Goal: Task Accomplishment & Management: Manage account settings

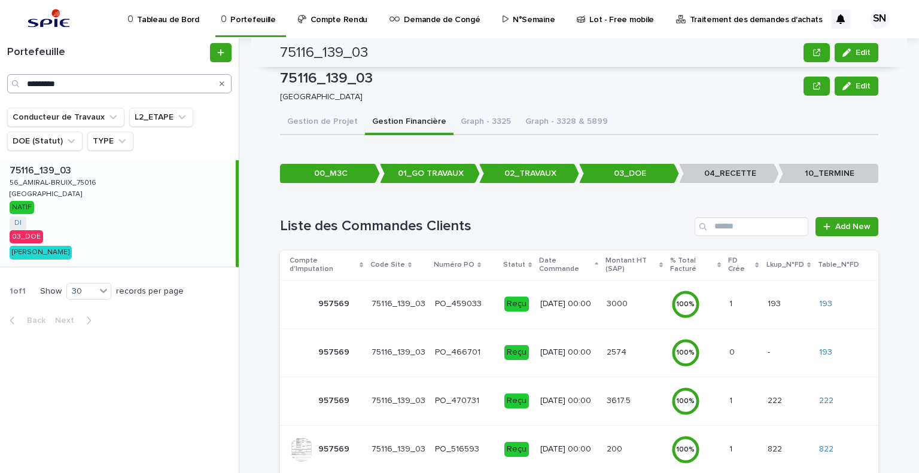
scroll to position [159, 0]
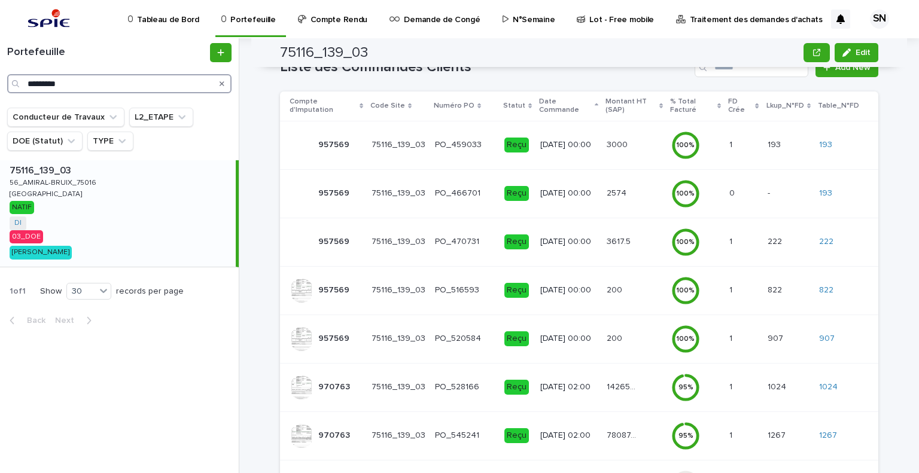
click at [97, 77] on input "*********" at bounding box center [119, 83] width 224 height 19
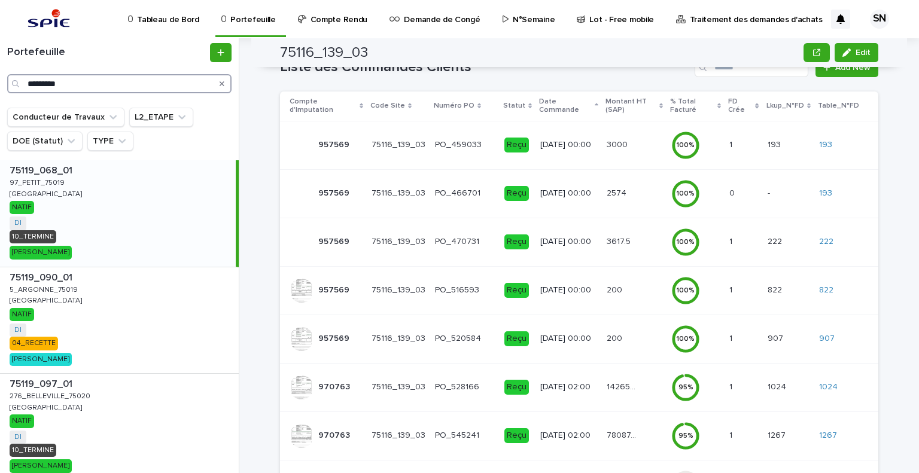
type input "*********"
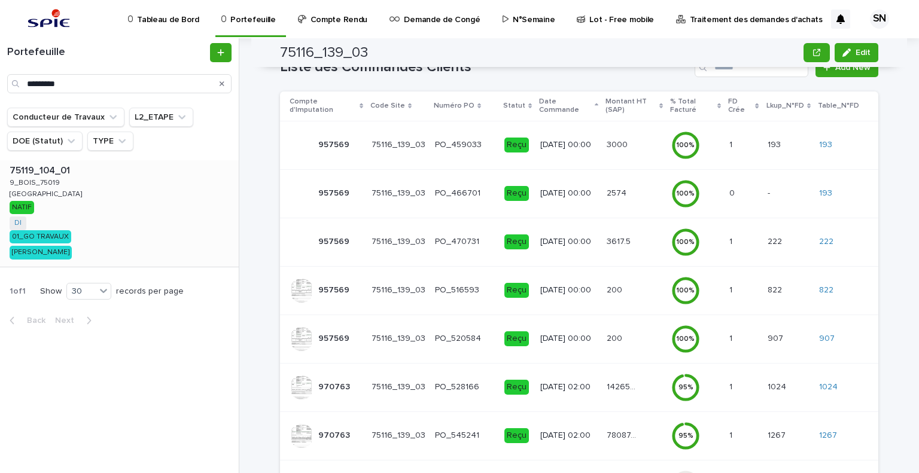
click at [84, 176] on div "75119_104_01 75119_104_01 9_BOIS_75019 9_BOIS_75019 [GEOGRAPHIC_DATA] [GEOGRAPH…" at bounding box center [119, 213] width 239 height 106
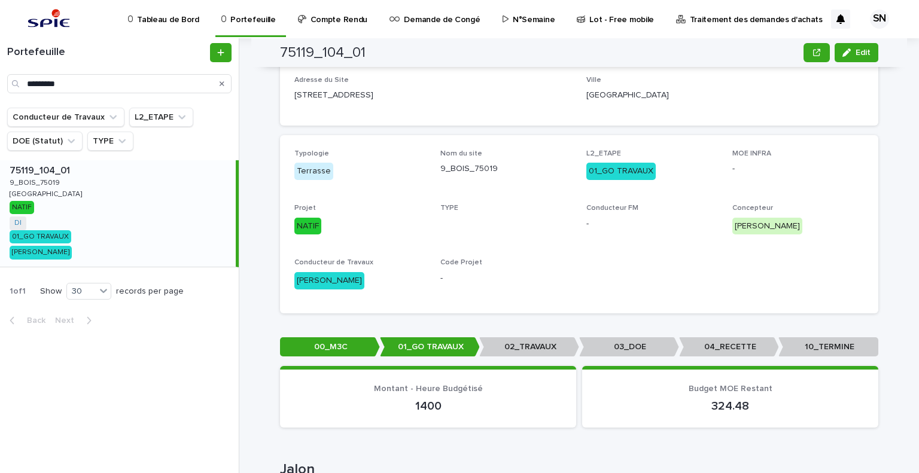
click at [57, 188] on div "75119_104_01 75119_104_01 9_BOIS_75019 9_BOIS_75019 [GEOGRAPHIC_DATA] [GEOGRAPH…" at bounding box center [118, 213] width 236 height 106
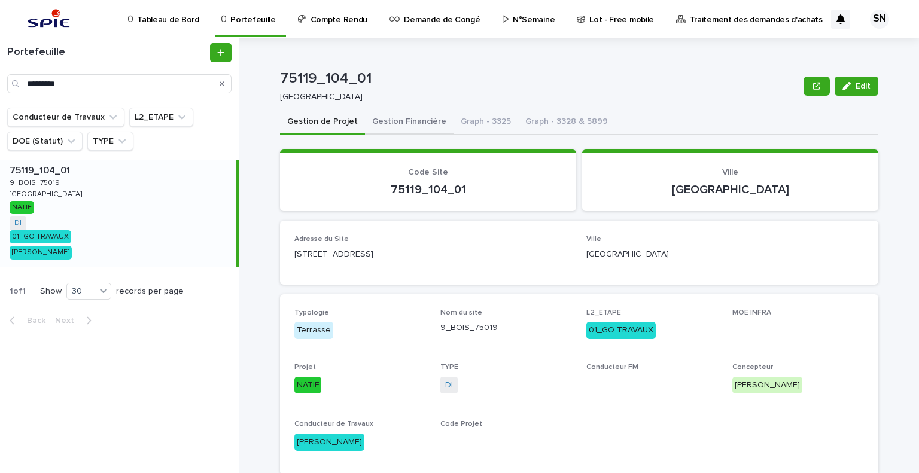
click at [407, 125] on button "Gestion Financière" at bounding box center [409, 122] width 89 height 25
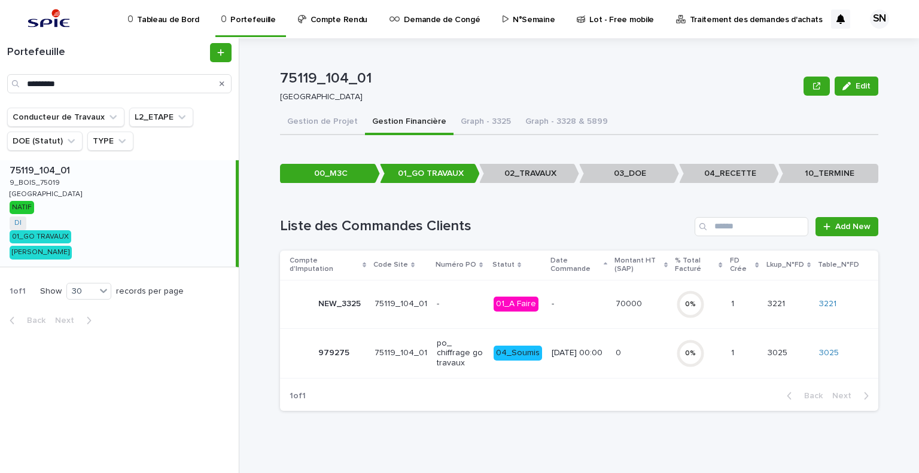
click at [584, 299] on p "-" at bounding box center [578, 304] width 54 height 10
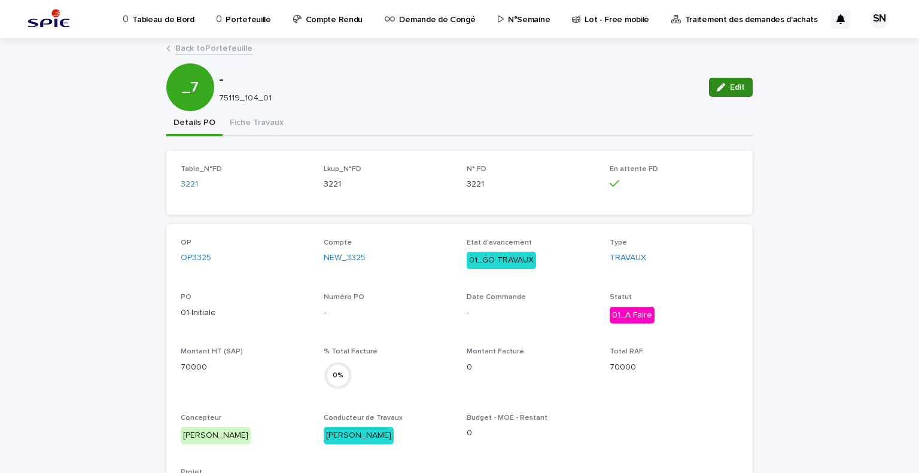
click at [743, 89] on button "Edit" at bounding box center [731, 87] width 44 height 19
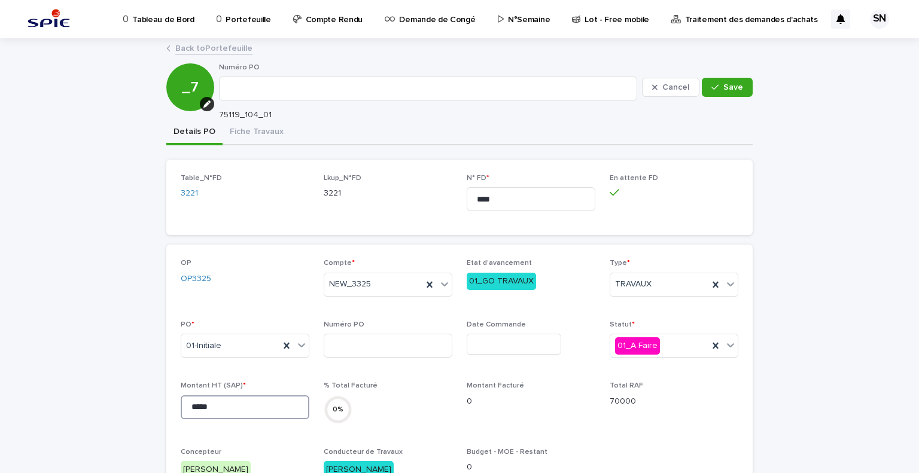
drag, startPoint x: 224, startPoint y: 411, endPoint x: 139, endPoint y: 401, distance: 85.5
click at [212, 401] on input "*****" at bounding box center [245, 407] width 129 height 24
drag, startPoint x: 218, startPoint y: 408, endPoint x: 154, endPoint y: 396, distance: 65.1
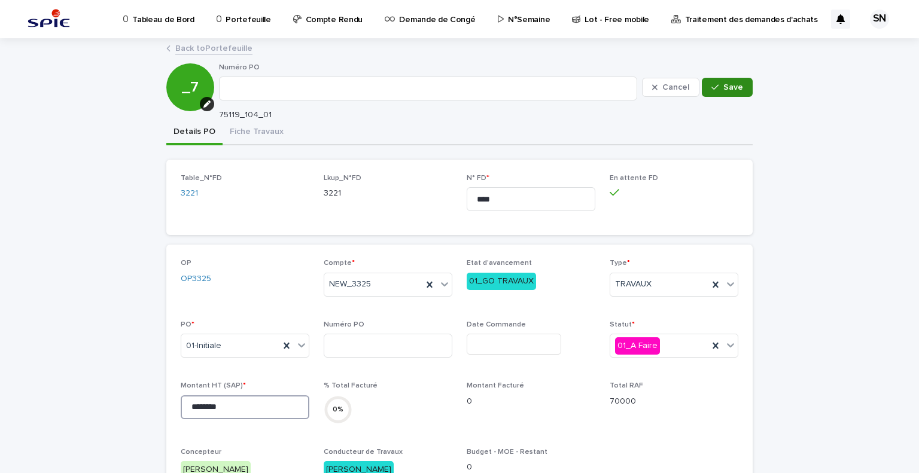
type input "********"
click at [727, 90] on span "Save" at bounding box center [733, 87] width 20 height 8
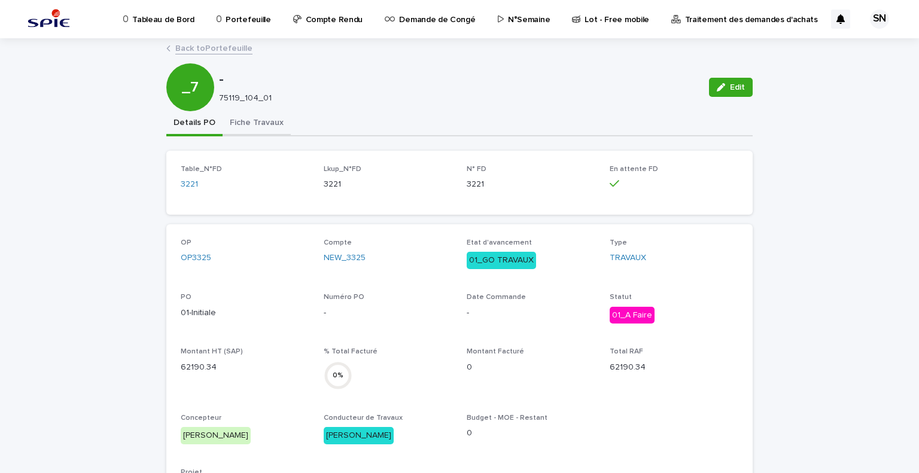
click at [252, 128] on button "Fiche Travaux" at bounding box center [256, 123] width 68 height 25
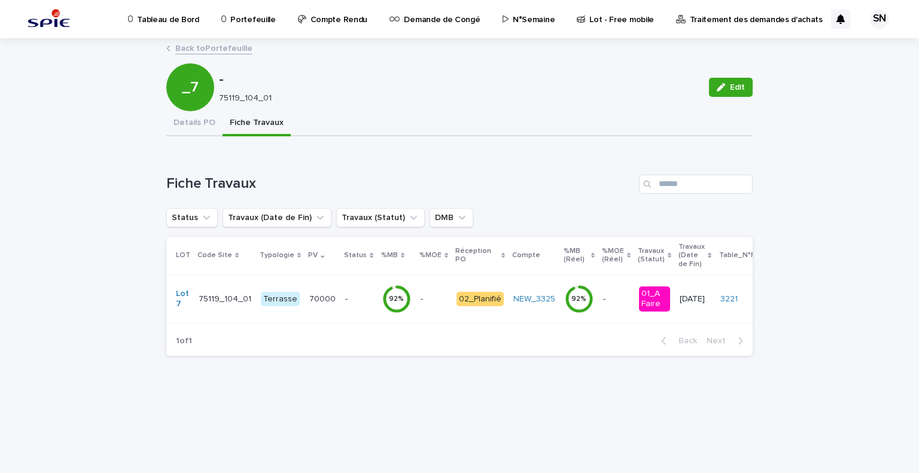
click at [345, 295] on p "-" at bounding box center [358, 299] width 27 height 10
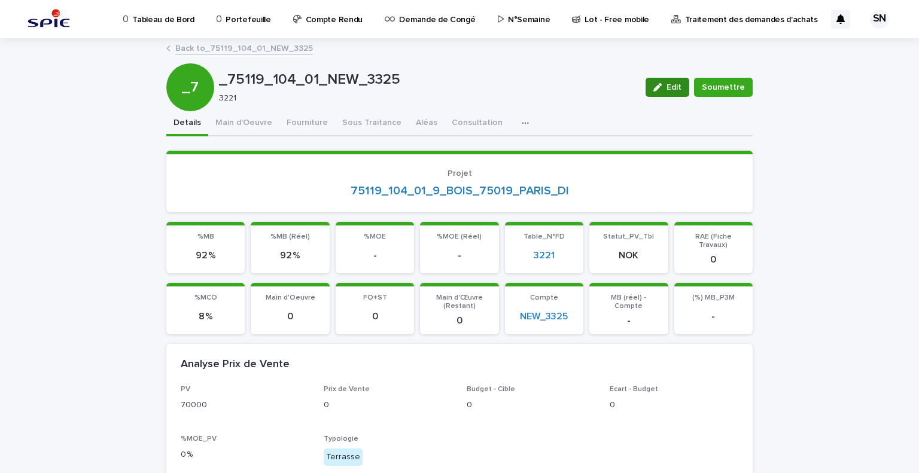
click at [663, 89] on div "button" at bounding box center [659, 87] width 13 height 8
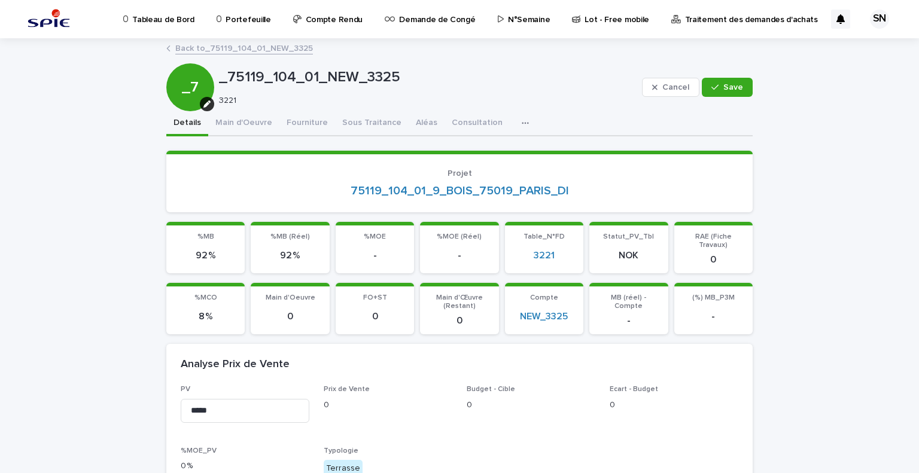
scroll to position [179, 0]
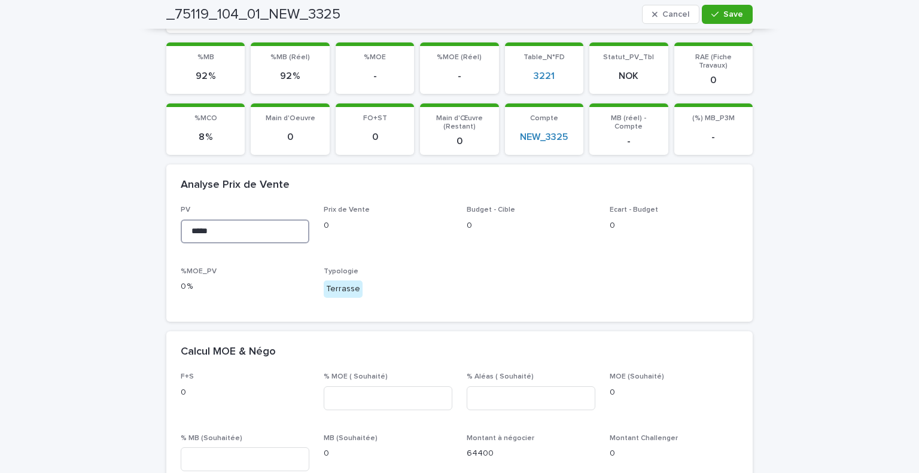
drag, startPoint x: 214, startPoint y: 224, endPoint x: 142, endPoint y: 226, distance: 71.8
click at [206, 231] on input "********" at bounding box center [245, 231] width 129 height 24
click at [196, 221] on input "********" at bounding box center [245, 231] width 129 height 24
drag, startPoint x: 191, startPoint y: 221, endPoint x: 208, endPoint y: 224, distance: 17.0
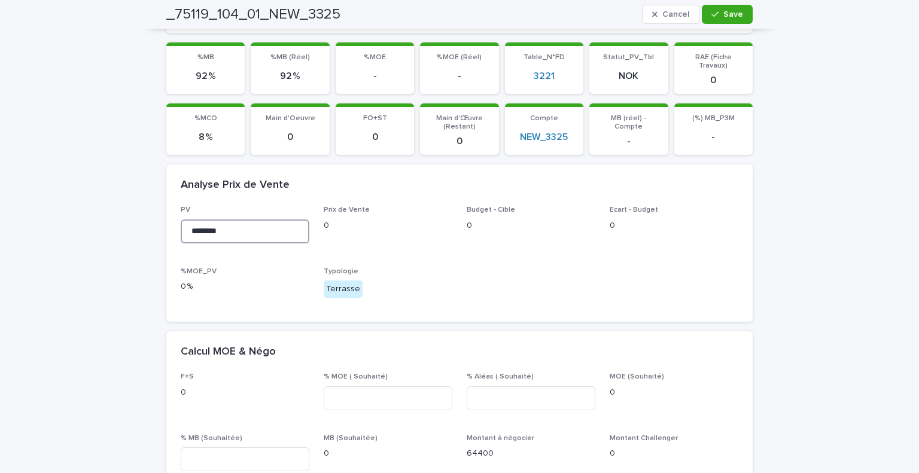
click at [208, 224] on input "********" at bounding box center [245, 231] width 129 height 24
drag, startPoint x: 246, startPoint y: 217, endPoint x: 112, endPoint y: 227, distance: 134.9
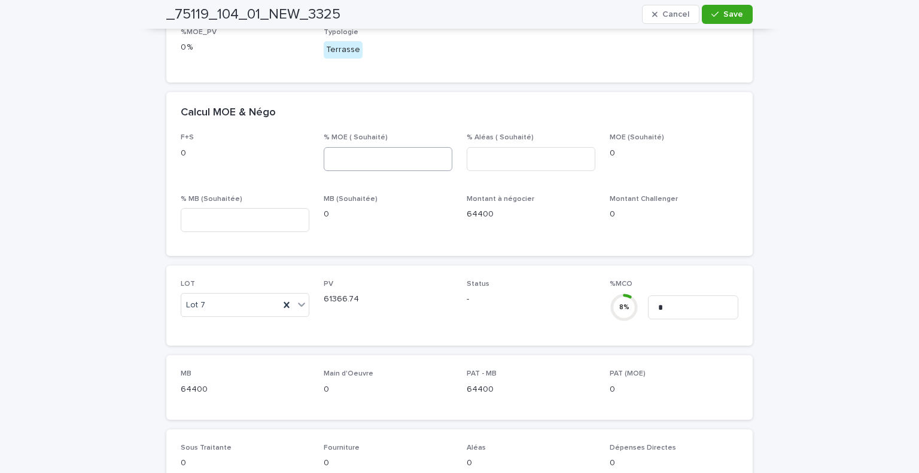
type input "********"
click at [404, 151] on input at bounding box center [388, 159] width 129 height 24
type input "**"
click at [522, 148] on input at bounding box center [530, 159] width 129 height 24
type input "*"
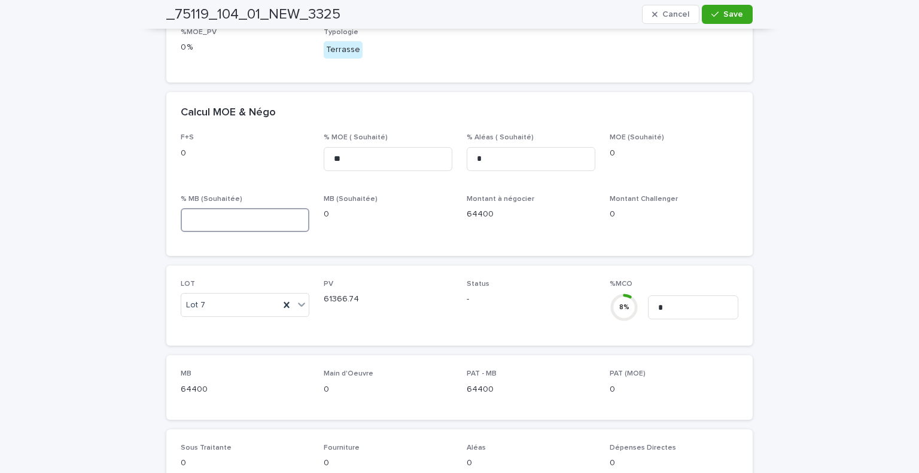
click at [270, 208] on input at bounding box center [245, 220] width 129 height 24
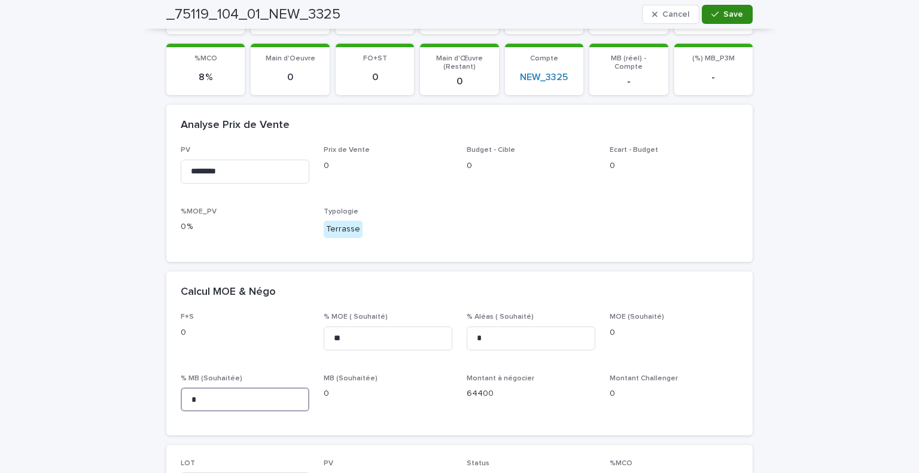
type input "*"
click at [724, 10] on span "Save" at bounding box center [733, 14] width 20 height 8
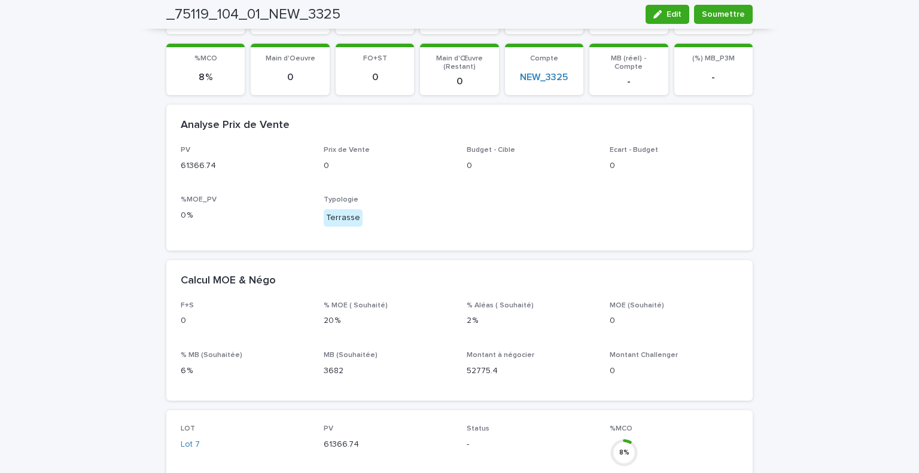
scroll to position [0, 0]
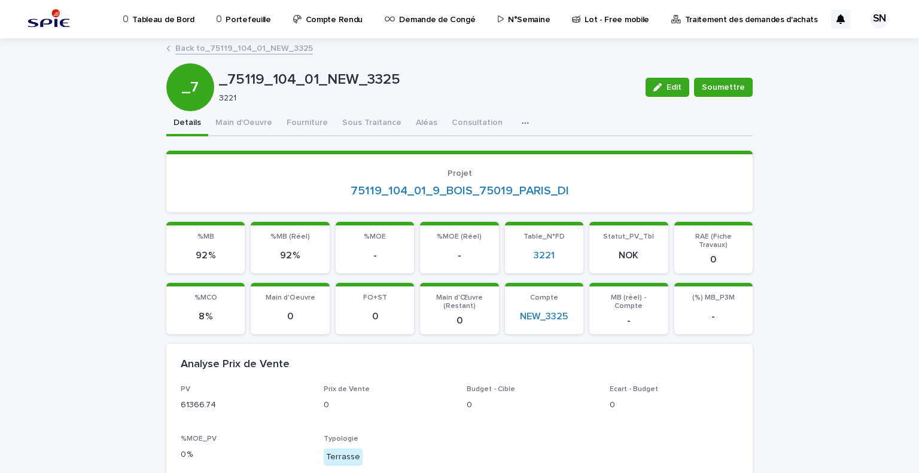
click at [193, 50] on link "Back to _75119_104_01_NEW_3325" at bounding box center [244, 48] width 138 height 14
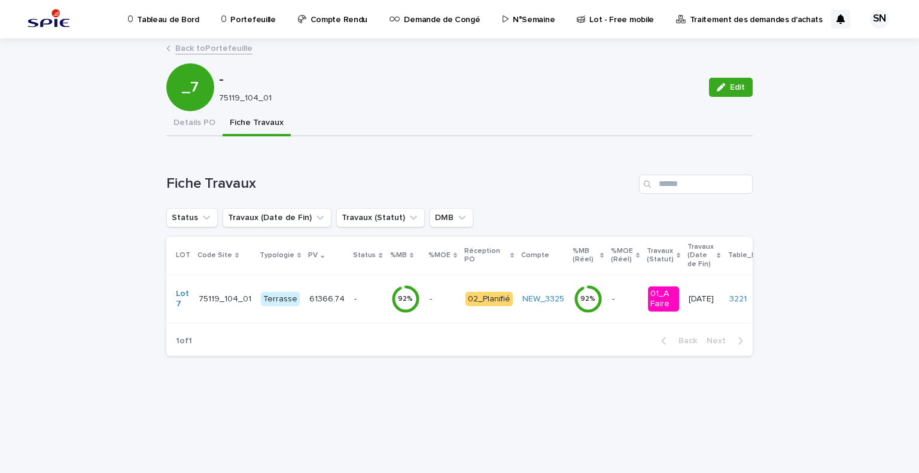
click at [192, 130] on button "Details PO" at bounding box center [194, 123] width 56 height 25
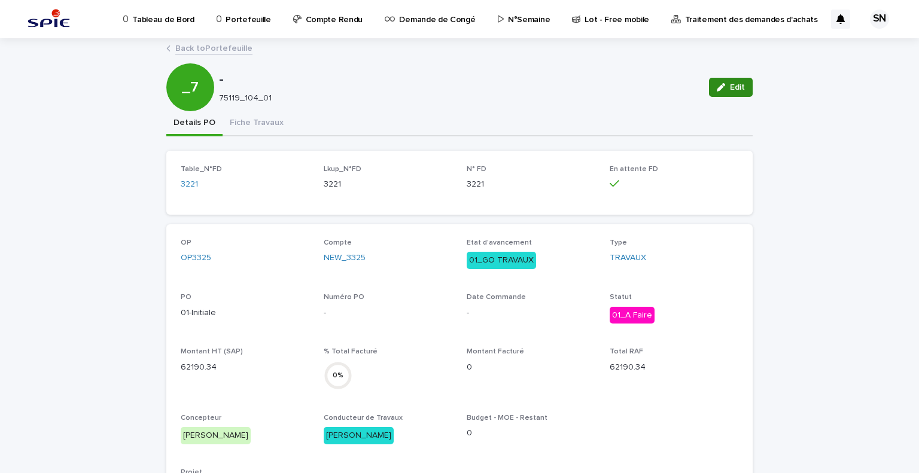
click at [734, 91] on button "Edit" at bounding box center [731, 87] width 44 height 19
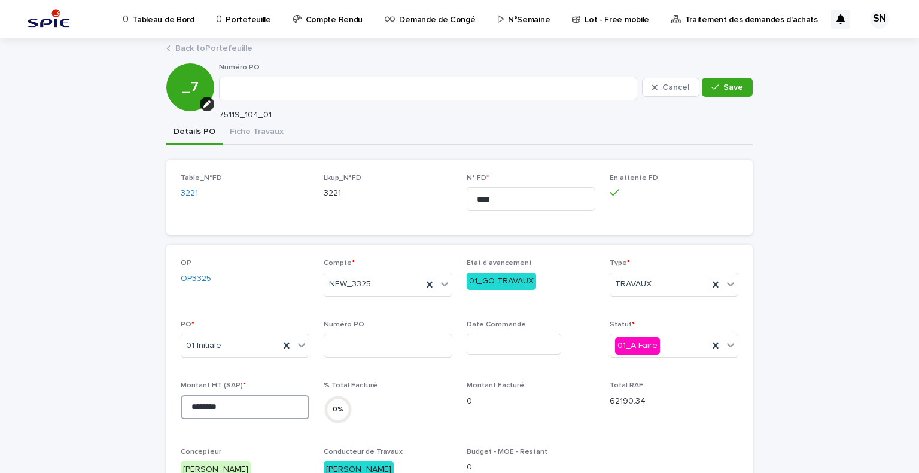
drag, startPoint x: 233, startPoint y: 407, endPoint x: 119, endPoint y: 411, distance: 113.7
paste input
type input "********"
click at [730, 80] on button "Save" at bounding box center [726, 87] width 51 height 19
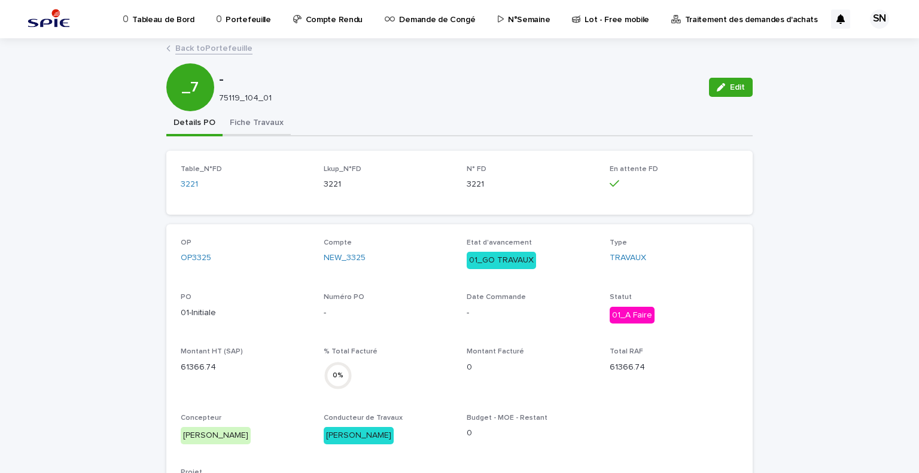
click at [242, 131] on button "Fiche Travaux" at bounding box center [256, 123] width 68 height 25
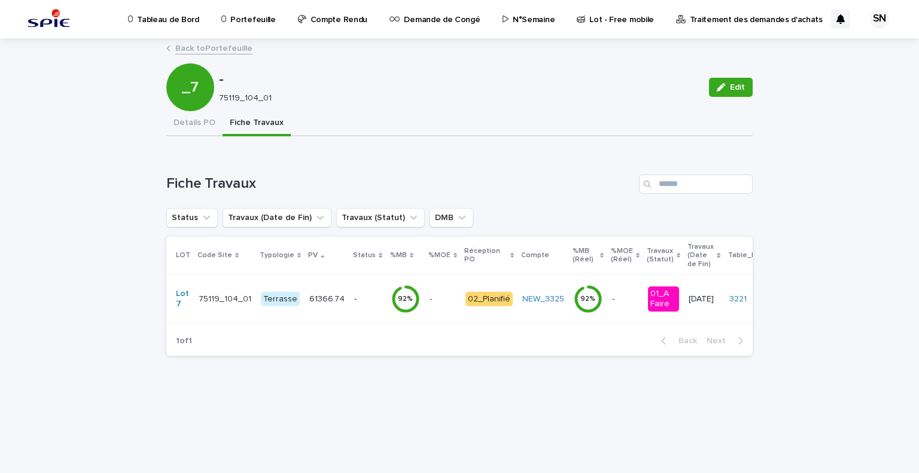
click at [285, 285] on td "Terrasse" at bounding box center [280, 298] width 48 height 48
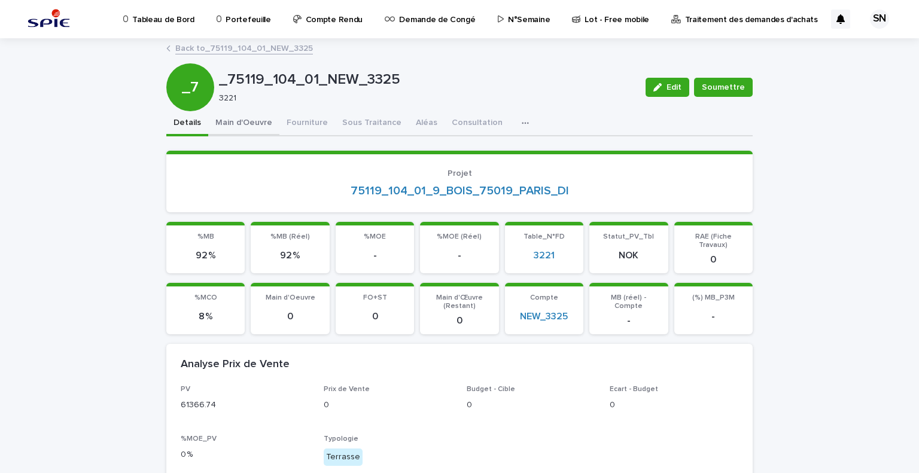
click at [245, 120] on button "Main d'Oeuvre" at bounding box center [243, 123] width 71 height 25
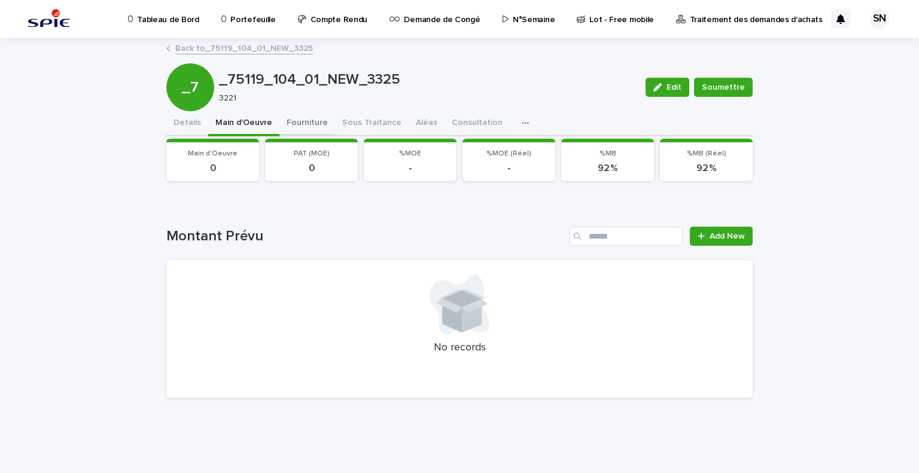
click at [298, 126] on button "Fourniture" at bounding box center [307, 123] width 56 height 25
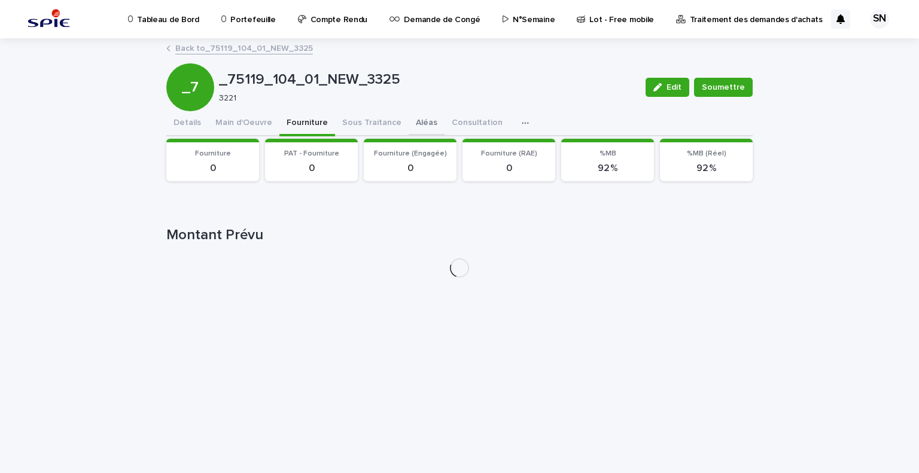
click at [408, 121] on button "Aléas" at bounding box center [426, 123] width 36 height 25
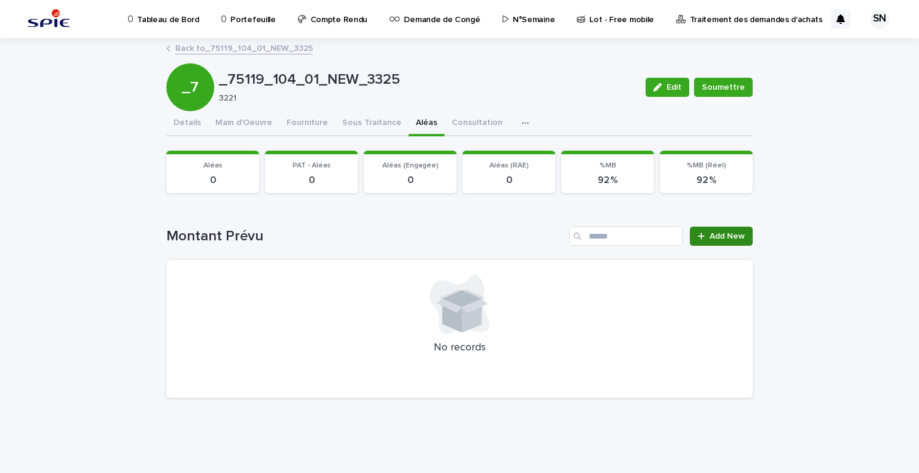
click at [716, 236] on span "Add New" at bounding box center [726, 236] width 35 height 8
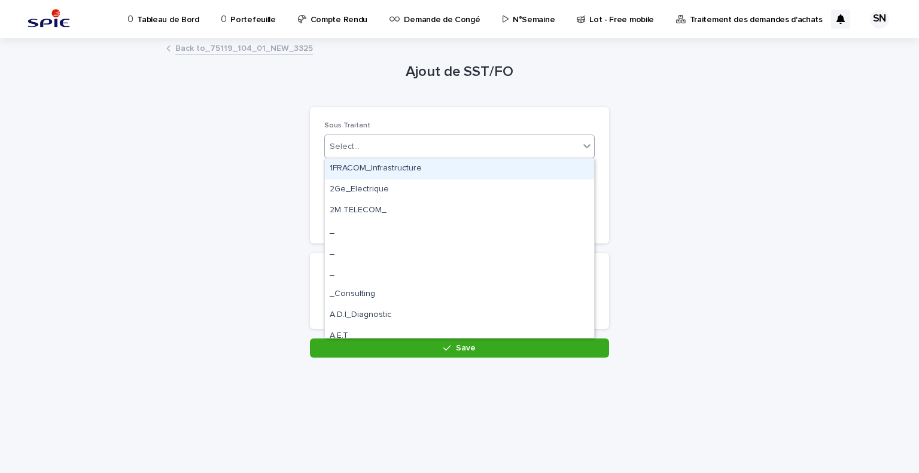
click at [397, 153] on div "Select..." at bounding box center [452, 147] width 254 height 20
type input "*****"
click at [388, 167] on div "ALEAS_" at bounding box center [459, 168] width 269 height 21
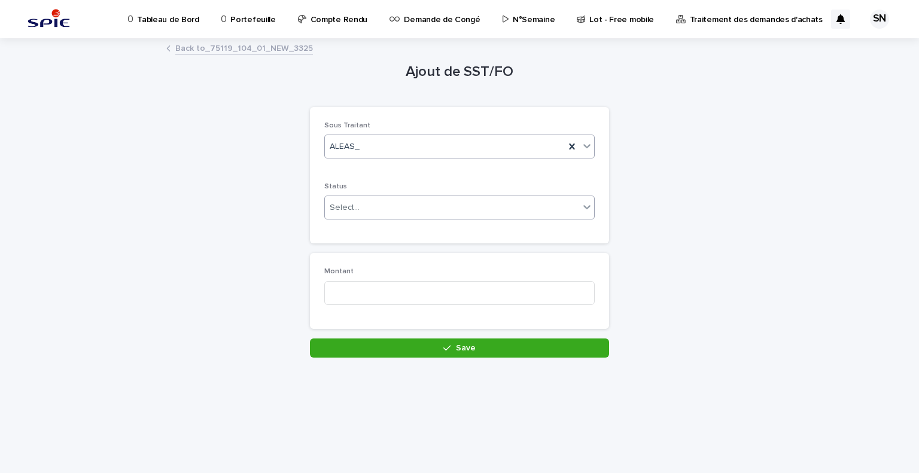
click at [384, 212] on div "Select..." at bounding box center [452, 208] width 254 height 20
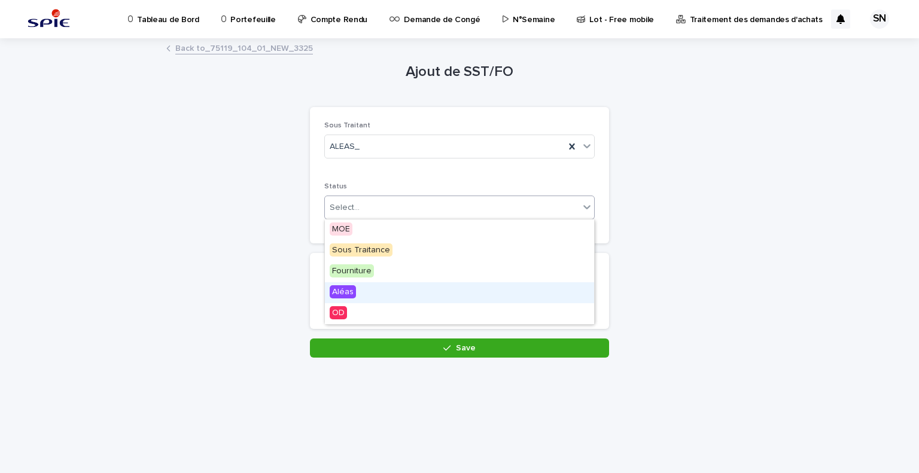
click at [379, 292] on div "Aléas" at bounding box center [459, 292] width 269 height 21
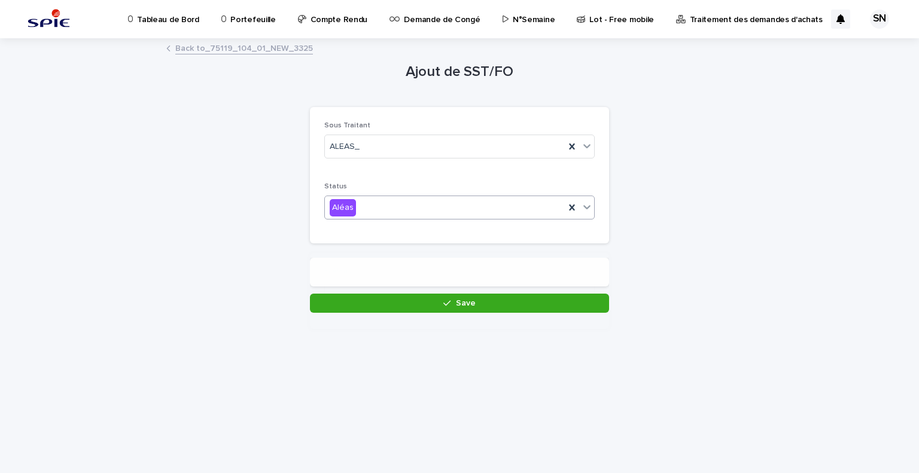
click at [379, 292] on div at bounding box center [459, 276] width 299 height 36
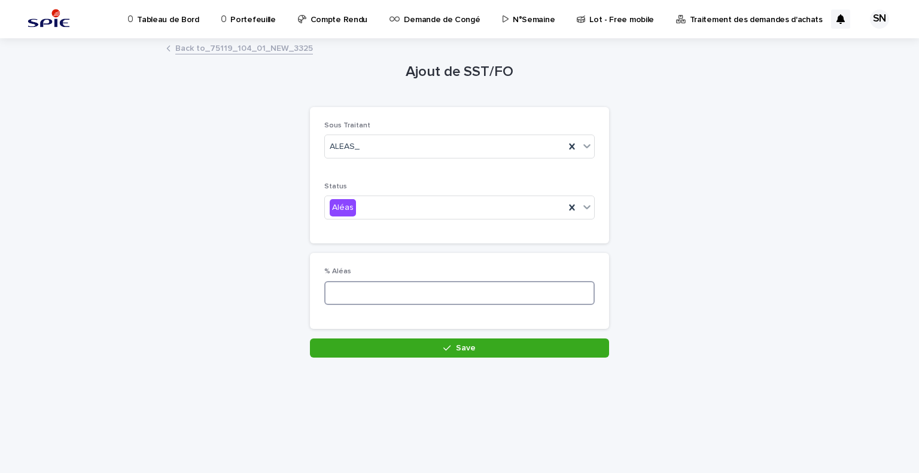
click at [382, 294] on input at bounding box center [459, 293] width 270 height 24
type input "*"
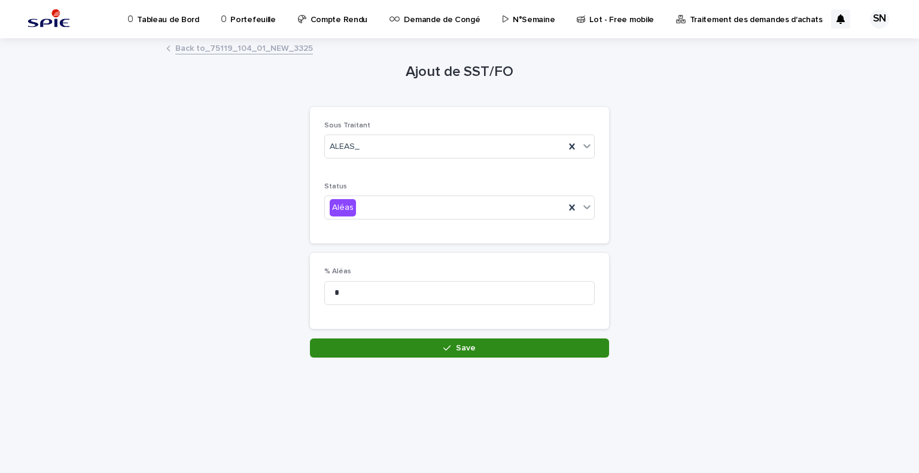
click at [396, 353] on button "Save" at bounding box center [459, 347] width 299 height 19
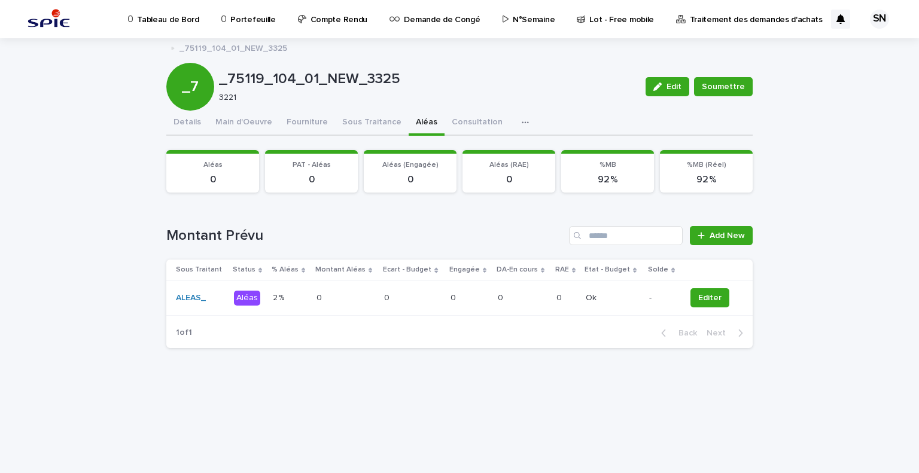
drag, startPoint x: 244, startPoint y: 119, endPoint x: 261, endPoint y: 136, distance: 23.7
click at [243, 119] on button "Main d'Oeuvre" at bounding box center [243, 123] width 71 height 25
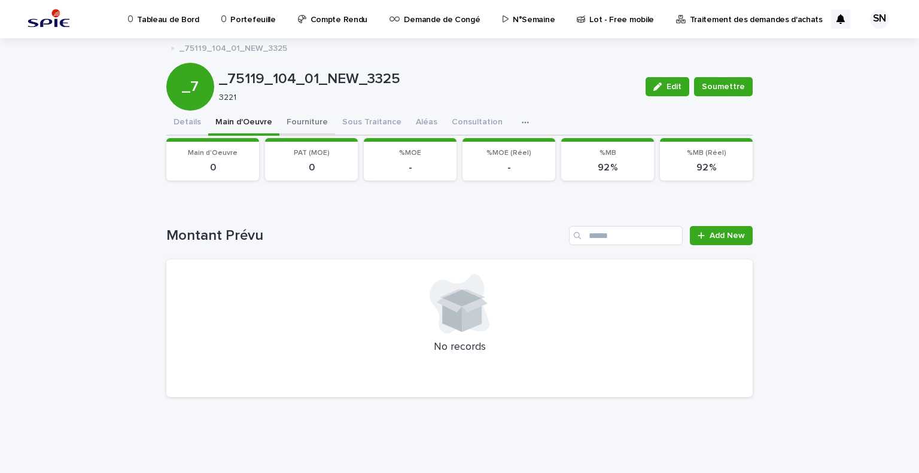
click at [319, 127] on button "Fourniture" at bounding box center [307, 123] width 56 height 25
click at [726, 234] on span "Add New" at bounding box center [726, 235] width 35 height 8
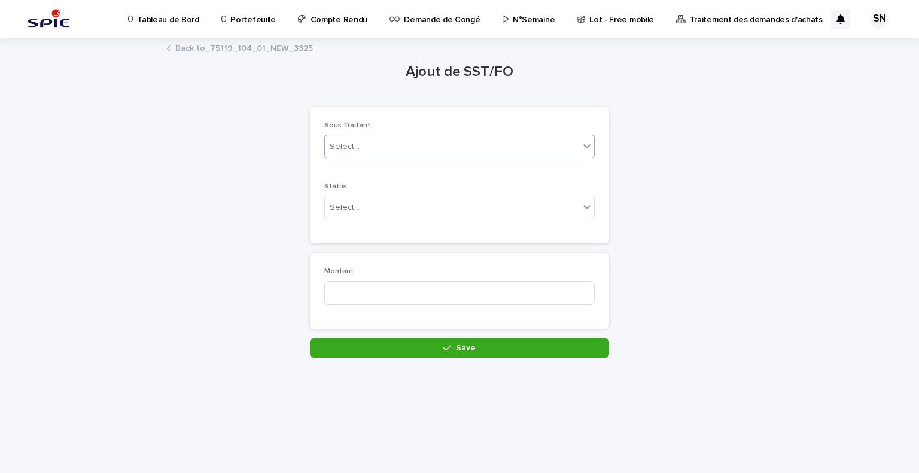
click at [444, 147] on div "Select..." at bounding box center [452, 147] width 254 height 20
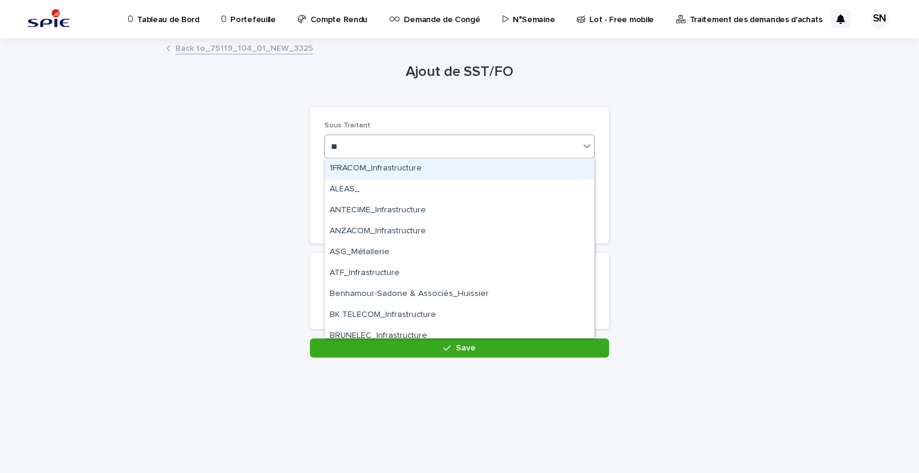
type input "***"
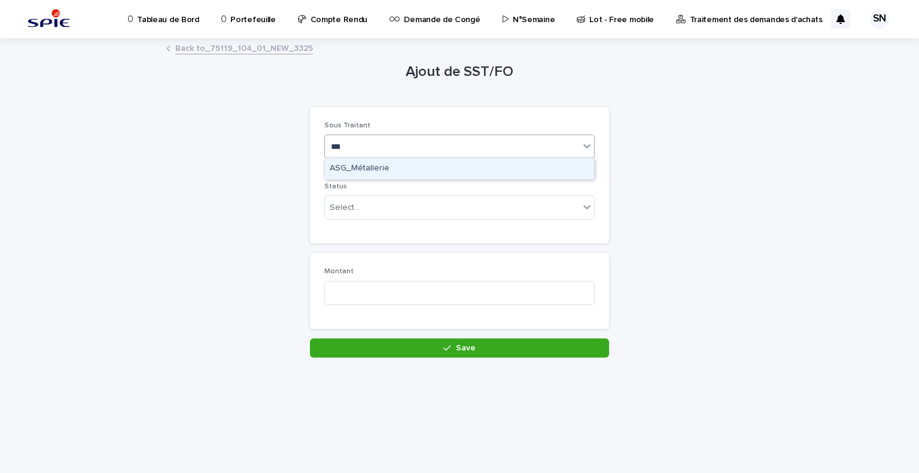
click at [438, 158] on div "ASG_Métallerie" at bounding box center [459, 168] width 269 height 21
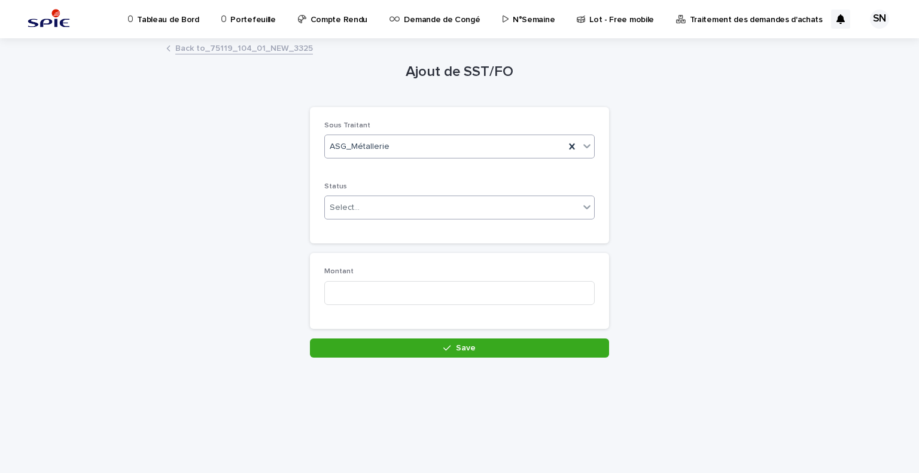
click at [426, 205] on div "Select..." at bounding box center [452, 208] width 254 height 20
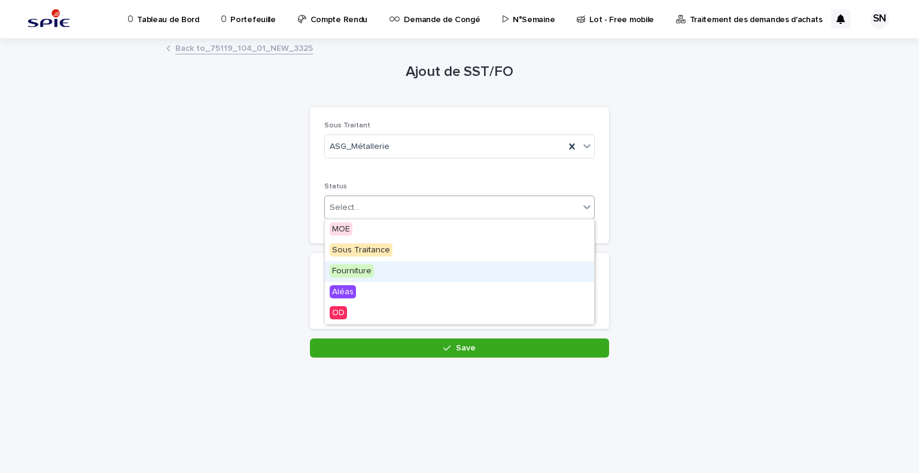
click at [418, 280] on div "Fourniture" at bounding box center [459, 271] width 269 height 21
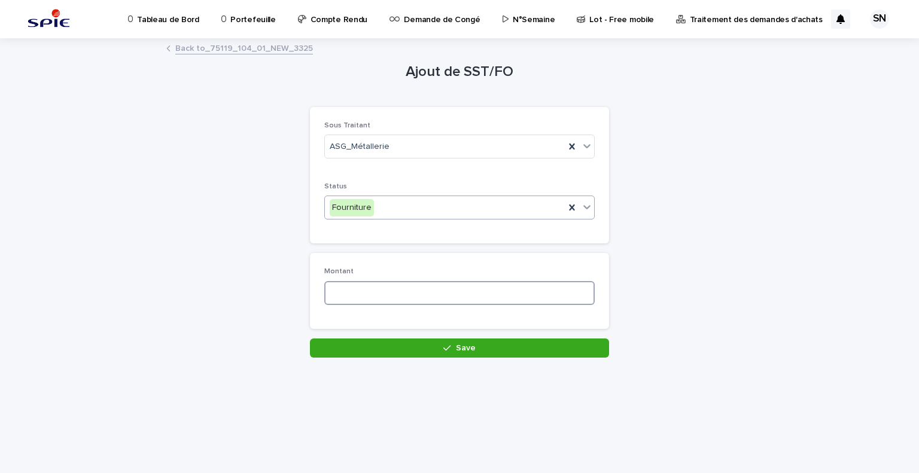
click at [445, 285] on input at bounding box center [459, 293] width 270 height 24
click at [423, 288] on input at bounding box center [459, 293] width 270 height 24
click at [411, 293] on input "****" at bounding box center [459, 293] width 270 height 24
type input "*******"
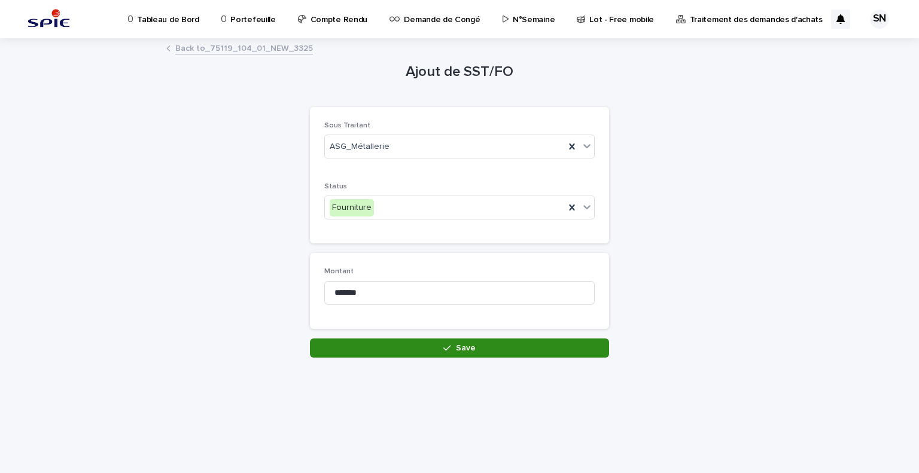
click at [412, 349] on button "Save" at bounding box center [459, 347] width 299 height 19
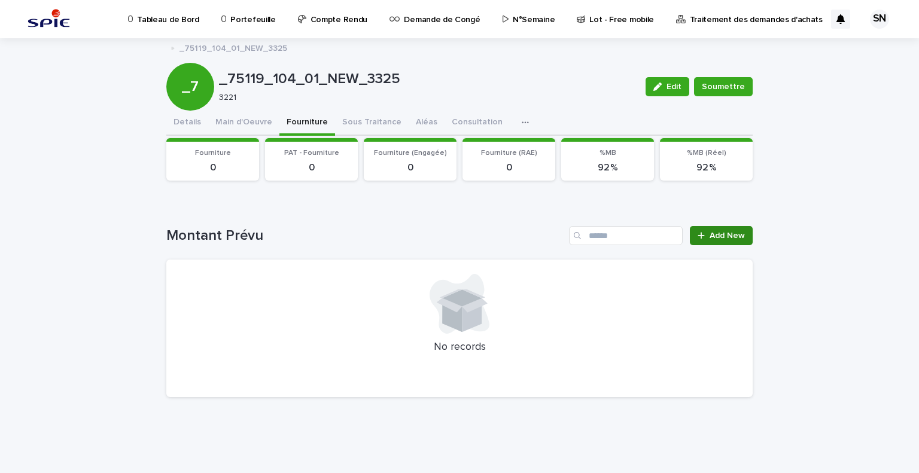
click at [742, 231] on span "Add New" at bounding box center [726, 235] width 35 height 8
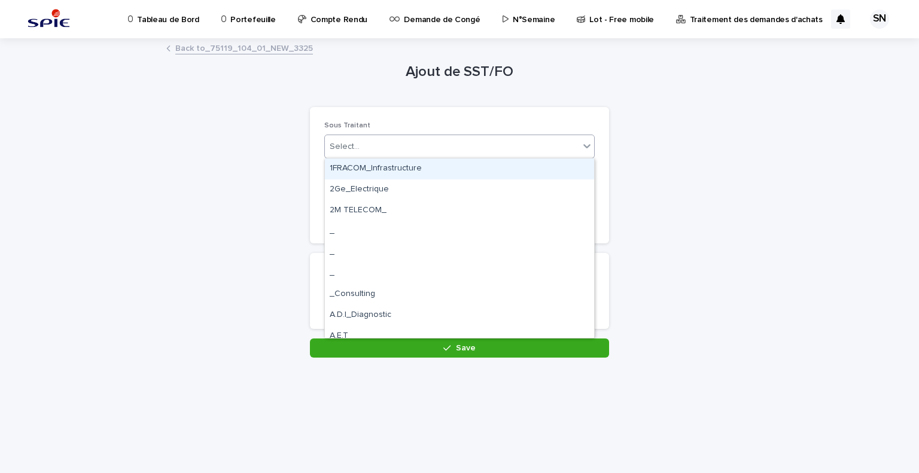
click at [451, 154] on div "Select..." at bounding box center [452, 147] width 254 height 20
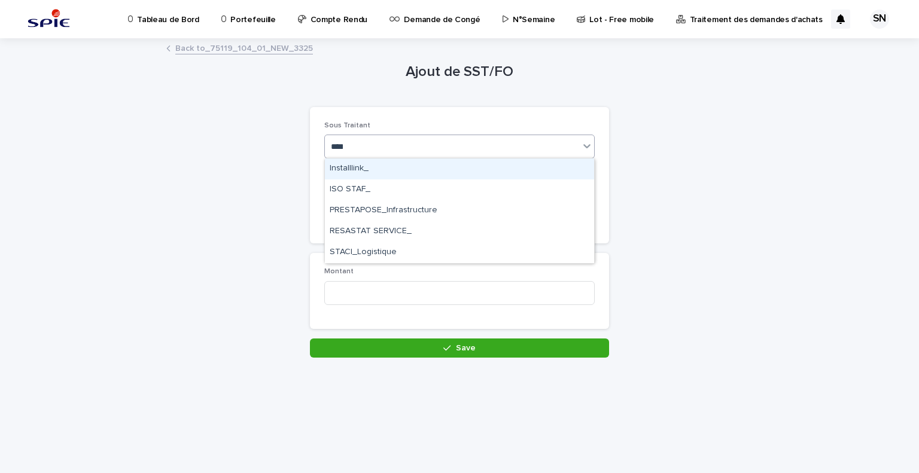
type input "*****"
click at [433, 176] on div "STACI_Logistique" at bounding box center [459, 168] width 269 height 21
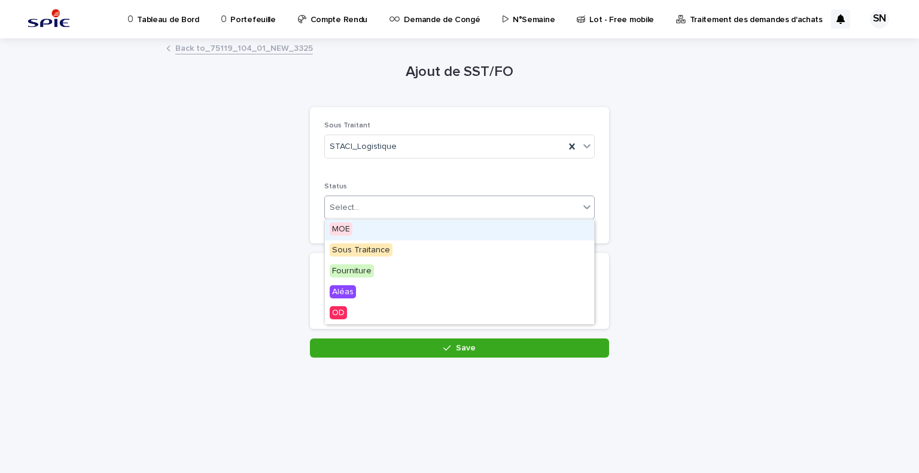
click at [406, 200] on div "Select..." at bounding box center [452, 208] width 254 height 20
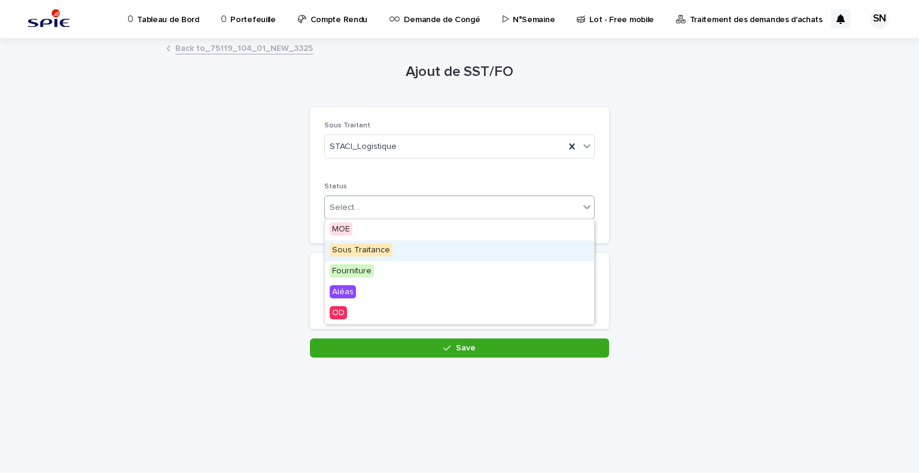
click at [400, 250] on div "Sous Traitance" at bounding box center [459, 250] width 269 height 21
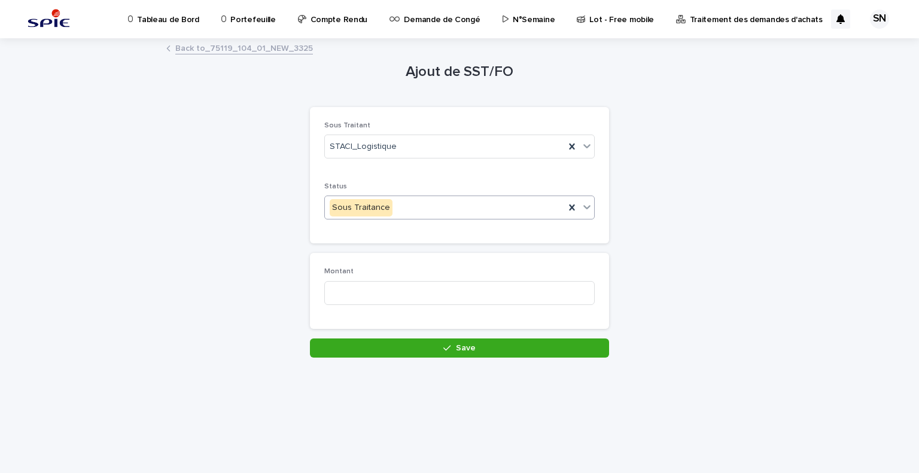
click at [427, 214] on div "Sous Traitance" at bounding box center [445, 208] width 240 height 20
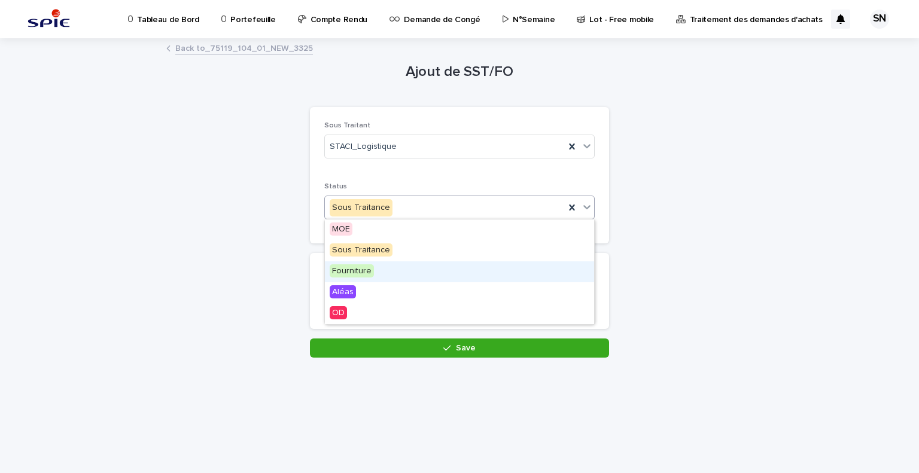
click at [407, 270] on div "Fourniture" at bounding box center [459, 271] width 269 height 21
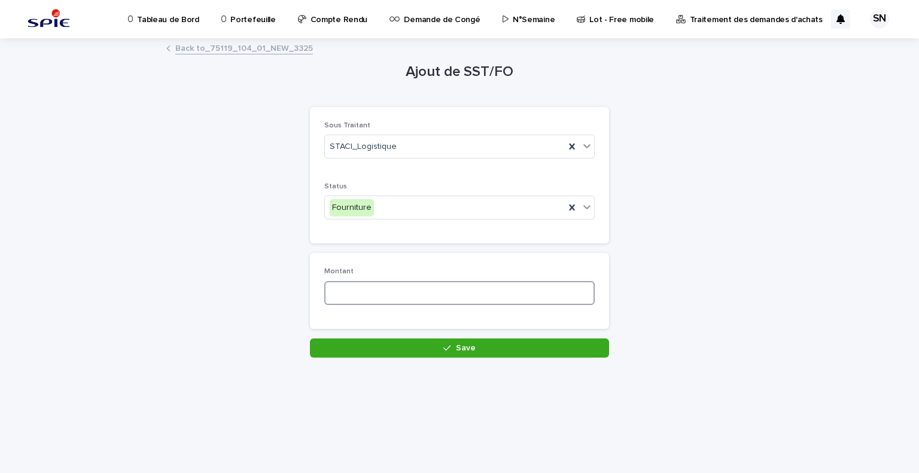
click at [391, 291] on input at bounding box center [459, 293] width 270 height 24
click at [41, 190] on div "Loading... Saving… Loading... Saving… Ajout de SST/FO Loading... Saving… Loadin…" at bounding box center [459, 256] width 919 height 434
click at [413, 296] on input at bounding box center [459, 293] width 270 height 24
type input "********"
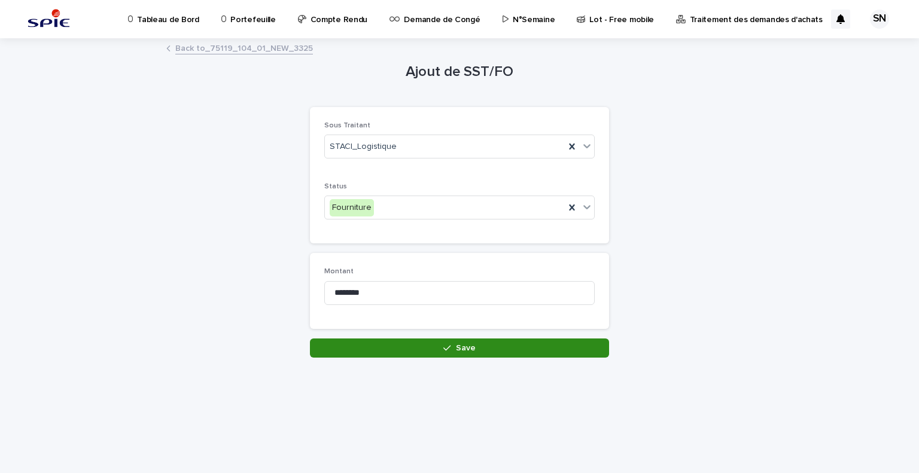
click at [480, 350] on button "Save" at bounding box center [459, 347] width 299 height 19
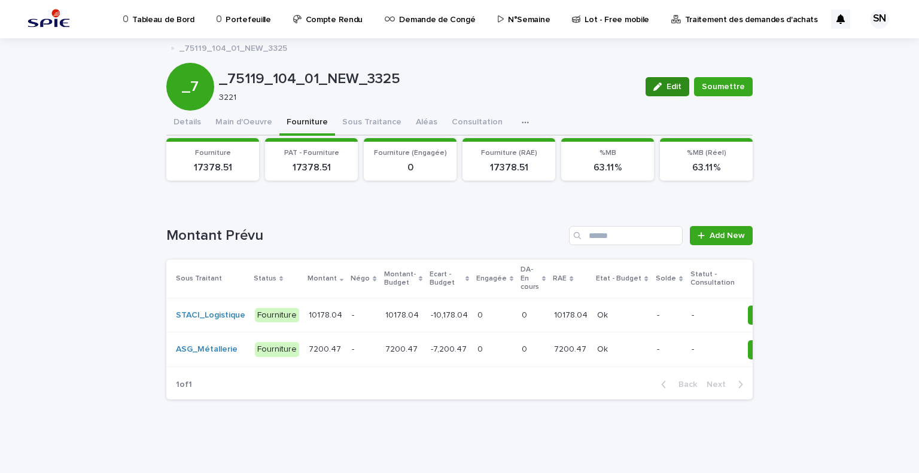
click at [669, 87] on span "Edit" at bounding box center [673, 87] width 15 height 8
click at [669, 87] on span "Cancel" at bounding box center [675, 87] width 27 height 8
click at [727, 231] on span "Add New" at bounding box center [726, 235] width 35 height 8
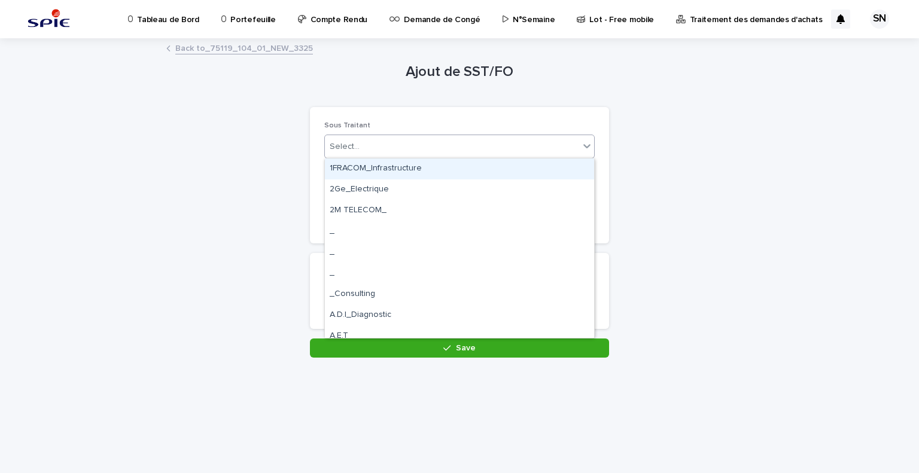
click at [423, 145] on div "Select..." at bounding box center [452, 147] width 254 height 20
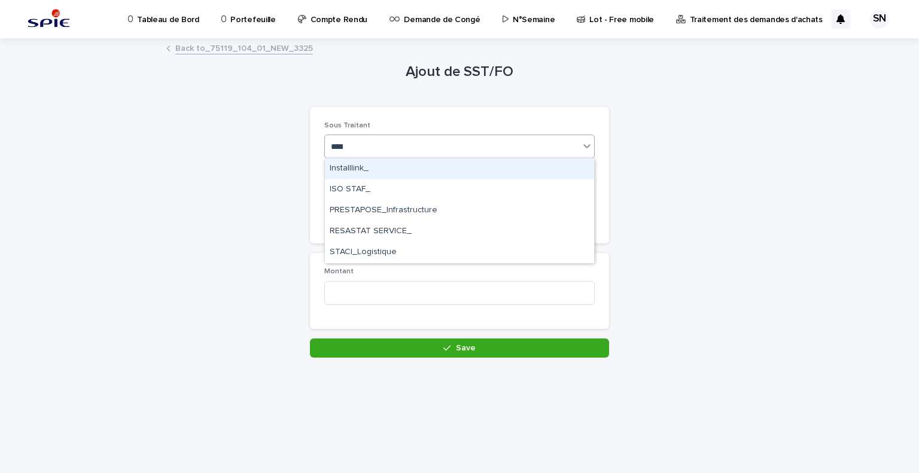
type input "*****"
click at [430, 162] on div "STACI_Logistique" at bounding box center [459, 168] width 269 height 21
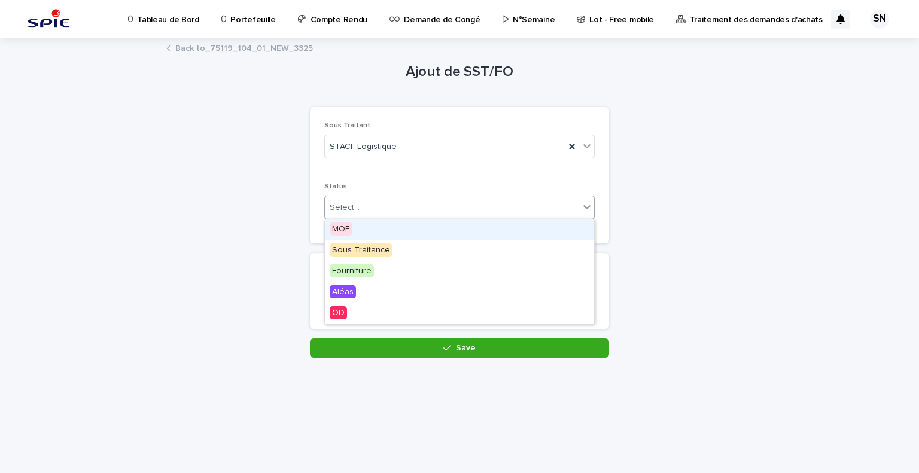
click at [429, 207] on div "Select..." at bounding box center [452, 208] width 254 height 20
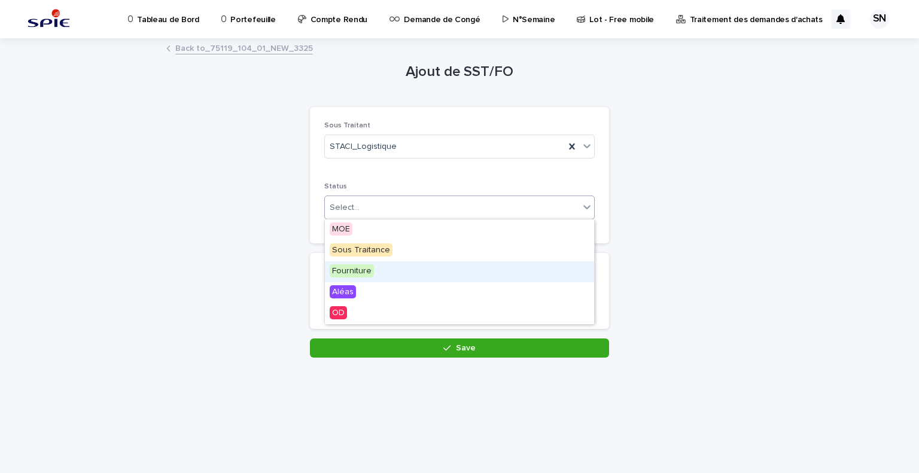
click at [425, 274] on div "Fourniture" at bounding box center [459, 271] width 269 height 21
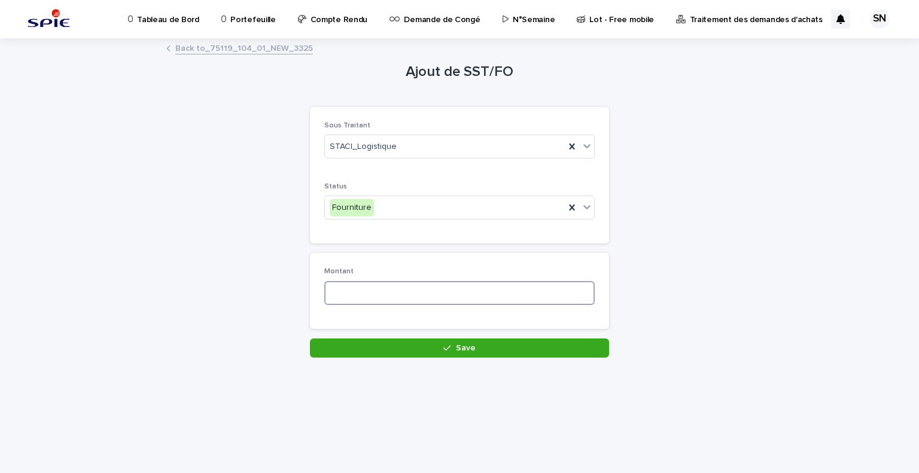
click at [425, 297] on input at bounding box center [459, 293] width 270 height 24
type input "***"
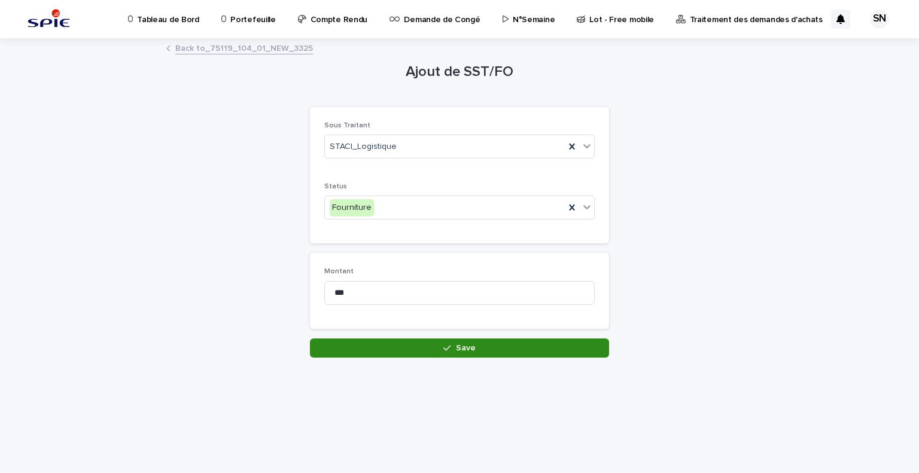
click at [431, 349] on button "Save" at bounding box center [459, 347] width 299 height 19
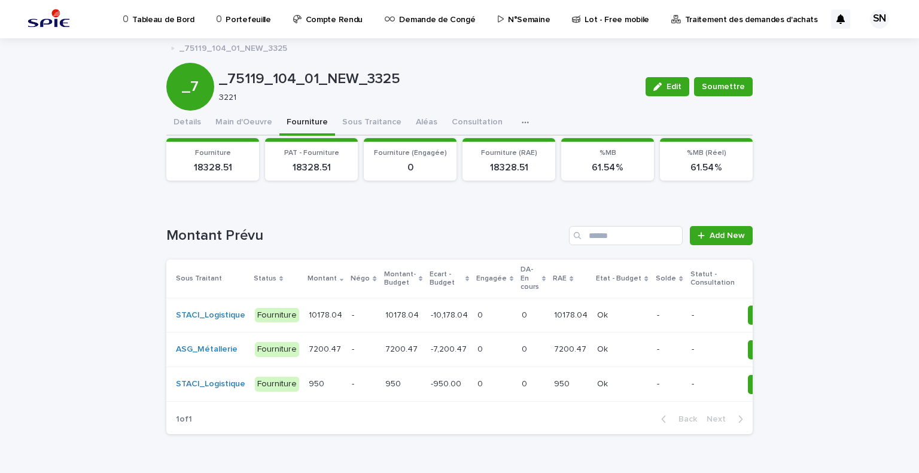
click at [352, 349] on p "-" at bounding box center [363, 349] width 23 height 10
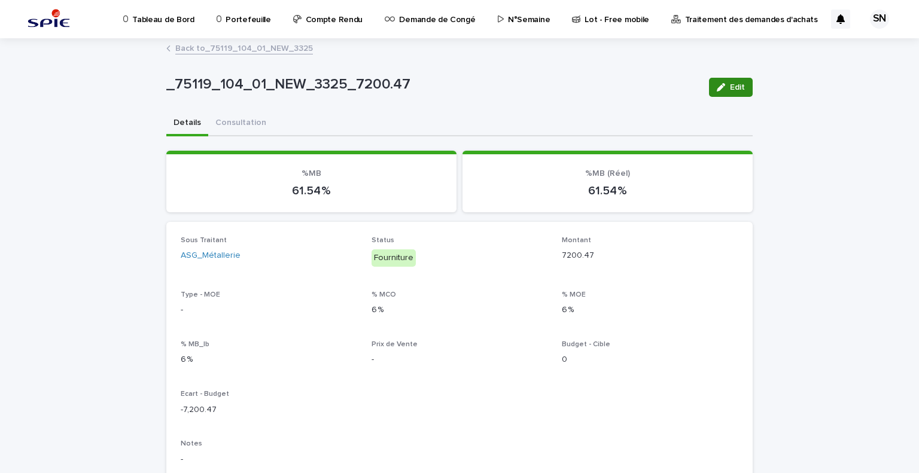
click at [732, 90] on span "Edit" at bounding box center [737, 87] width 15 height 8
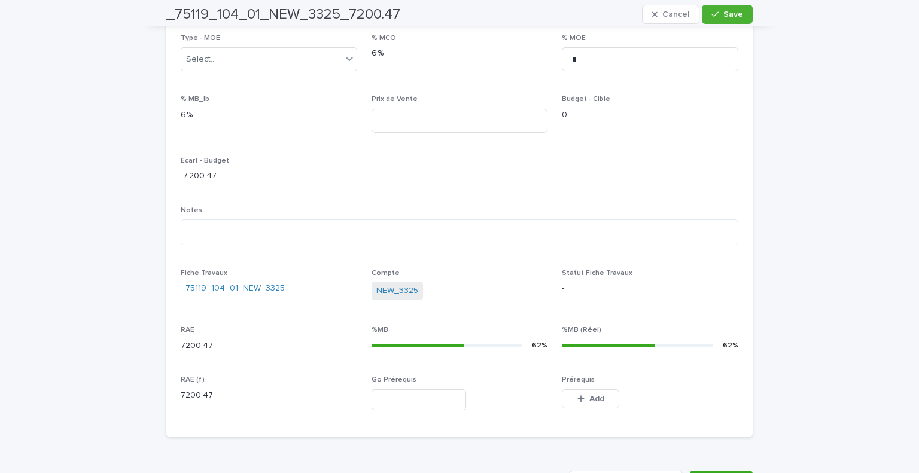
scroll to position [263, 0]
click at [589, 401] on span "Add" at bounding box center [596, 399] width 15 height 8
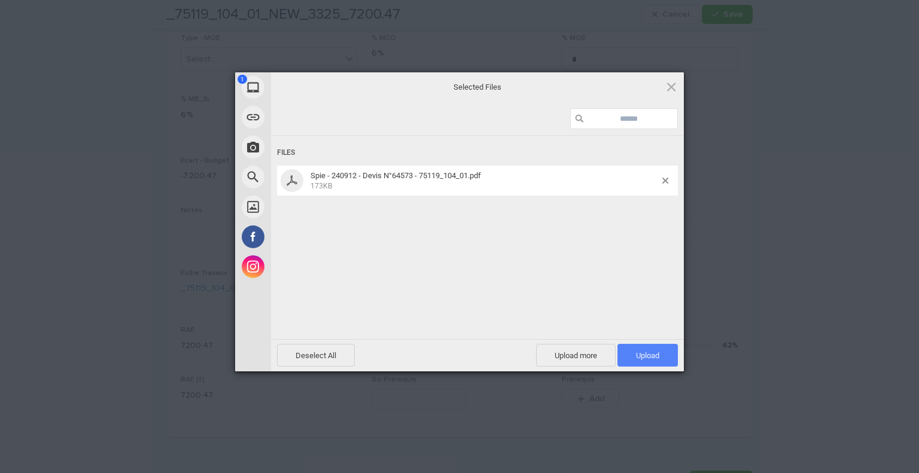
click at [645, 349] on span "Upload 1" at bounding box center [647, 355] width 60 height 23
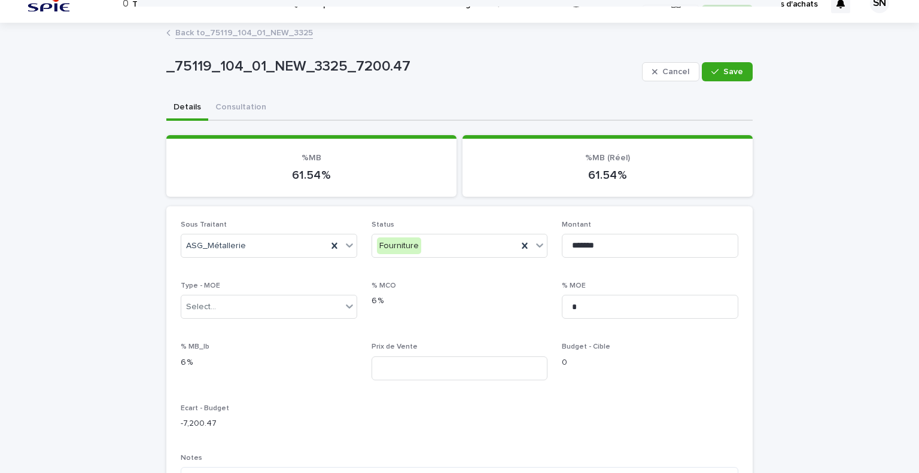
scroll to position [0, 0]
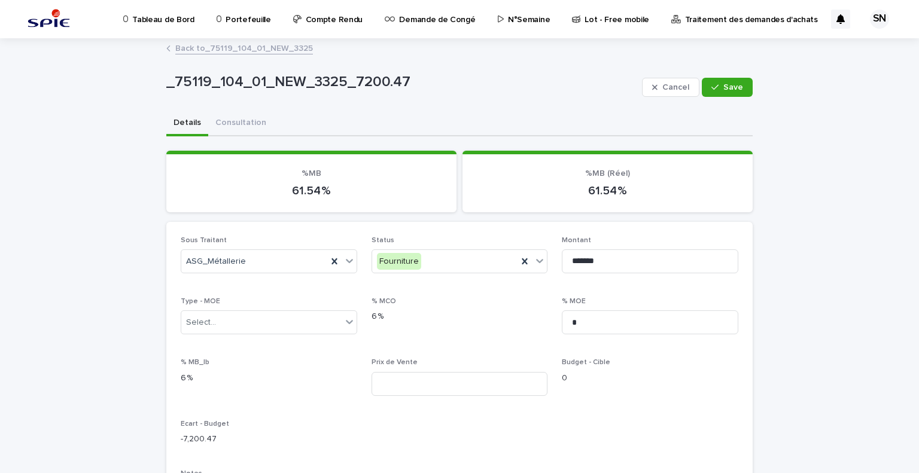
click at [203, 42] on link "Back to _75119_104_01_NEW_3325" at bounding box center [244, 48] width 138 height 14
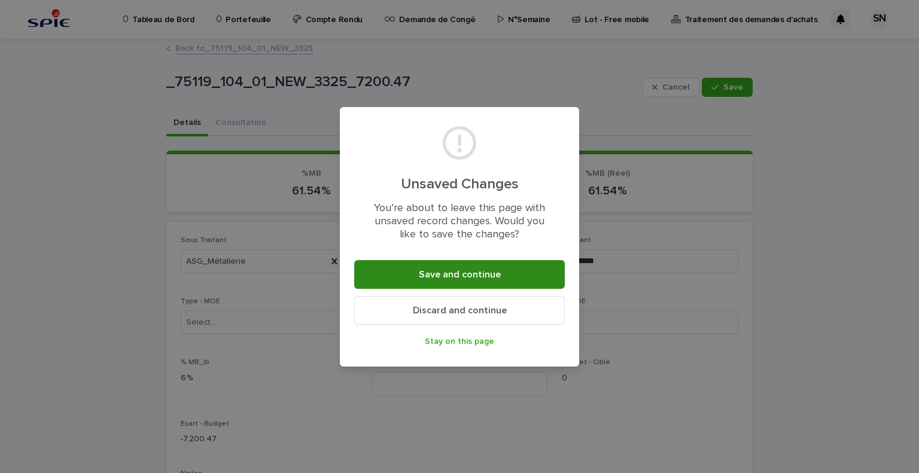
click at [483, 278] on span "Save and continue" at bounding box center [460, 275] width 82 height 10
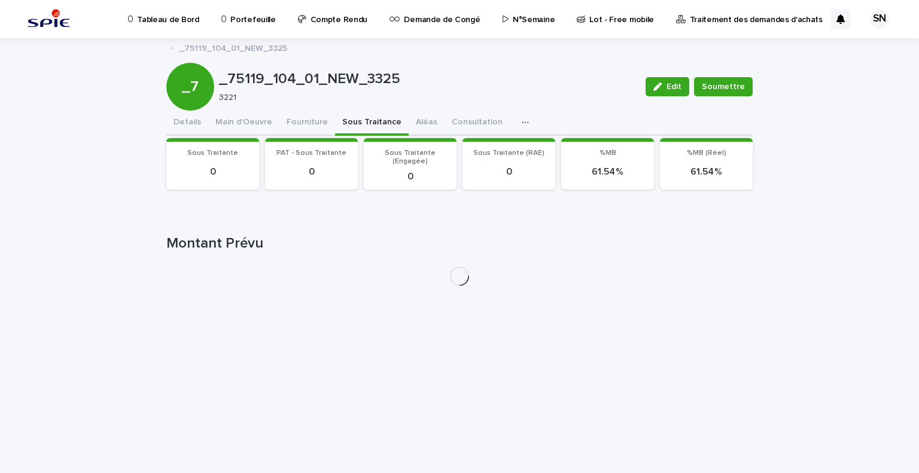
click at [338, 126] on button "Sous Traitance" at bounding box center [372, 123] width 74 height 25
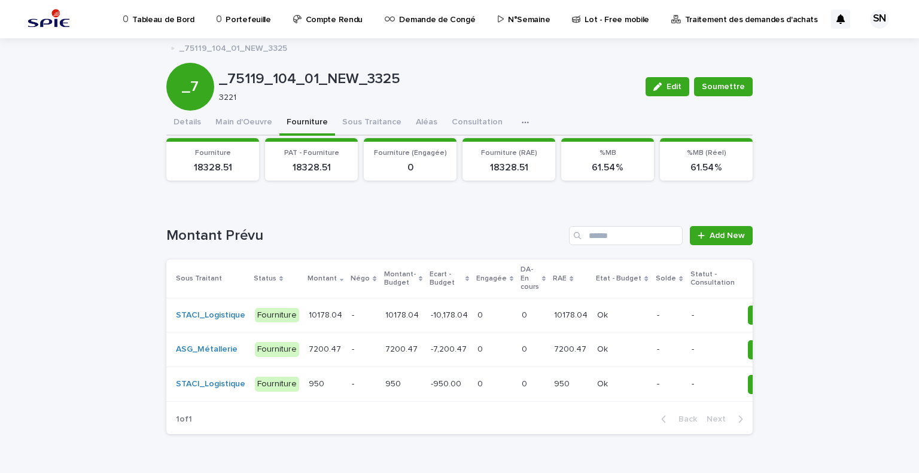
click at [308, 122] on button "Fourniture" at bounding box center [307, 123] width 56 height 25
click at [712, 237] on span "Add New" at bounding box center [726, 235] width 35 height 8
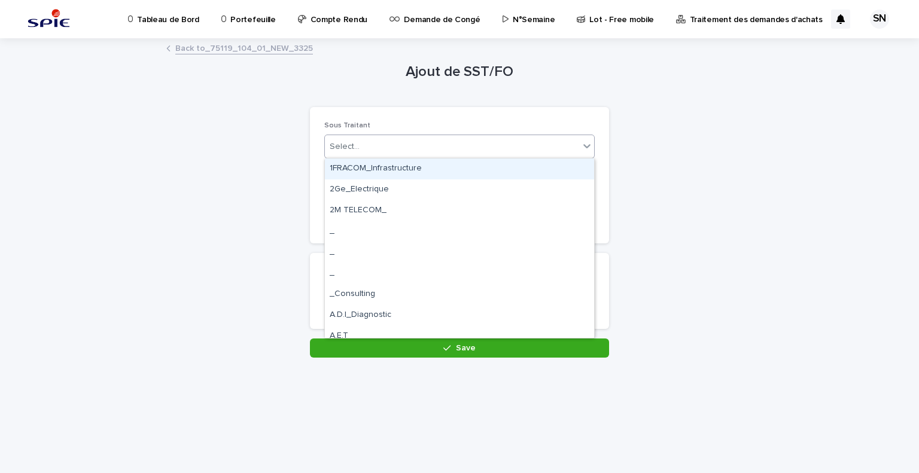
click at [457, 143] on div "Select..." at bounding box center [452, 147] width 254 height 20
type input "****"
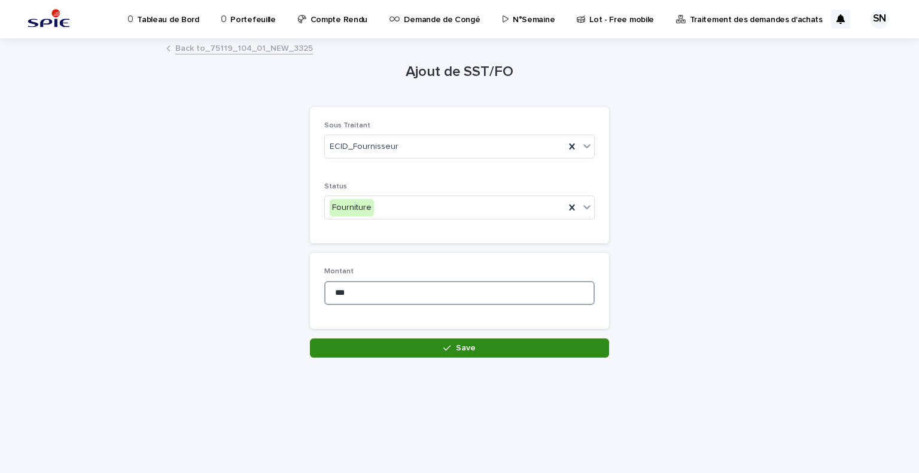
type input "***"
click at [454, 355] on button "Save" at bounding box center [459, 347] width 299 height 19
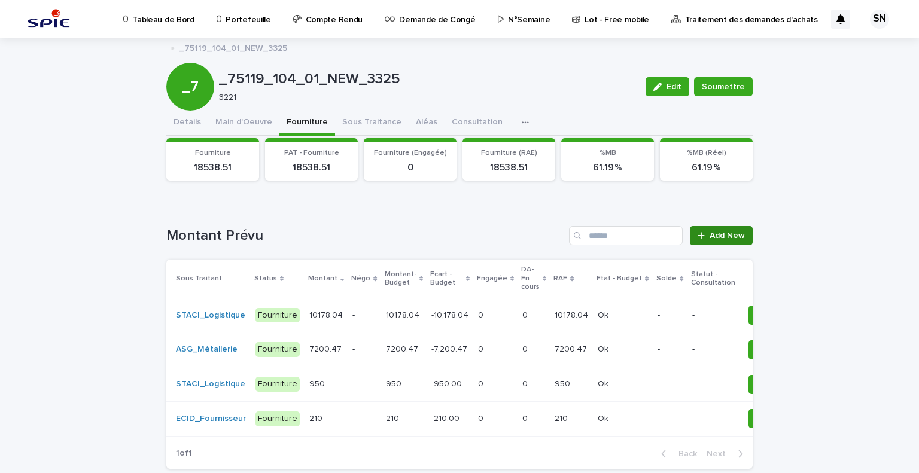
click at [712, 230] on link "Add New" at bounding box center [720, 235] width 63 height 19
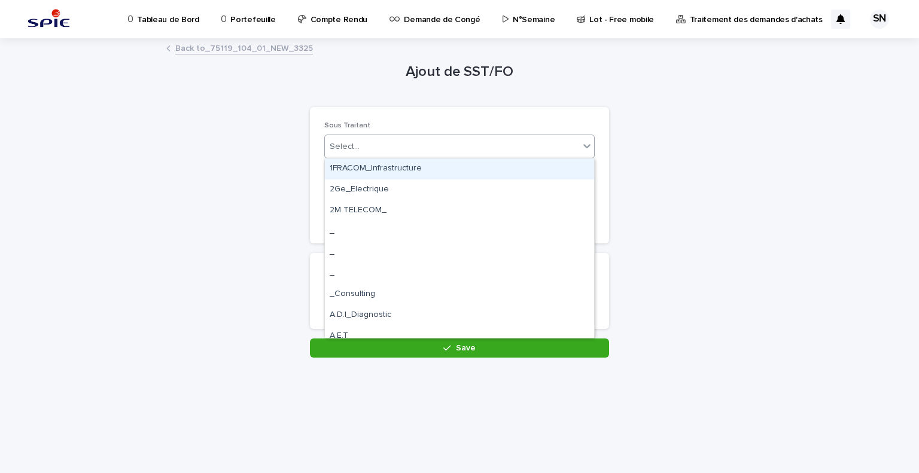
click at [423, 144] on div "Select..." at bounding box center [452, 147] width 254 height 20
click at [476, 152] on div "Select..." at bounding box center [452, 147] width 254 height 20
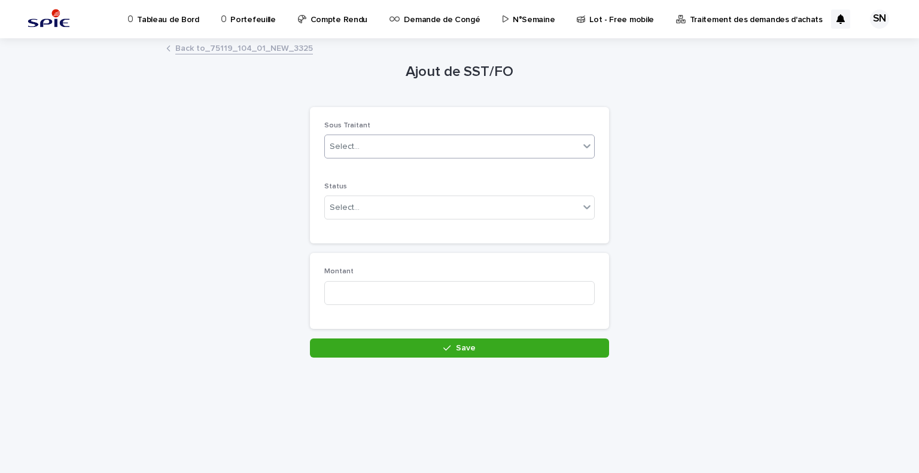
click at [476, 152] on div "Select..." at bounding box center [452, 147] width 254 height 20
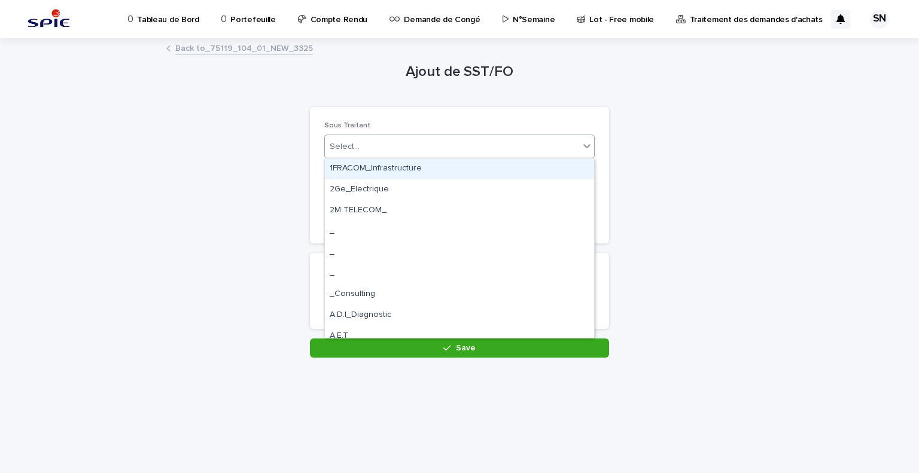
click at [396, 150] on div "Select..." at bounding box center [452, 147] width 254 height 20
type input "*********"
click at [411, 165] on div "SODISTREL_Fournisseur" at bounding box center [459, 168] width 269 height 21
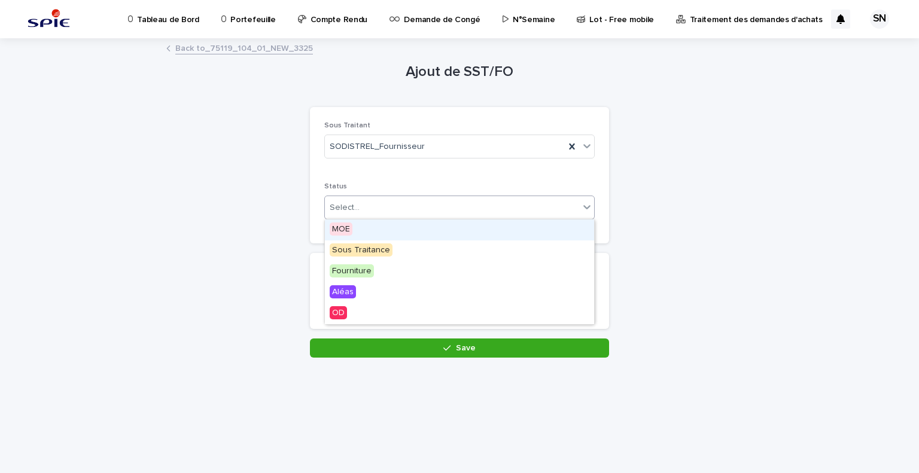
click at [414, 209] on div "Select..." at bounding box center [452, 208] width 254 height 20
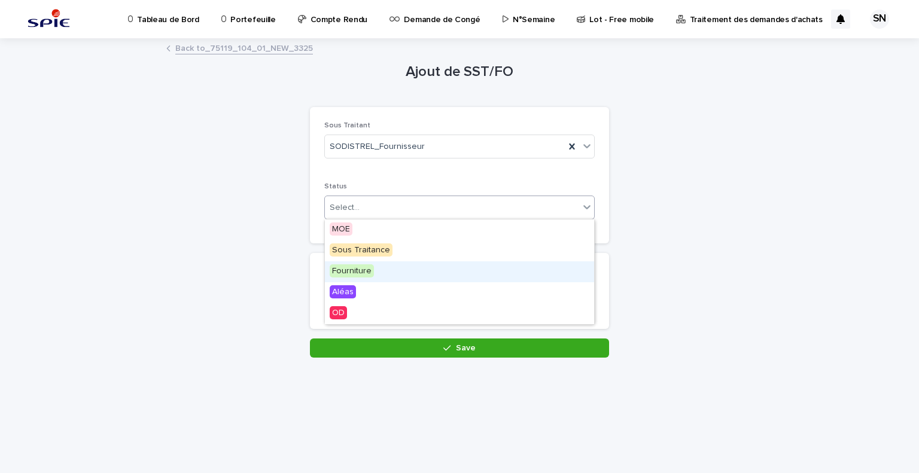
click at [423, 274] on div "Fourniture" at bounding box center [459, 271] width 269 height 21
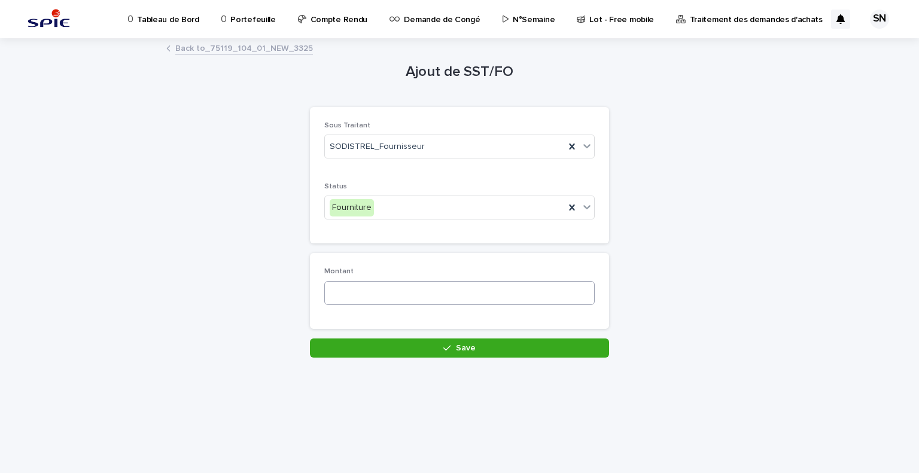
drag, startPoint x: 419, startPoint y: 306, endPoint x: 451, endPoint y: 288, distance: 36.9
click at [451, 288] on div "Montant" at bounding box center [459, 290] width 270 height 47
click at [451, 288] on input at bounding box center [459, 293] width 270 height 24
type input "***"
click at [448, 352] on button "Save" at bounding box center [459, 347] width 299 height 19
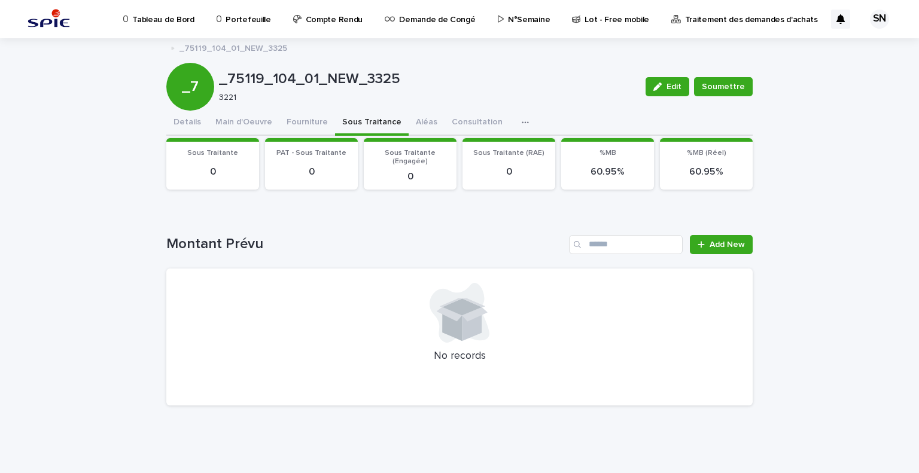
click at [365, 120] on button "Sous Traitance" at bounding box center [372, 123] width 74 height 25
click at [733, 245] on span "Add New" at bounding box center [726, 244] width 35 height 8
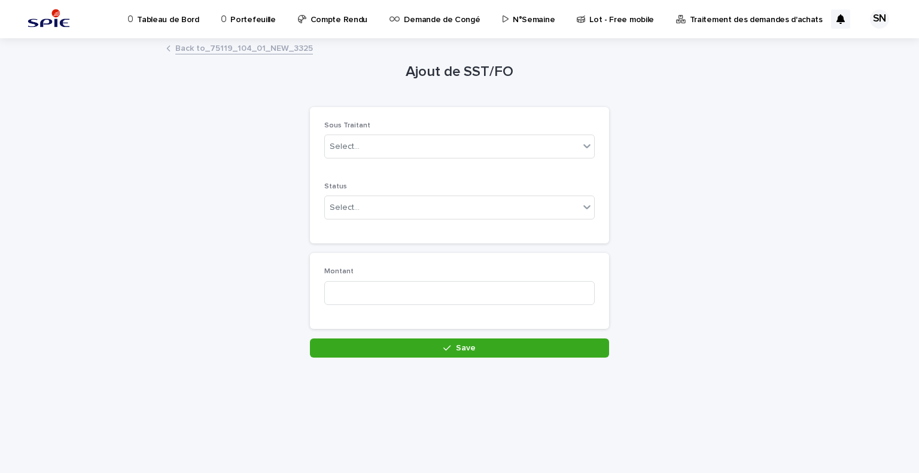
click at [416, 133] on div "Sous Traitant Select..." at bounding box center [459, 144] width 270 height 47
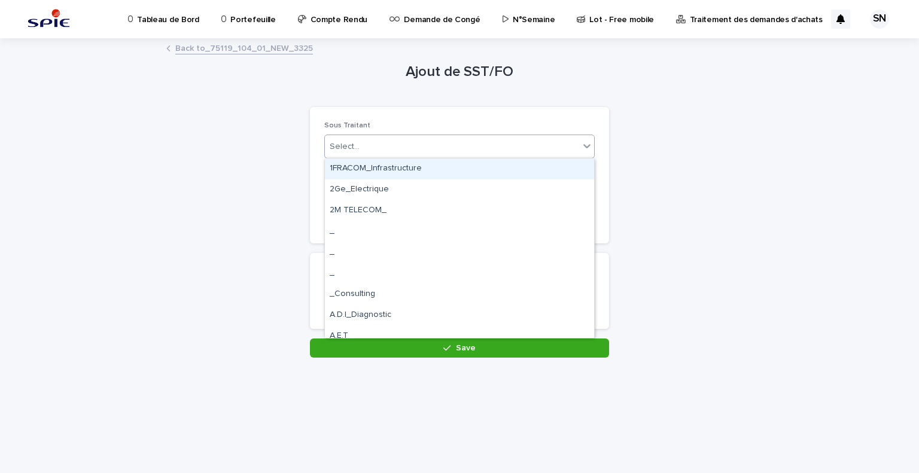
click at [416, 142] on div "Select..." at bounding box center [452, 147] width 254 height 20
type input "*****"
click at [465, 145] on div "Select..." at bounding box center [452, 147] width 254 height 20
type input "******"
click at [390, 171] on div "UNITEK_Infrastructure" at bounding box center [459, 168] width 269 height 21
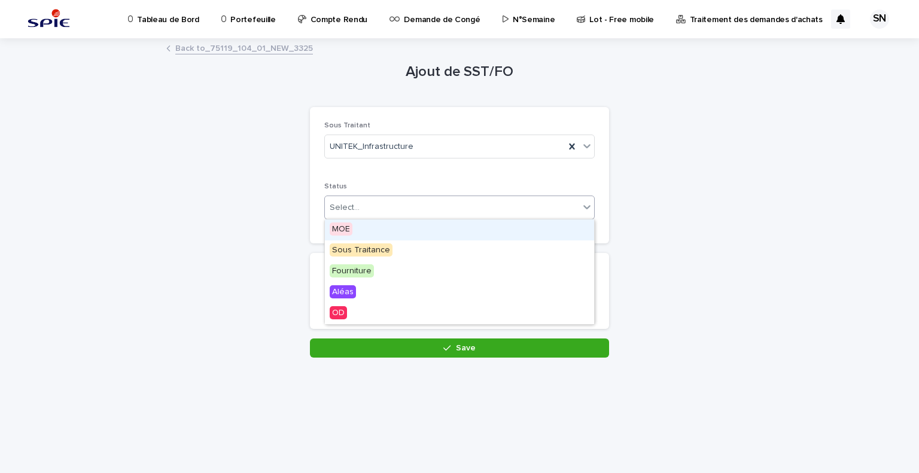
click at [371, 212] on div "Select..." at bounding box center [452, 208] width 254 height 20
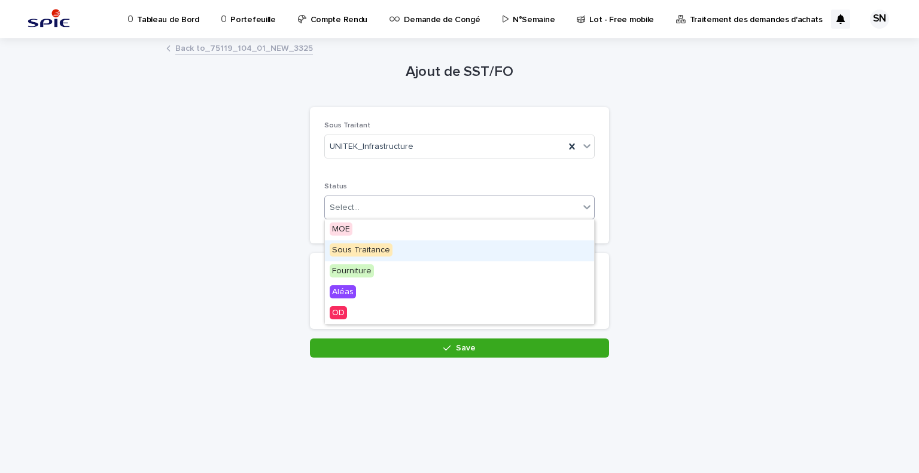
click at [383, 258] on div "Sous Traitance" at bounding box center [459, 250] width 269 height 21
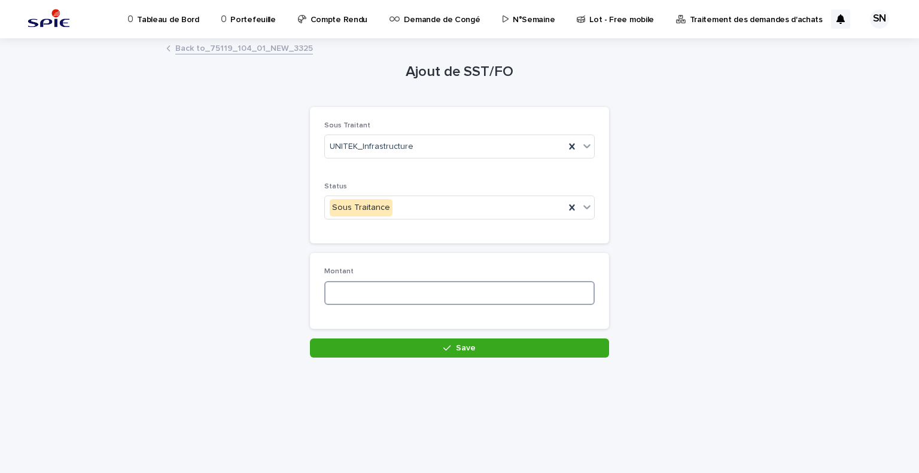
click at [382, 284] on input at bounding box center [459, 293] width 270 height 24
type input "*****"
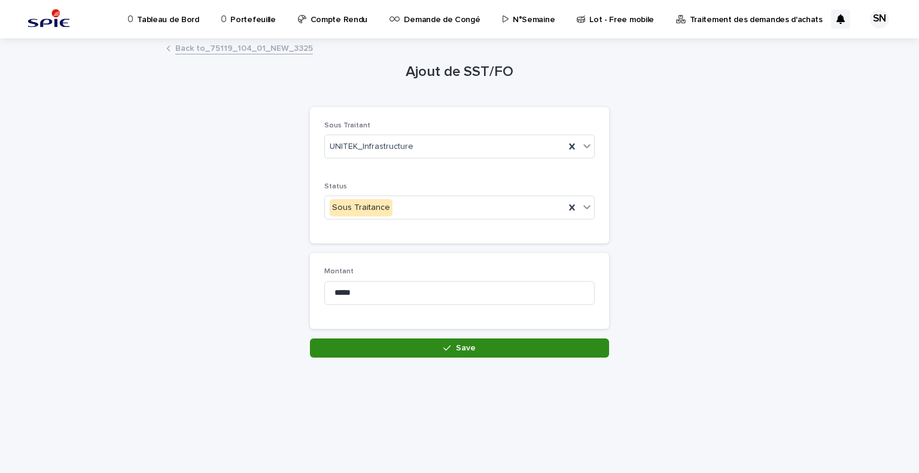
click at [424, 343] on button "Save" at bounding box center [459, 347] width 299 height 19
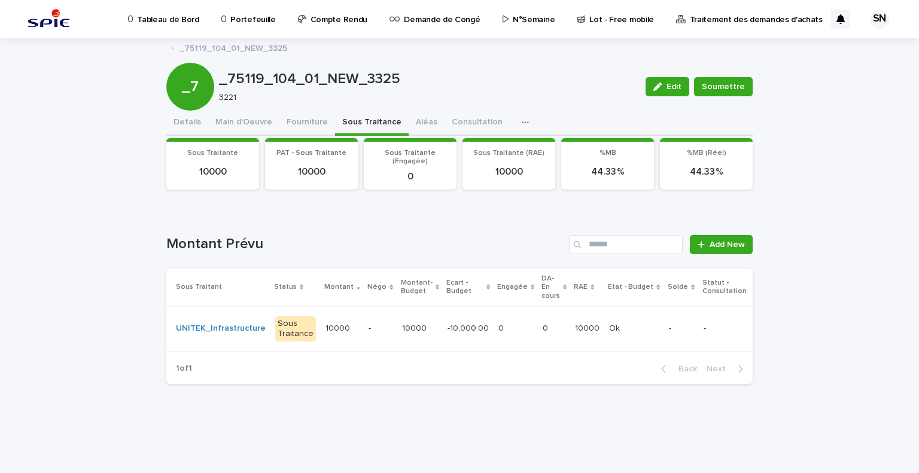
click at [466, 325] on p "-10,000.00" at bounding box center [469, 327] width 44 height 13
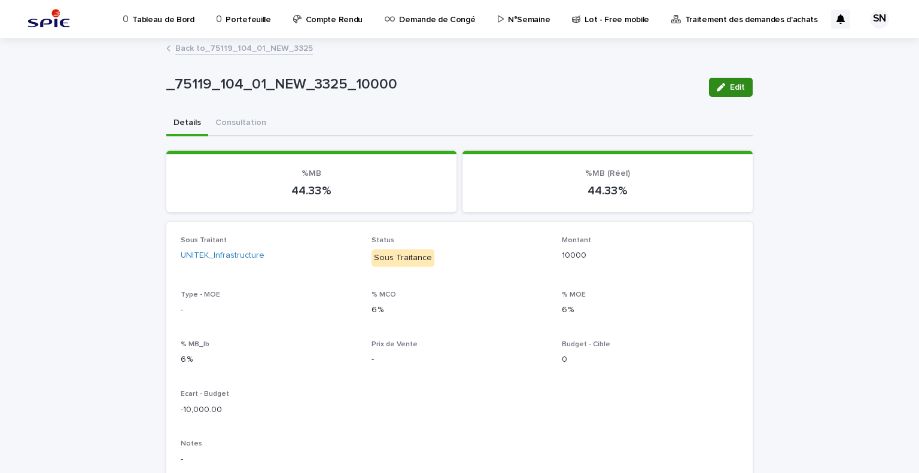
click at [736, 87] on span "Edit" at bounding box center [737, 87] width 15 height 8
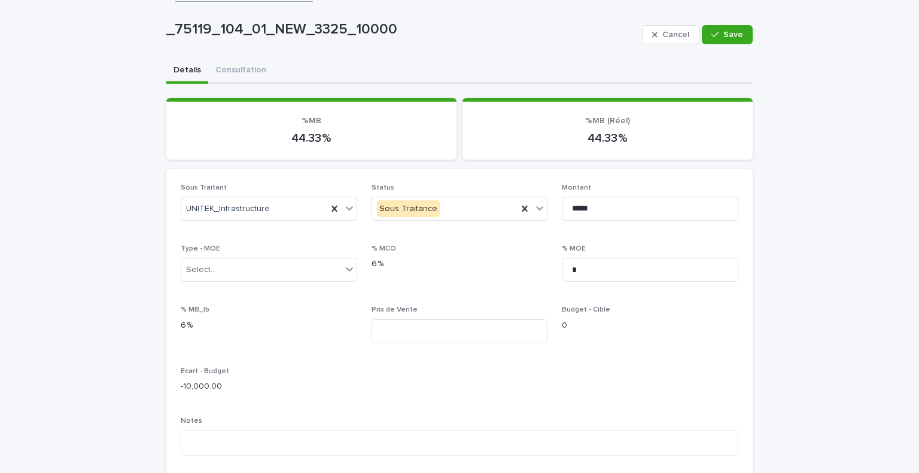
scroll to position [50, 0]
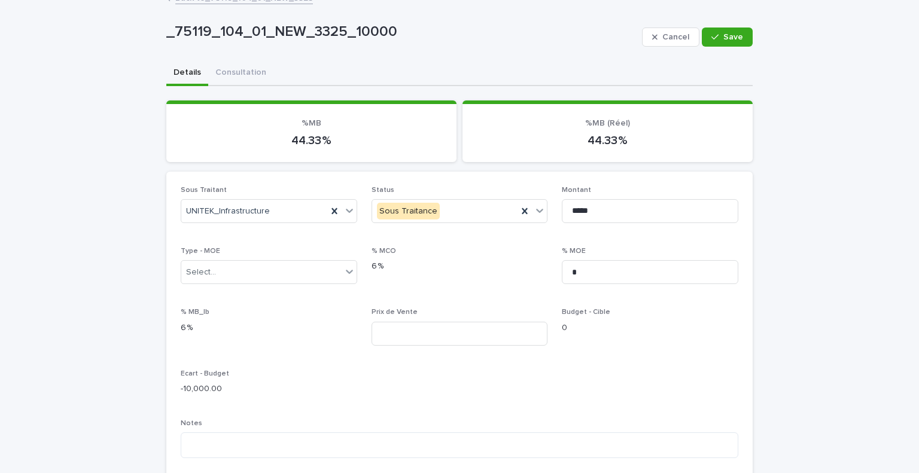
click at [658, 47] on div "Cancel Save" at bounding box center [697, 37] width 111 height 48
click at [665, 33] on span "Cancel" at bounding box center [675, 37] width 27 height 8
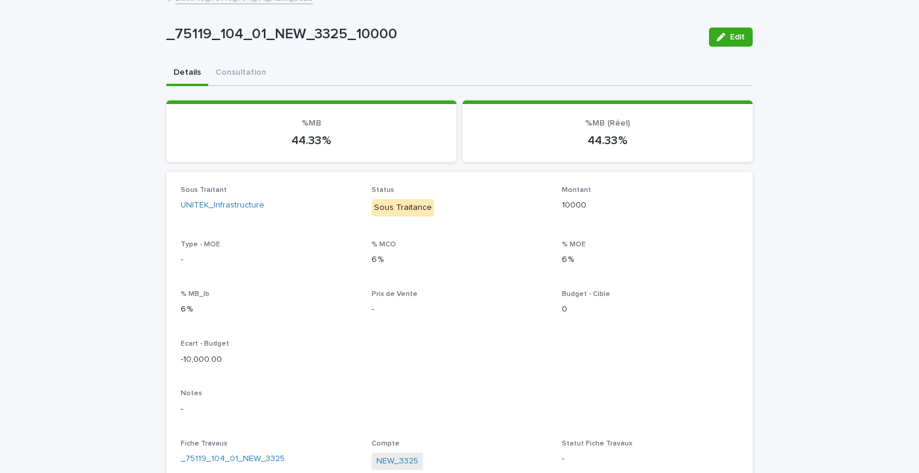
scroll to position [0, 0]
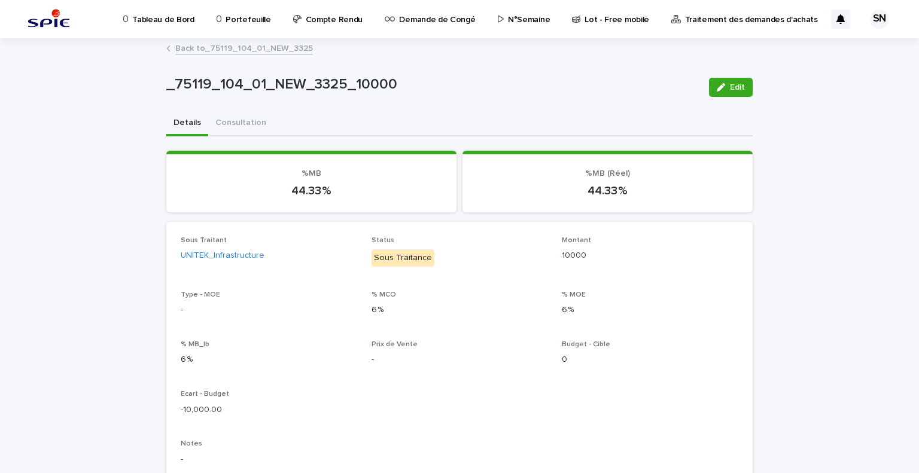
click at [208, 47] on link "Back to _75119_104_01_NEW_3325" at bounding box center [244, 48] width 138 height 14
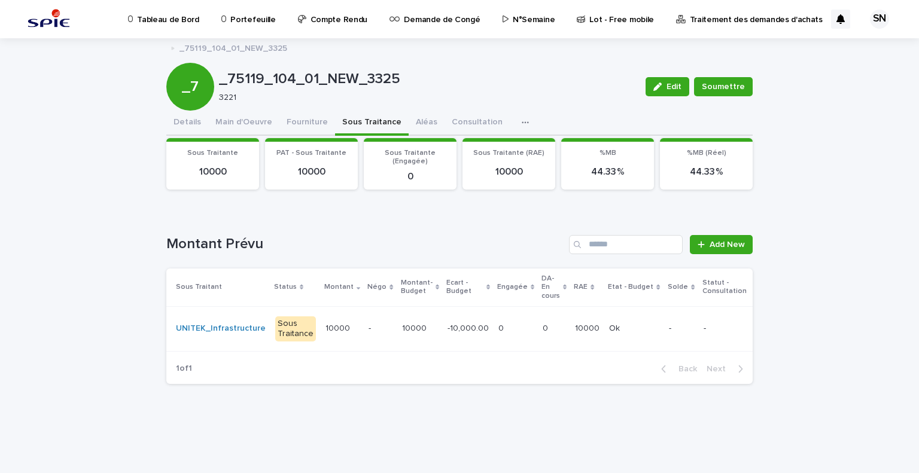
click at [325, 323] on p "10000" at bounding box center [338, 327] width 27 height 13
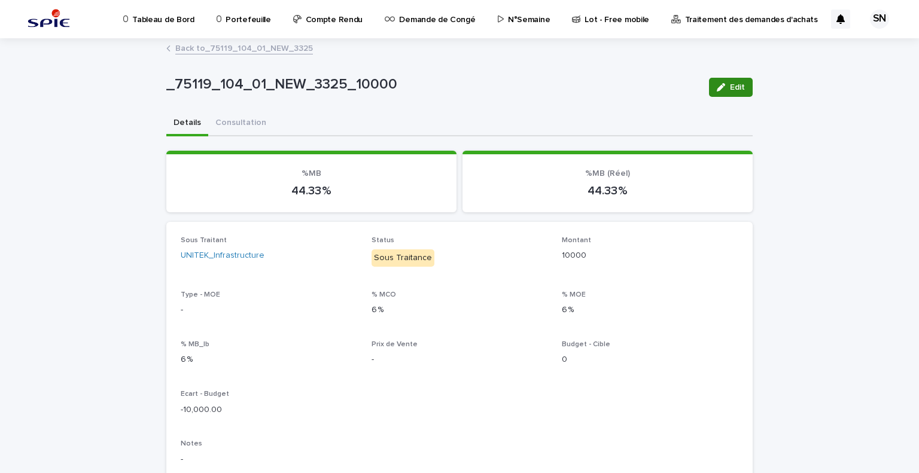
click at [739, 91] on button "Edit" at bounding box center [731, 87] width 44 height 19
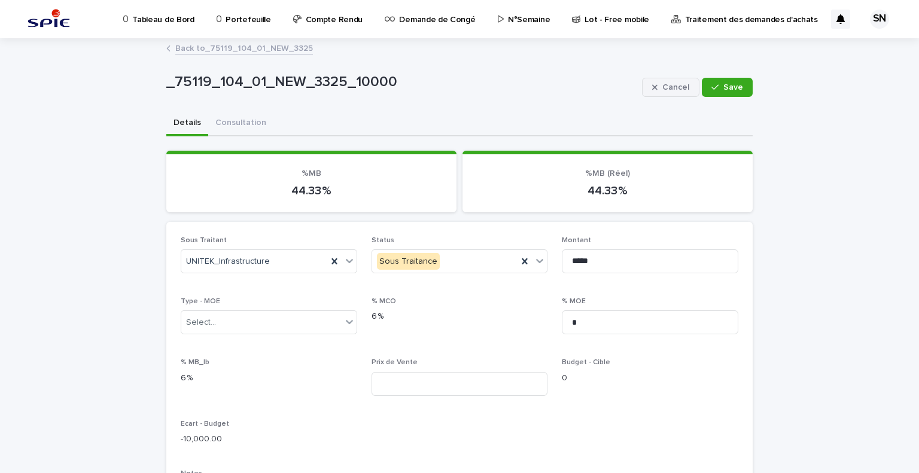
click at [669, 81] on button "Cancel" at bounding box center [670, 87] width 57 height 19
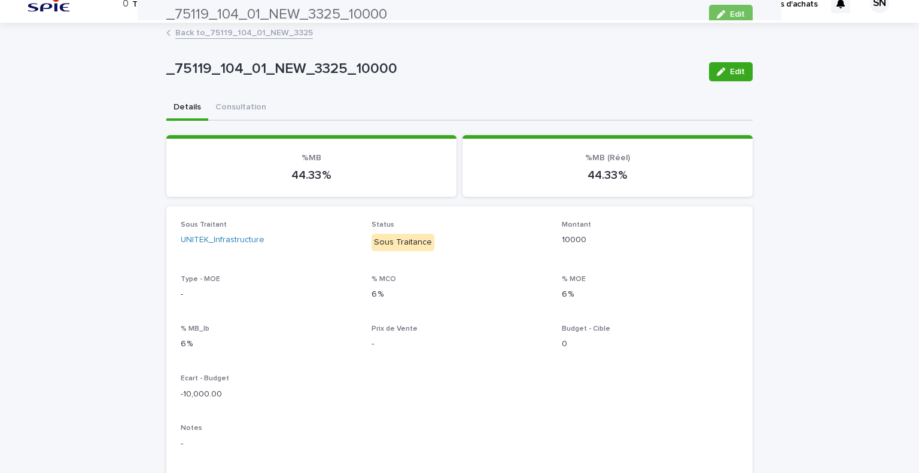
scroll to position [9, 0]
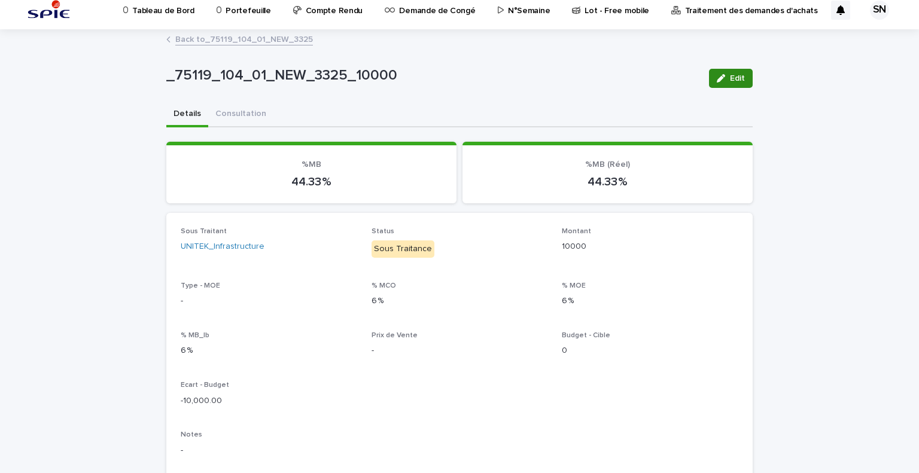
click at [725, 69] on button "Edit" at bounding box center [731, 78] width 44 height 19
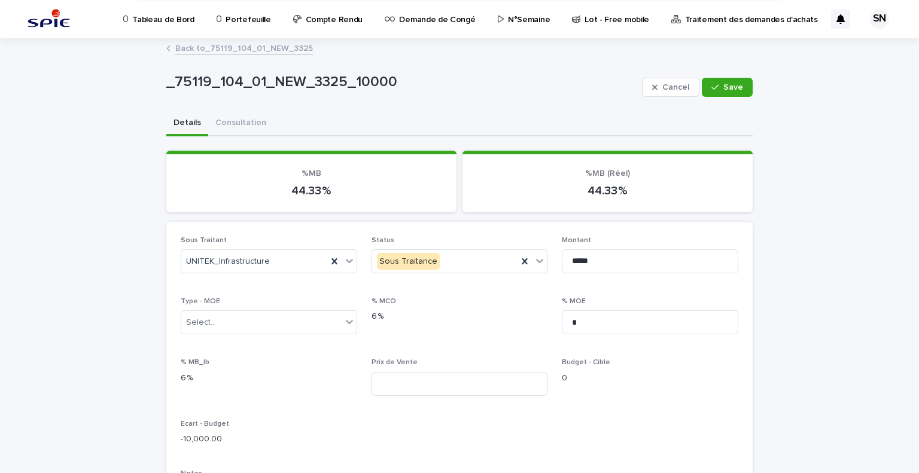
scroll to position [0, 0]
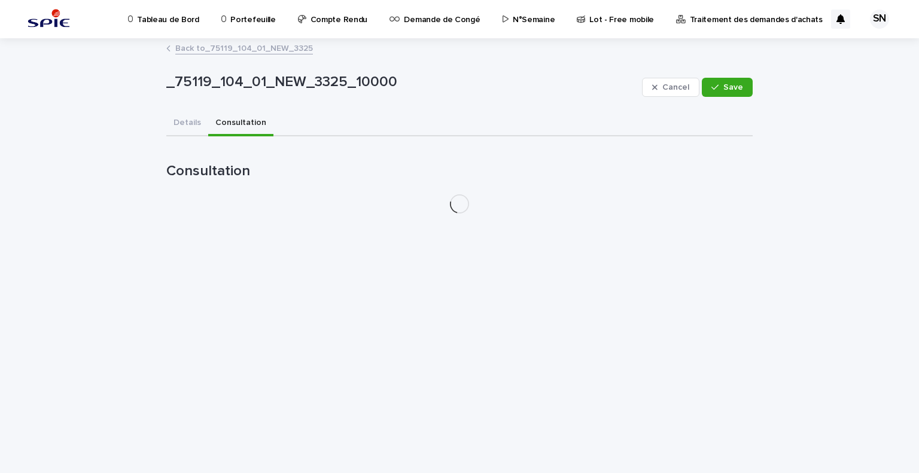
click at [227, 123] on button "Consultation" at bounding box center [240, 123] width 65 height 25
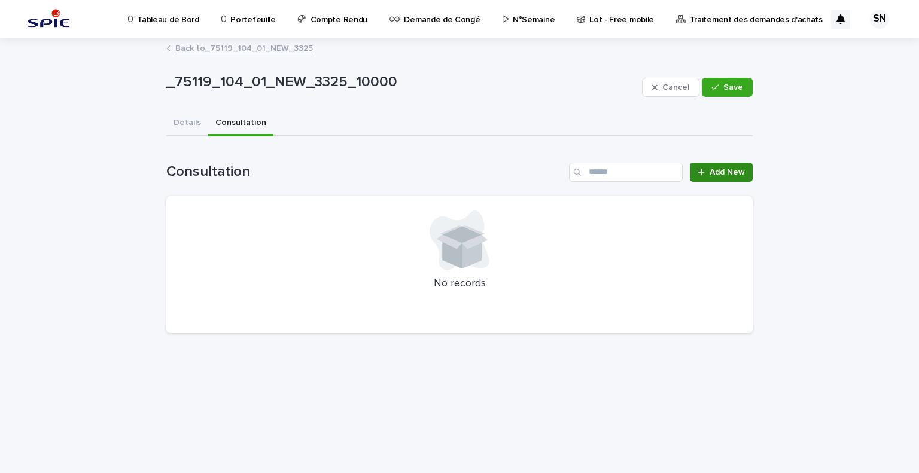
click at [739, 170] on span "Add New" at bounding box center [726, 172] width 35 height 8
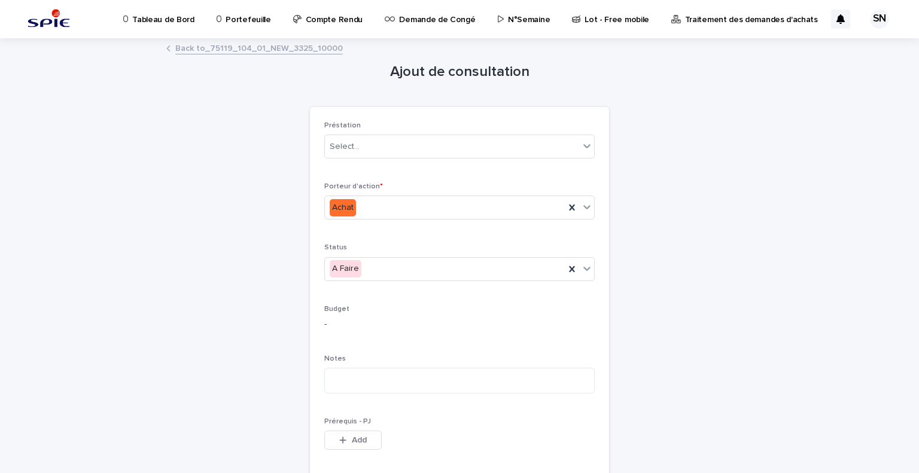
click at [249, 50] on link "Back to _75119_104_01_NEW_3325_10000" at bounding box center [258, 48] width 167 height 14
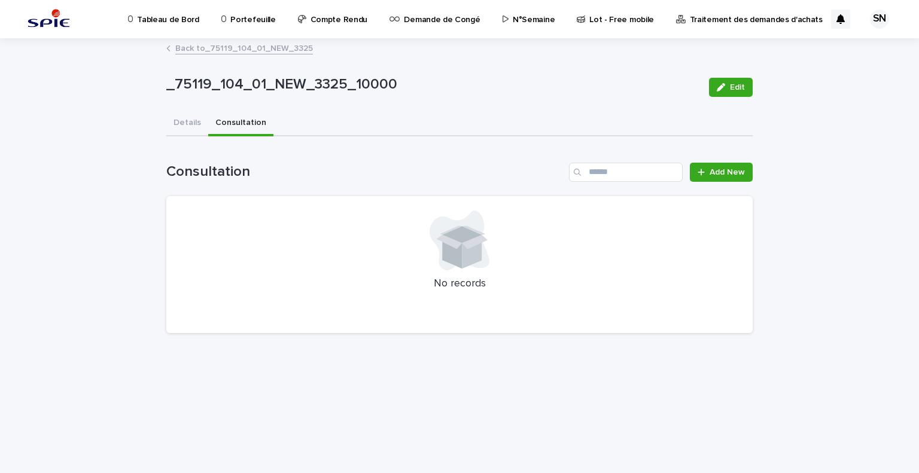
click at [182, 46] on link "Back to _75119_104_01_NEW_3325" at bounding box center [244, 48] width 138 height 14
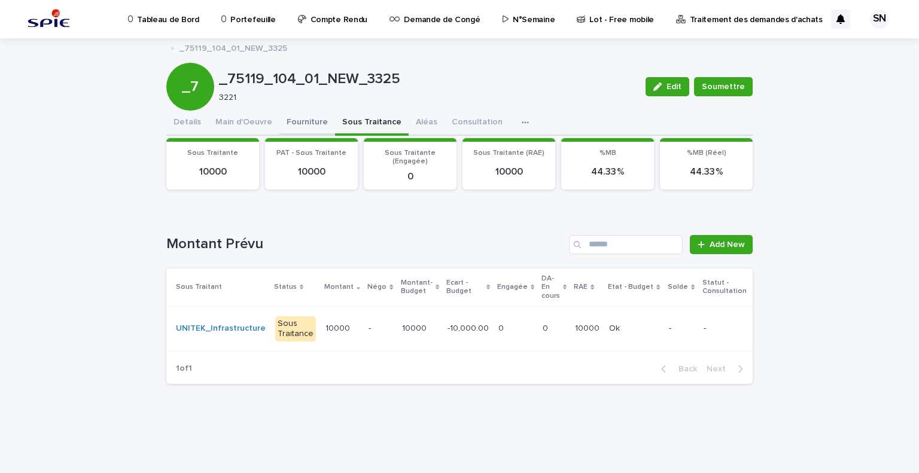
click at [295, 135] on button "Fourniture" at bounding box center [307, 123] width 56 height 25
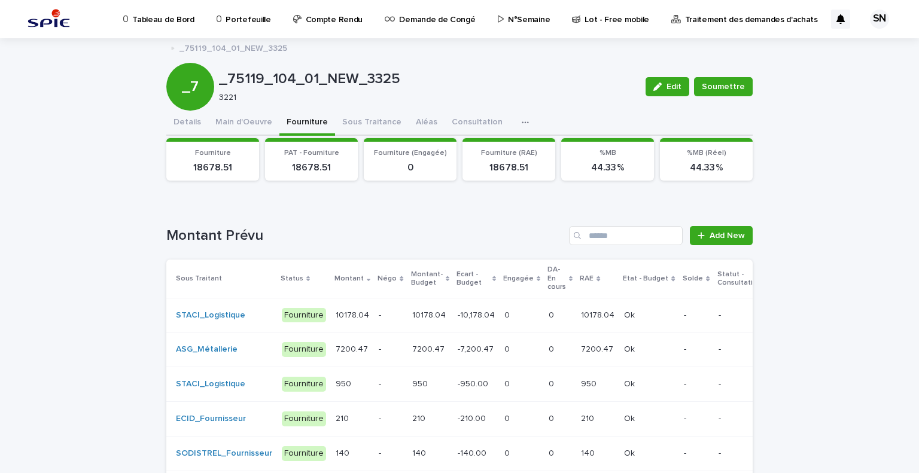
click at [374, 352] on td "-" at bounding box center [390, 349] width 33 height 35
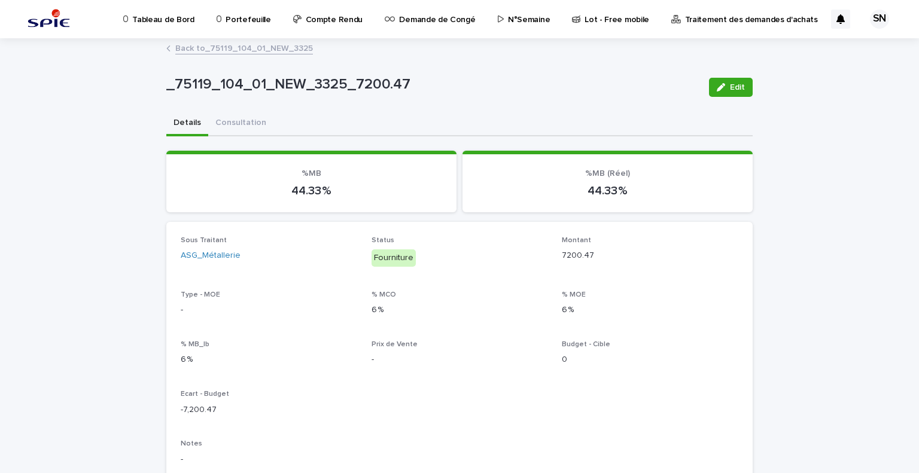
click at [219, 48] on link "Back to _75119_104_01_NEW_3325" at bounding box center [244, 48] width 138 height 14
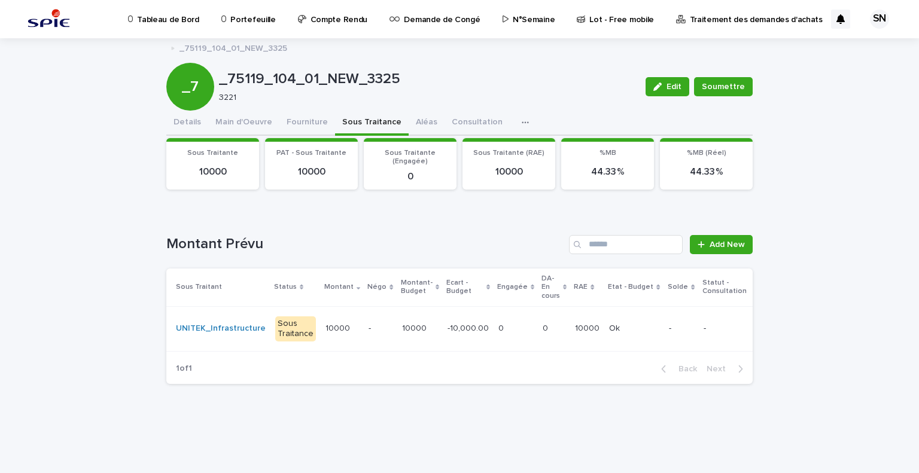
click at [347, 129] on button "Sous Traitance" at bounding box center [372, 123] width 74 height 25
click at [368, 329] on p "-" at bounding box center [379, 329] width 23 height 10
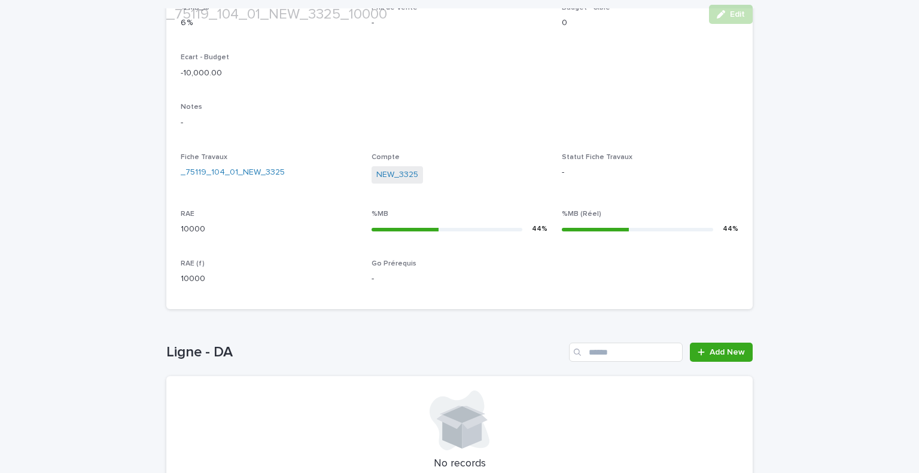
scroll to position [445, 0]
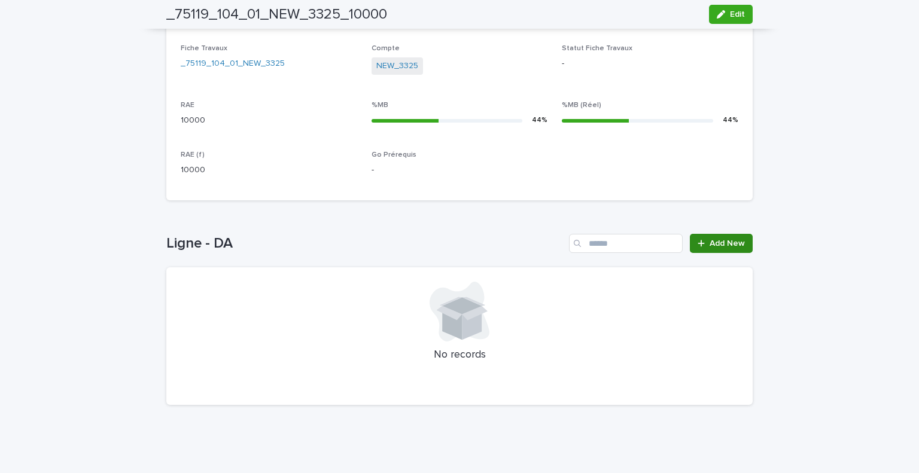
click at [718, 245] on span "Add New" at bounding box center [726, 243] width 35 height 8
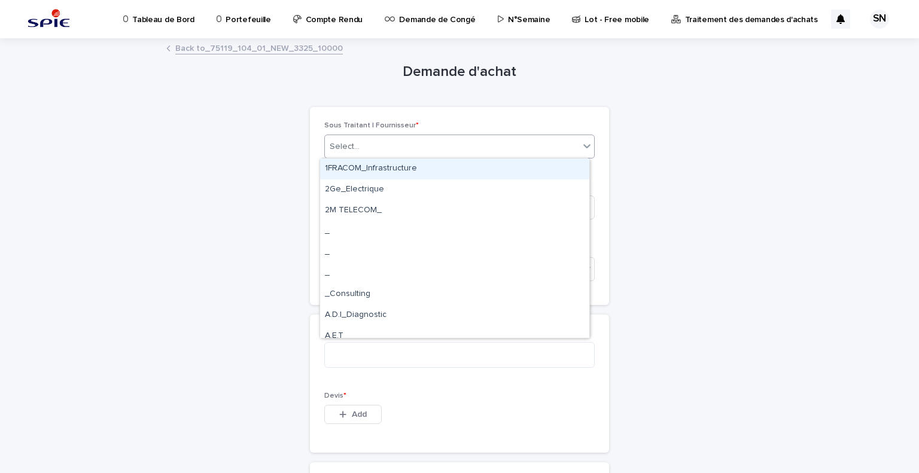
click at [437, 139] on div "Select..." at bounding box center [452, 147] width 254 height 20
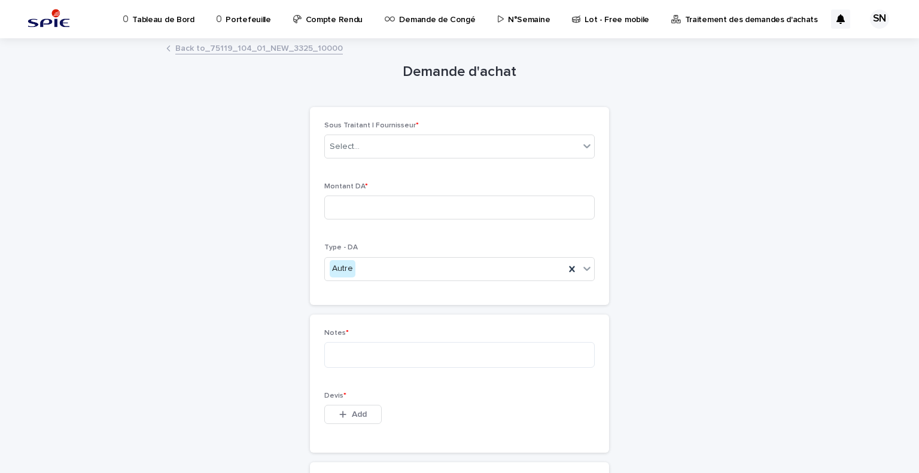
click at [558, 88] on div "**********" at bounding box center [459, 302] width 299 height 527
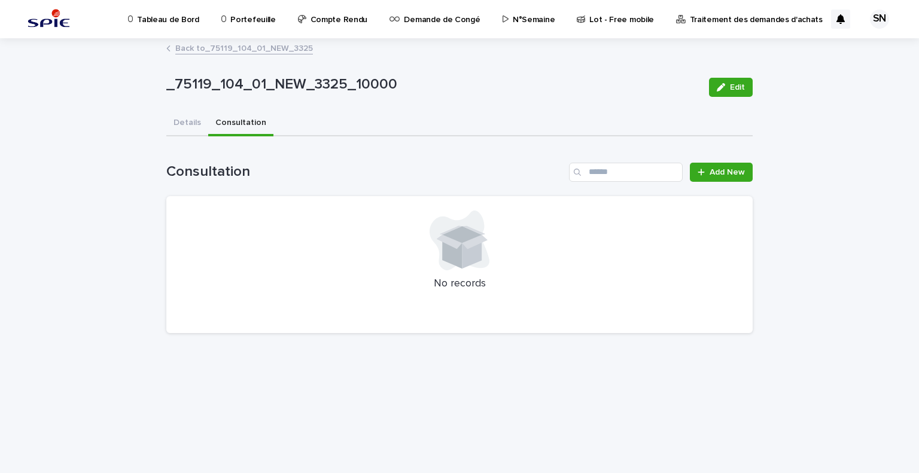
click at [228, 124] on button "Consultation" at bounding box center [240, 123] width 65 height 25
click at [715, 164] on link "Add New" at bounding box center [720, 172] width 63 height 19
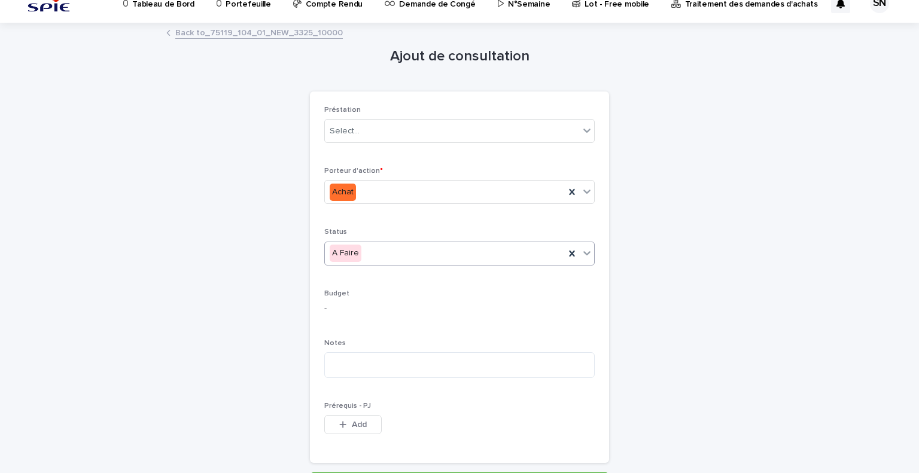
scroll to position [14, 0]
click at [184, 29] on link "Back to _75119_104_01_NEW_3325_10000" at bounding box center [258, 33] width 167 height 14
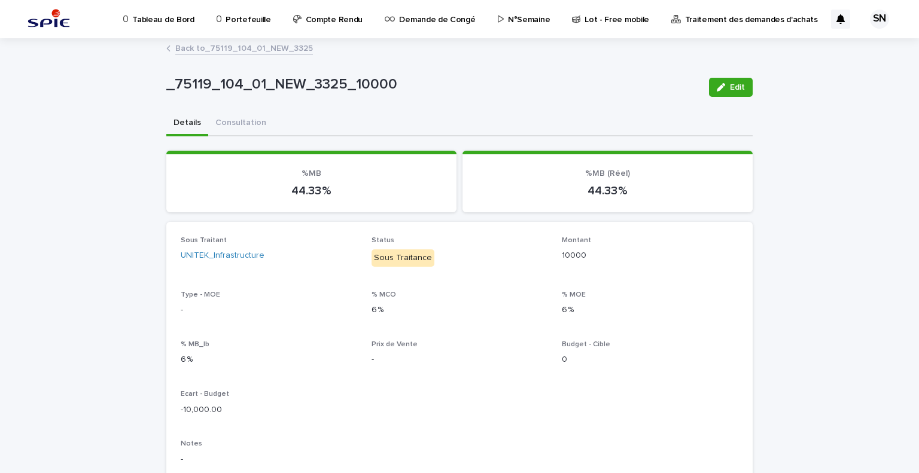
click at [196, 130] on button "Details" at bounding box center [187, 123] width 42 height 25
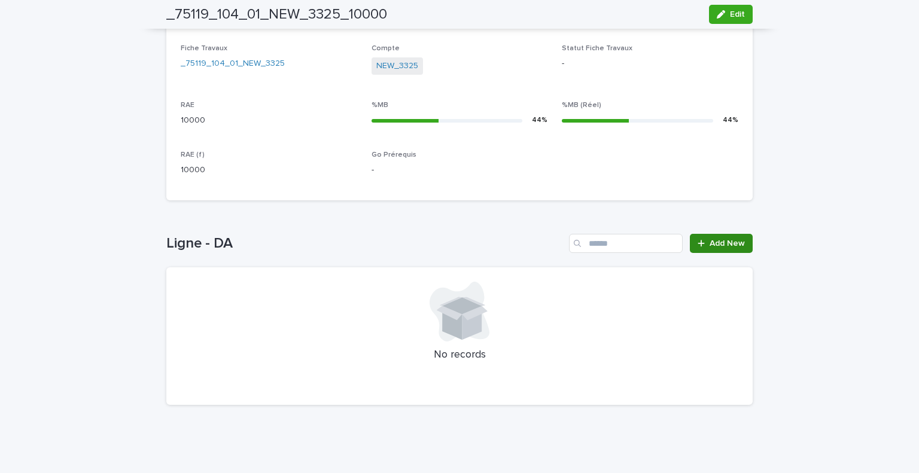
click at [718, 241] on span "Add New" at bounding box center [726, 243] width 35 height 8
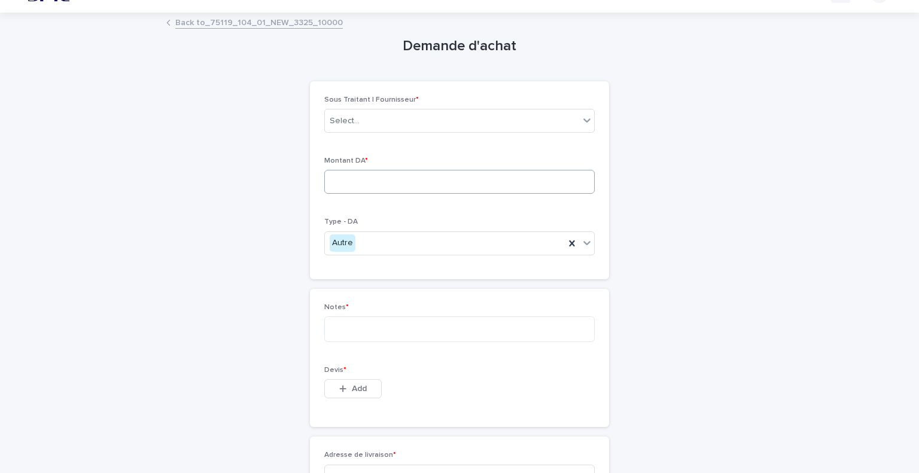
scroll to position [20, 0]
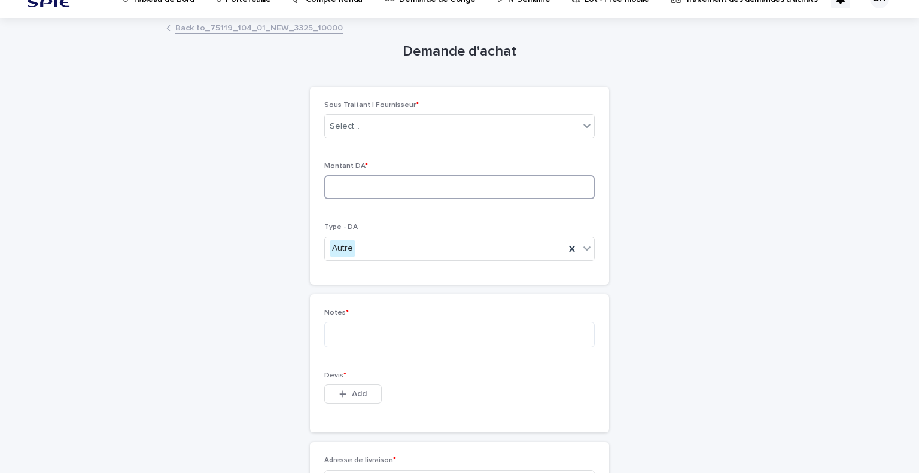
click at [408, 193] on input at bounding box center [459, 187] width 270 height 24
type input "*****"
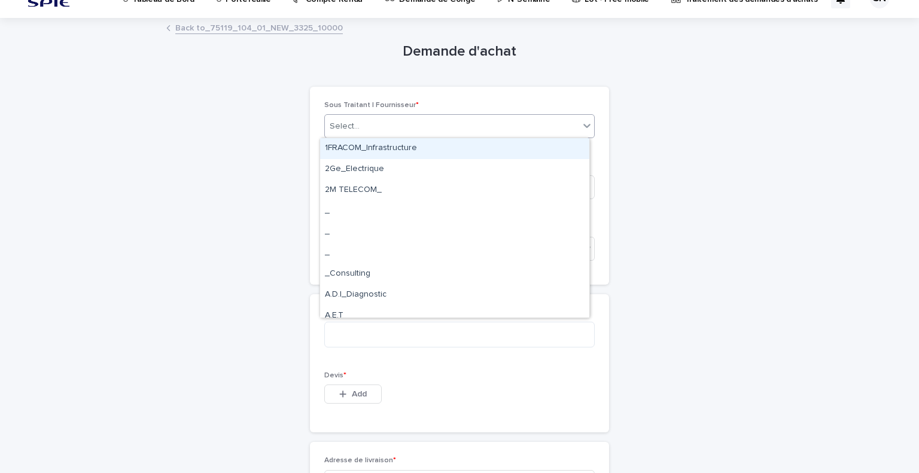
click at [465, 135] on div "Select..." at bounding box center [452, 127] width 254 height 20
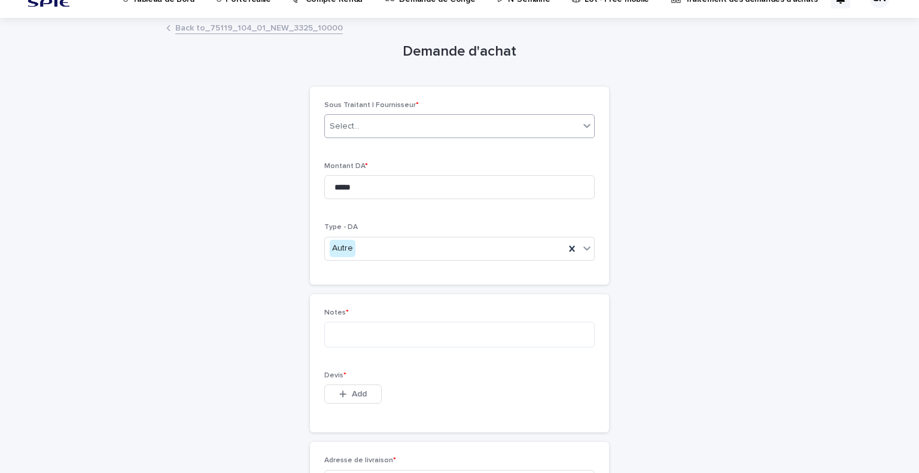
click at [465, 135] on div "Select..." at bounding box center [452, 127] width 254 height 20
click at [225, 29] on link "Back to _75119_104_01_NEW_3325_10000" at bounding box center [258, 27] width 167 height 14
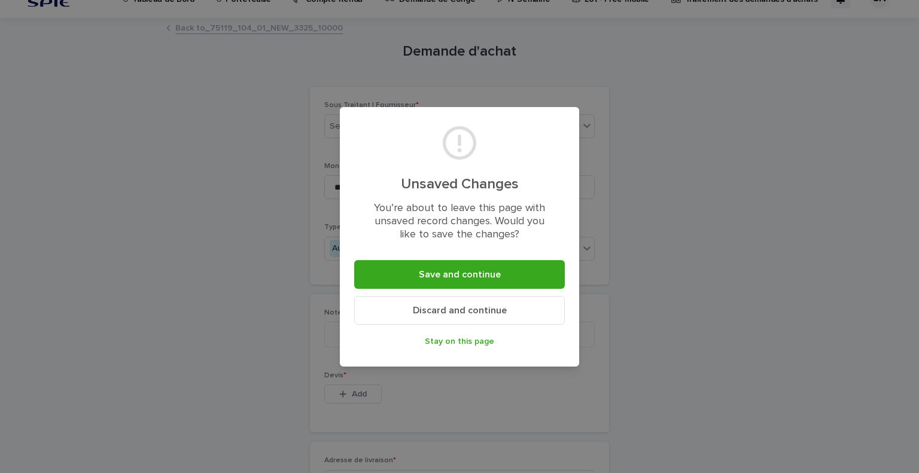
click at [477, 311] on span "Discard and continue" at bounding box center [460, 311] width 94 height 10
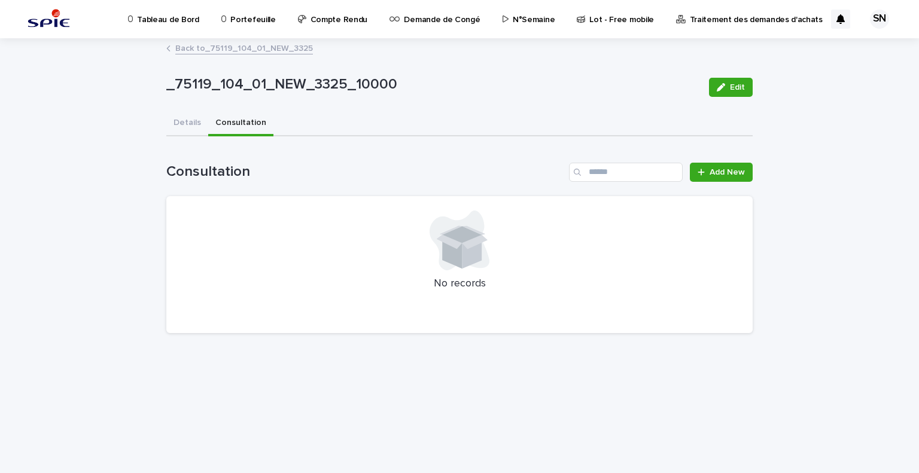
click at [227, 102] on div "_75119_104_01_NEW_3325_10000 Edit _75119_104_01_NEW_3325_10000 Edit Sorry, ther…" at bounding box center [459, 212] width 586 height 346
click at [734, 172] on span "Add New" at bounding box center [726, 172] width 35 height 8
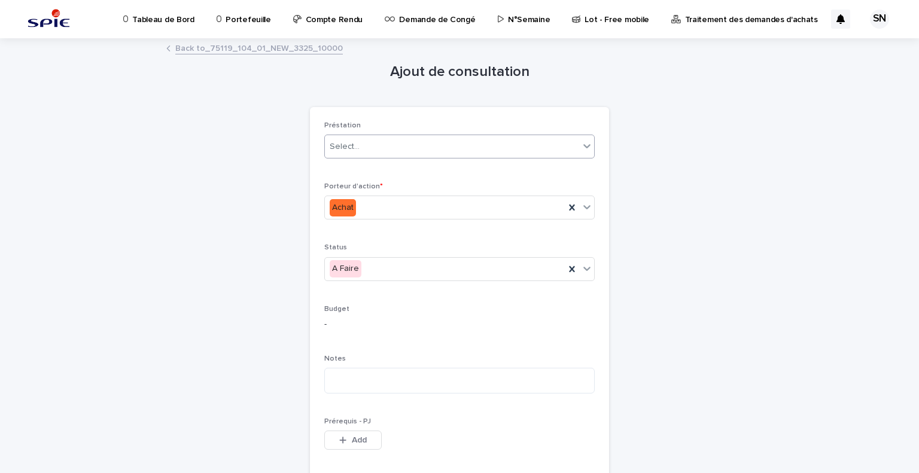
click at [454, 148] on div "Select..." at bounding box center [452, 147] width 254 height 20
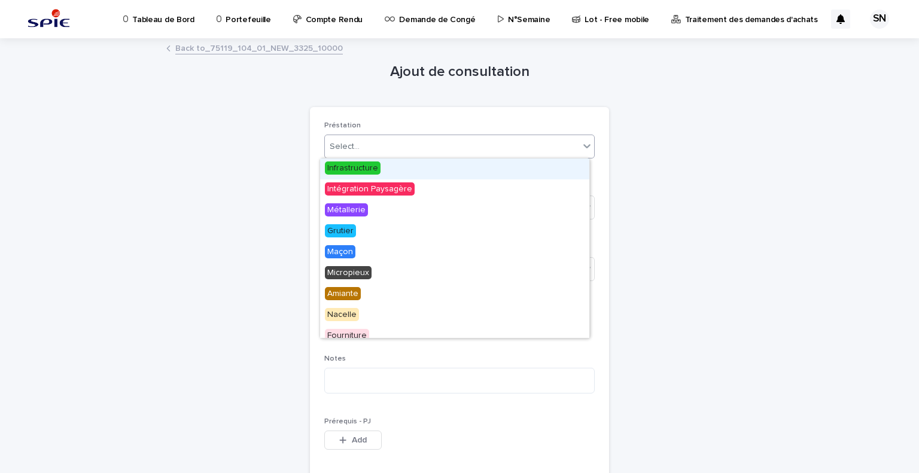
click at [449, 165] on div "Infrastructure" at bounding box center [454, 168] width 269 height 21
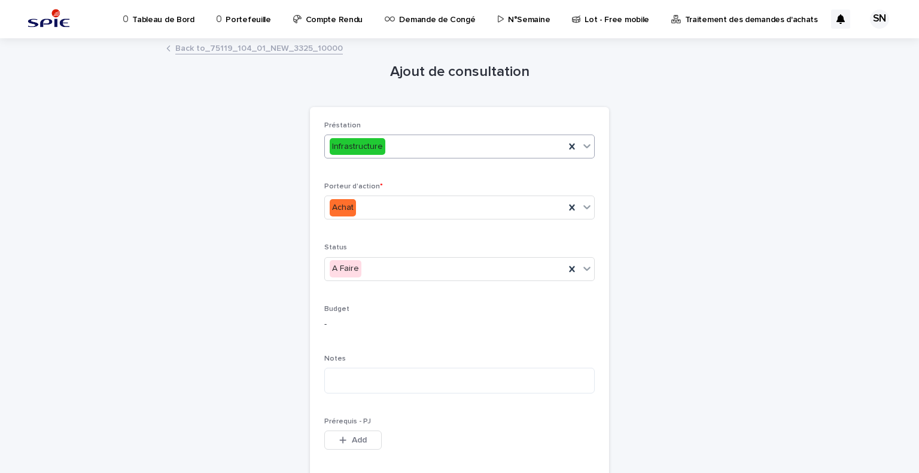
scroll to position [93, 0]
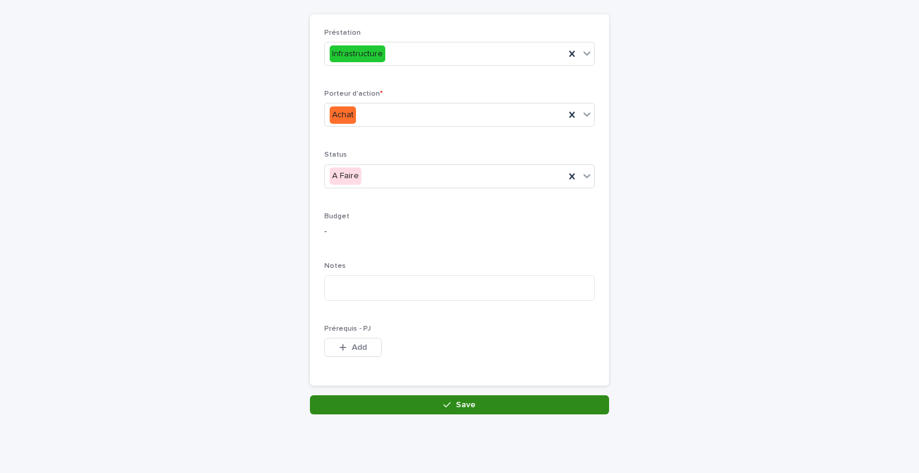
click at [443, 402] on icon "button" at bounding box center [446, 405] width 7 height 8
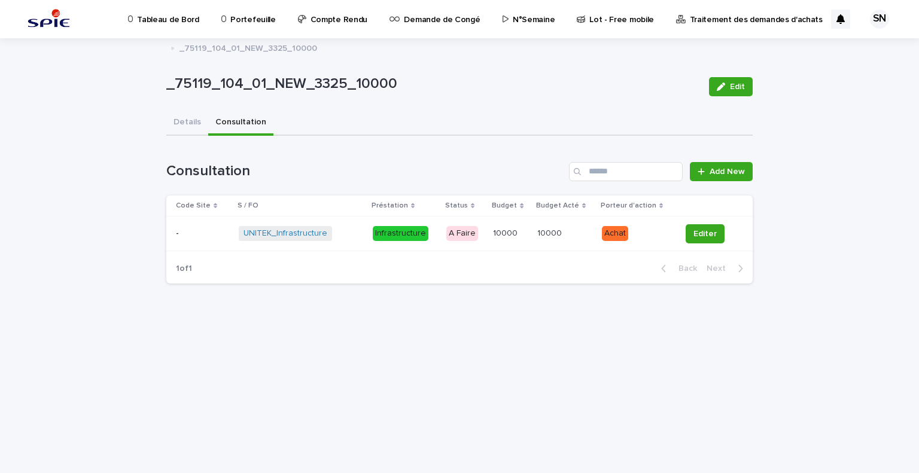
click at [359, 230] on div "UNITEK_Infrastructure + 0" at bounding box center [301, 233] width 124 height 15
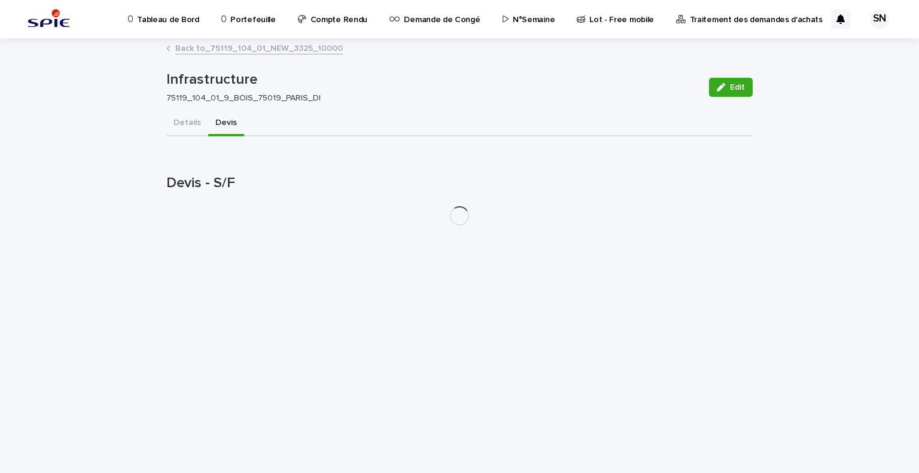
click at [225, 121] on button "Devis" at bounding box center [226, 123] width 36 height 25
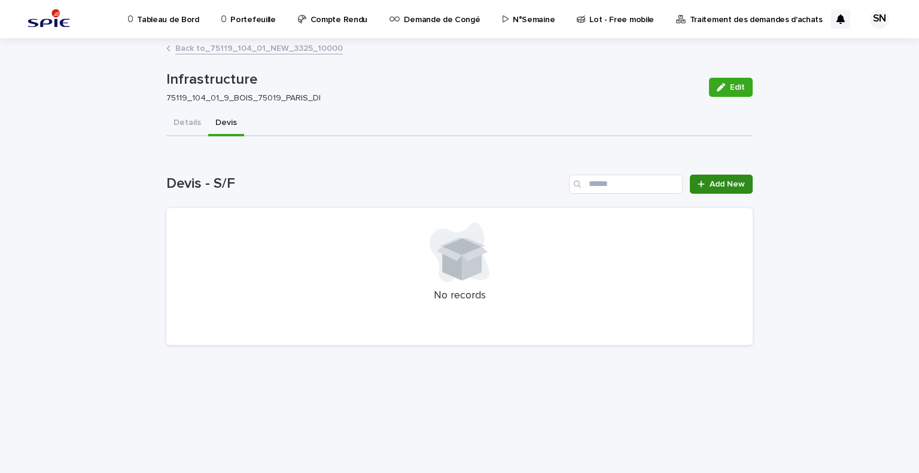
click at [746, 175] on link "Add New" at bounding box center [720, 184] width 63 height 19
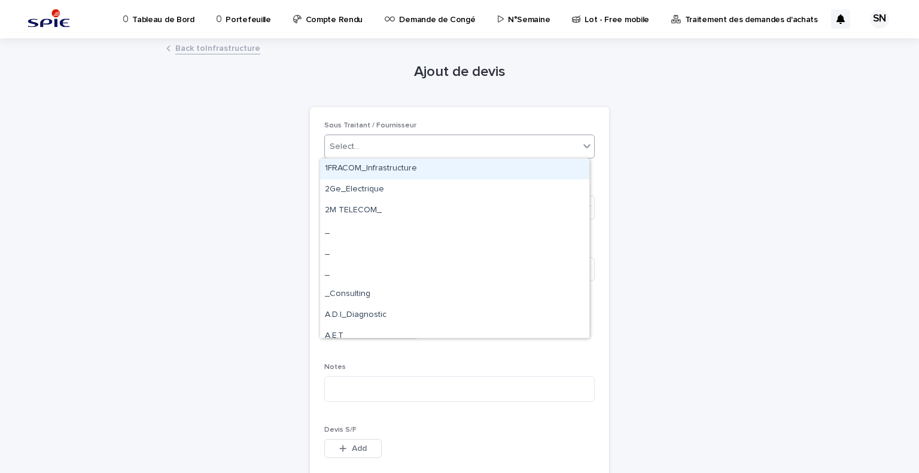
click at [518, 144] on div "Select..." at bounding box center [452, 147] width 254 height 20
type input "******"
click at [515, 164] on div "UNITEK_Infrastructure" at bounding box center [454, 168] width 269 height 21
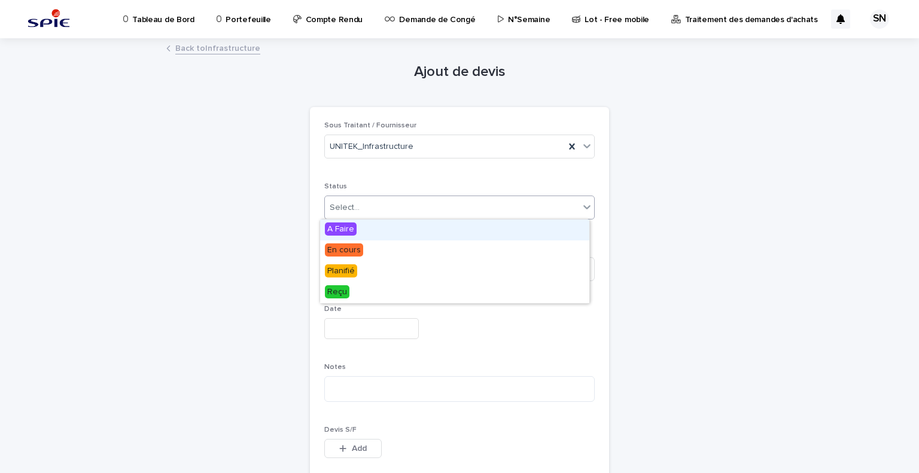
click at [481, 215] on div "Select..." at bounding box center [452, 208] width 254 height 20
click at [433, 231] on div "A Faire" at bounding box center [454, 229] width 269 height 21
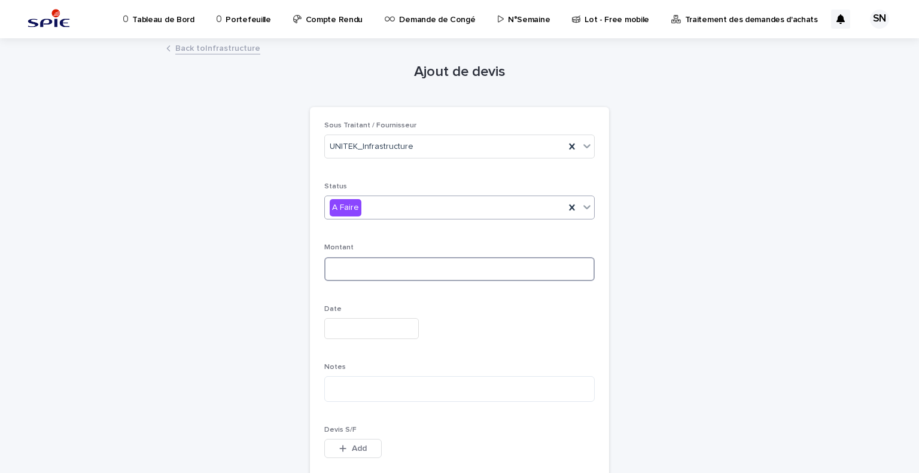
click at [381, 264] on input at bounding box center [459, 269] width 270 height 24
click at [386, 212] on div "A Faire" at bounding box center [445, 208] width 240 height 20
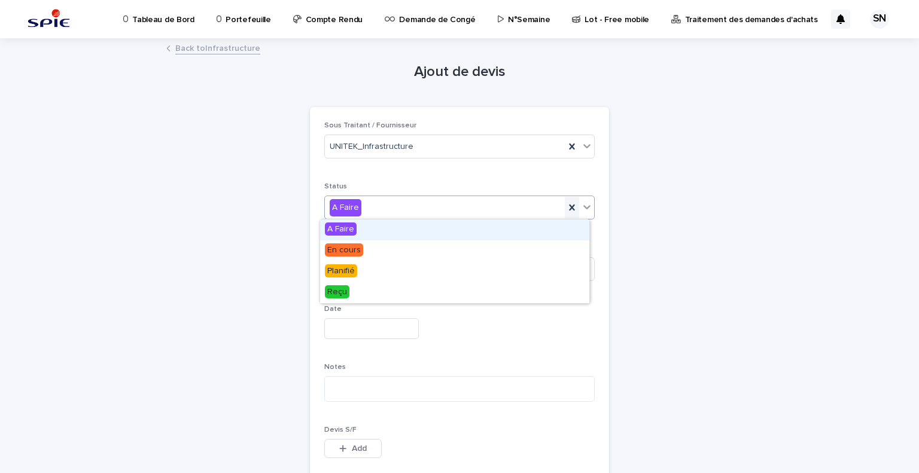
click at [569, 207] on icon at bounding box center [571, 208] width 5 height 6
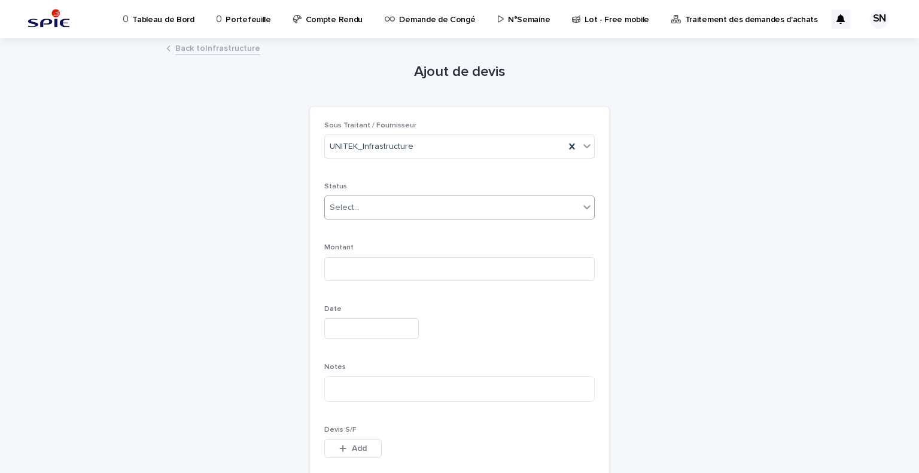
scroll to position [101, 0]
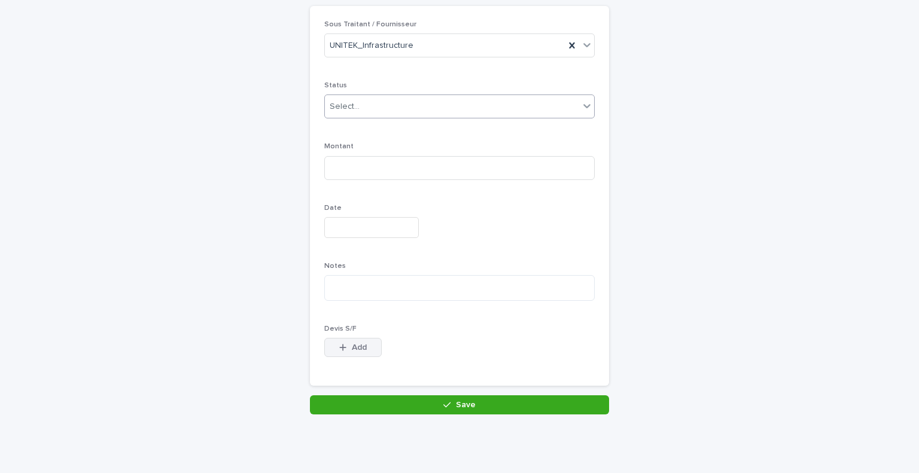
click at [352, 349] on span "Add" at bounding box center [359, 347] width 15 height 8
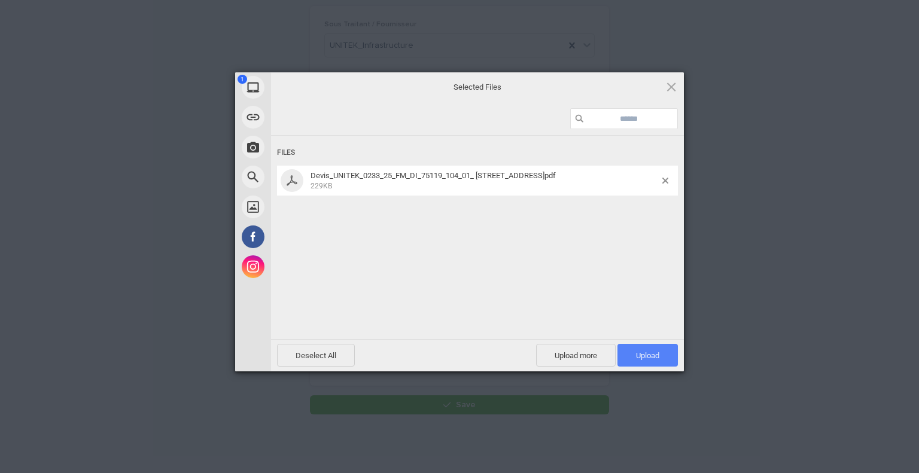
click at [637, 351] on span "Upload 1" at bounding box center [647, 355] width 23 height 9
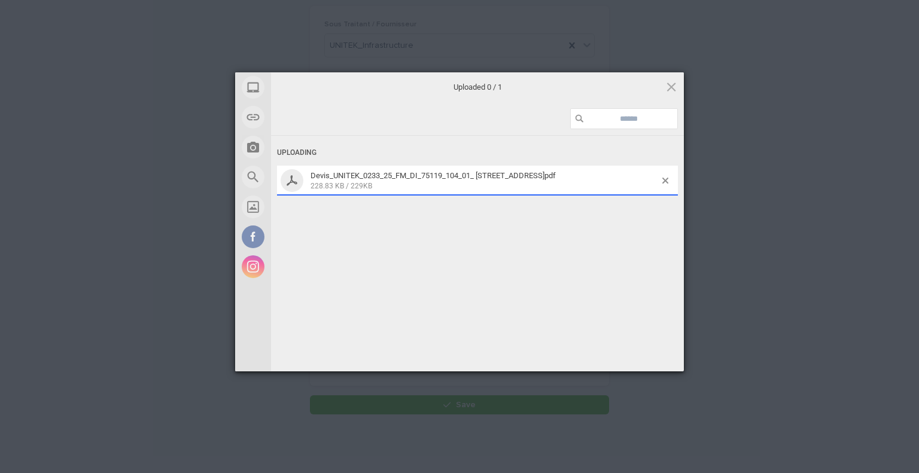
scroll to position [123, 0]
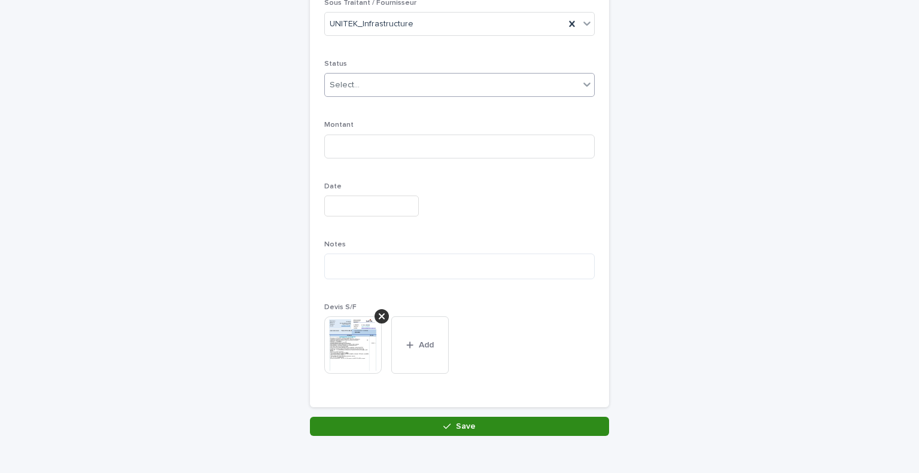
click at [500, 421] on button "Save" at bounding box center [459, 426] width 299 height 19
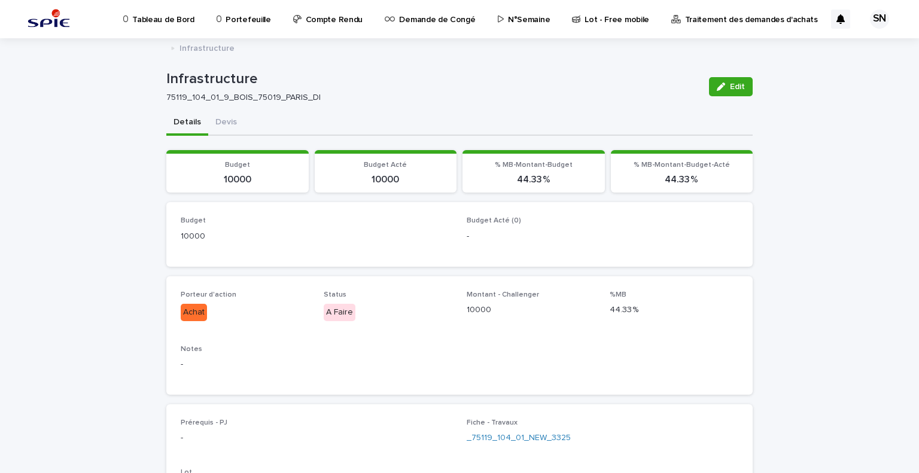
click at [175, 121] on button "Details" at bounding box center [187, 123] width 42 height 25
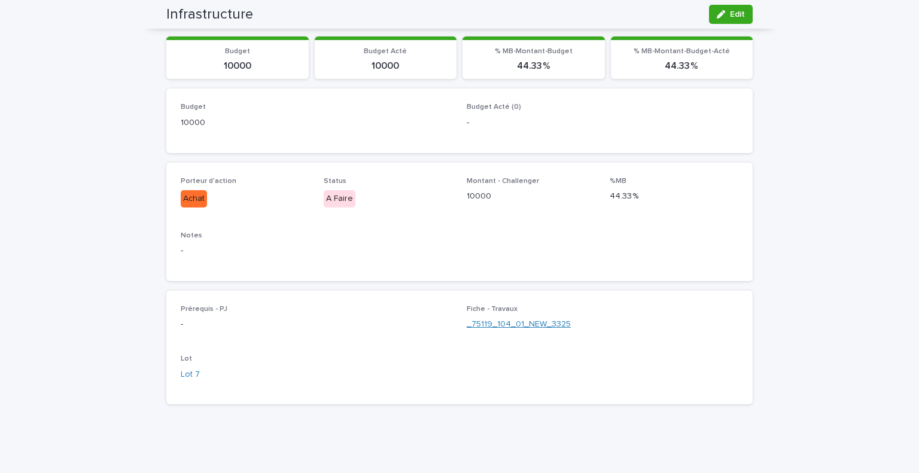
click at [530, 321] on link "_75119_104_01_NEW_3325" at bounding box center [518, 324] width 104 height 13
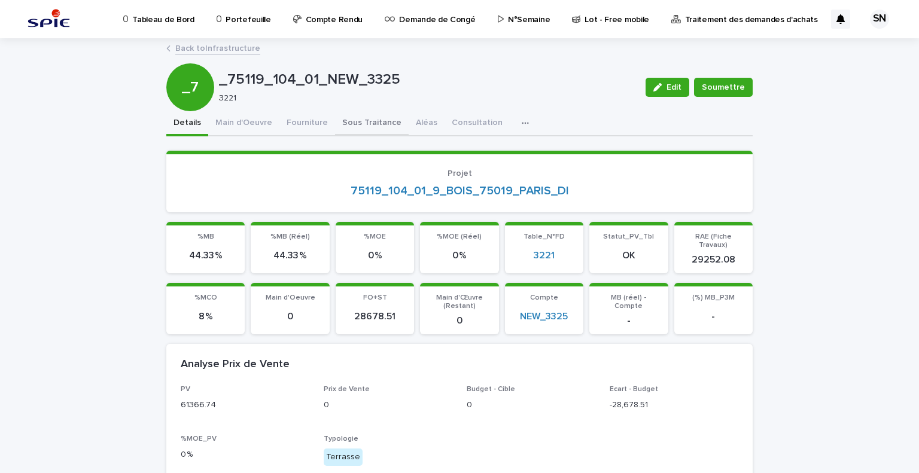
click at [361, 121] on button "Sous Traitance" at bounding box center [372, 123] width 74 height 25
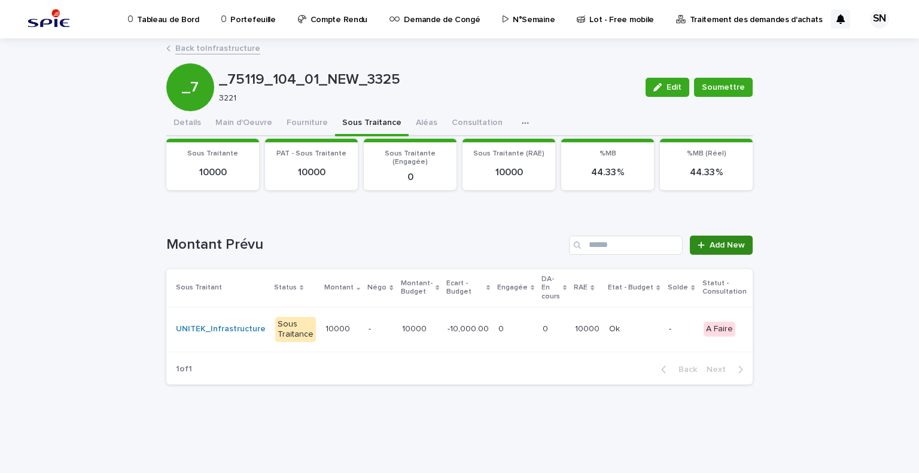
click at [730, 246] on span "Add New" at bounding box center [726, 245] width 35 height 8
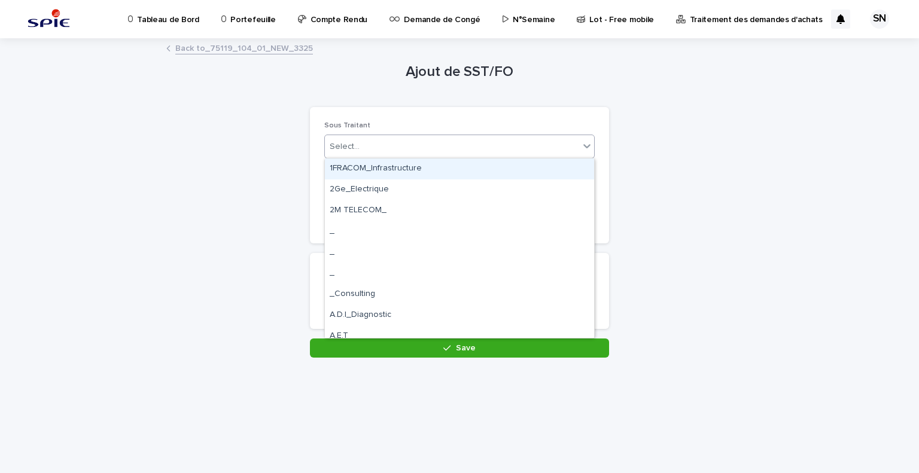
click at [431, 152] on div "Select..." at bounding box center [452, 147] width 254 height 20
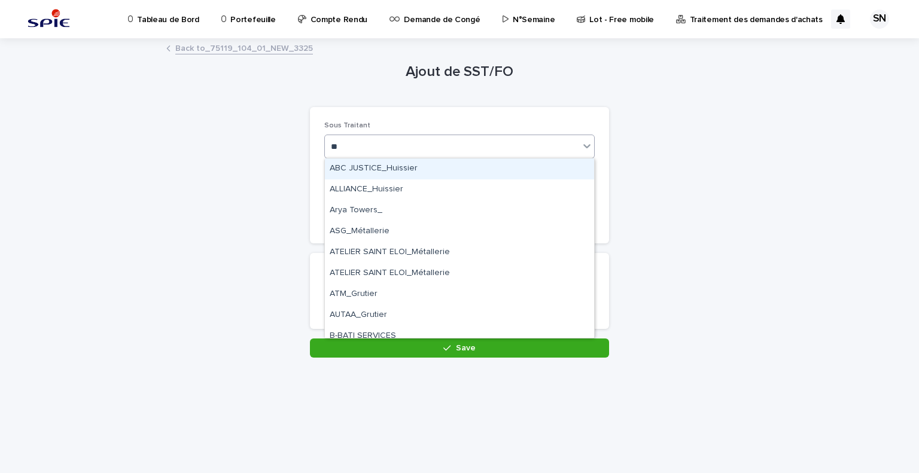
type input "***"
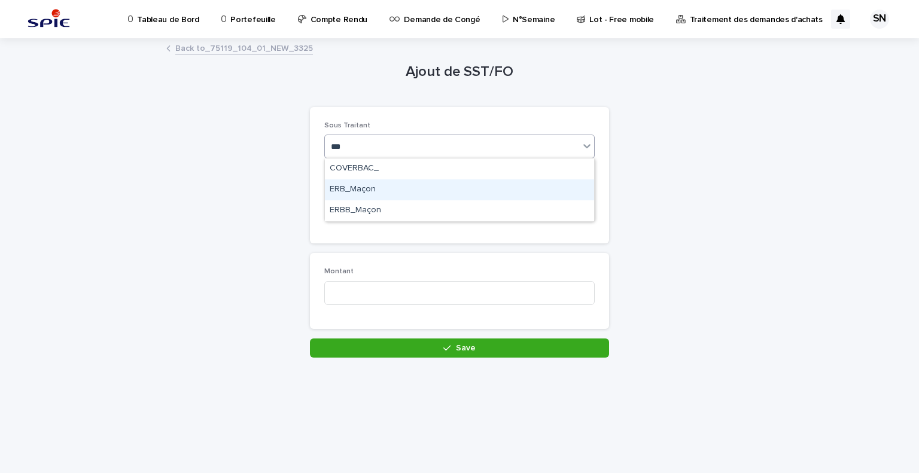
click at [419, 195] on div "ERB_Maçon" at bounding box center [459, 189] width 269 height 21
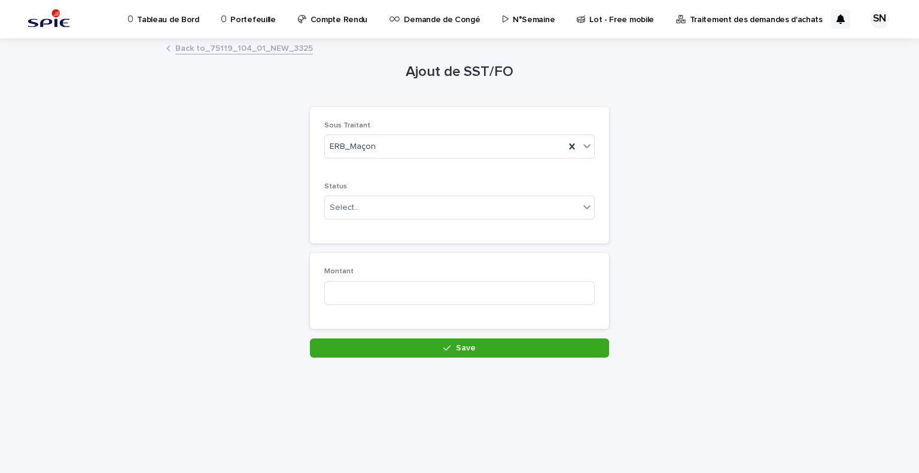
click at [402, 221] on div "Status Select..." at bounding box center [459, 205] width 270 height 47
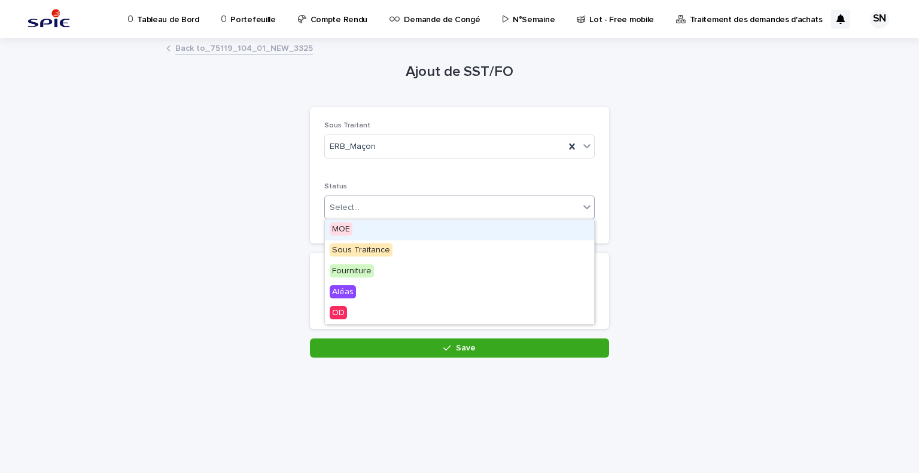
click at [409, 210] on div "Select..." at bounding box center [452, 208] width 254 height 20
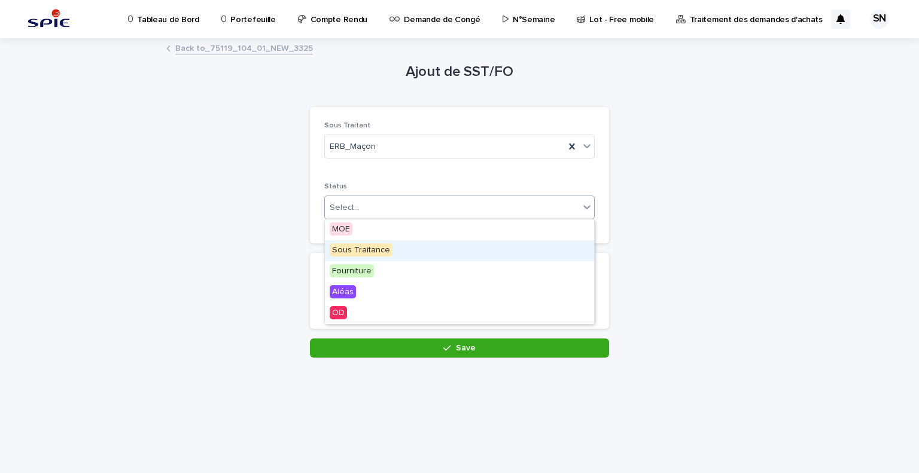
click at [414, 246] on div "Sous Traitance" at bounding box center [459, 250] width 269 height 21
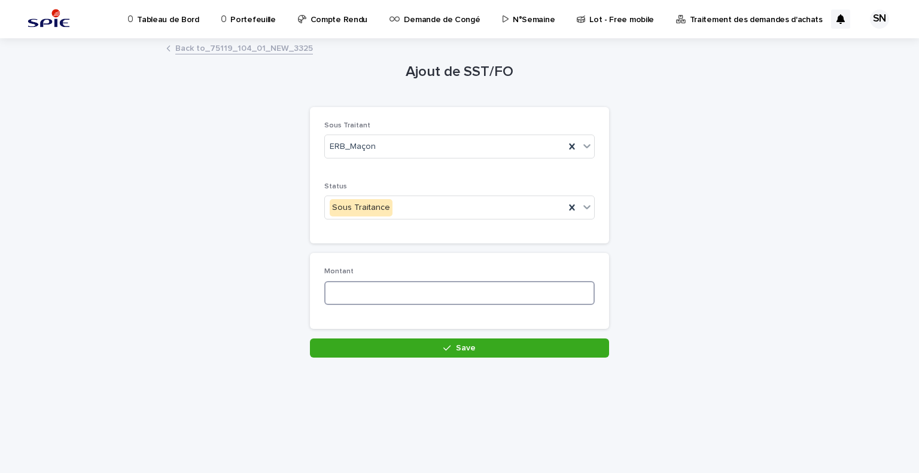
click at [416, 296] on input at bounding box center [459, 293] width 270 height 24
click at [402, 296] on input at bounding box center [459, 293] width 270 height 24
type input "****"
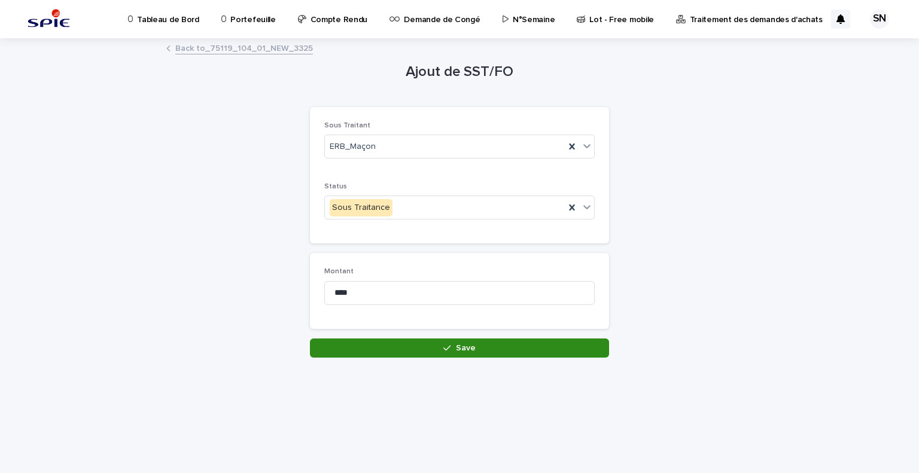
click at [439, 352] on button "Save" at bounding box center [459, 347] width 299 height 19
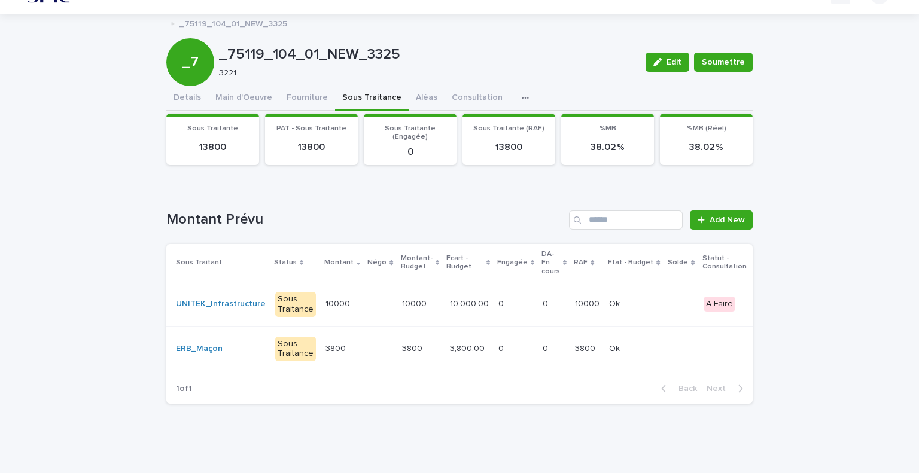
scroll to position [0, 88]
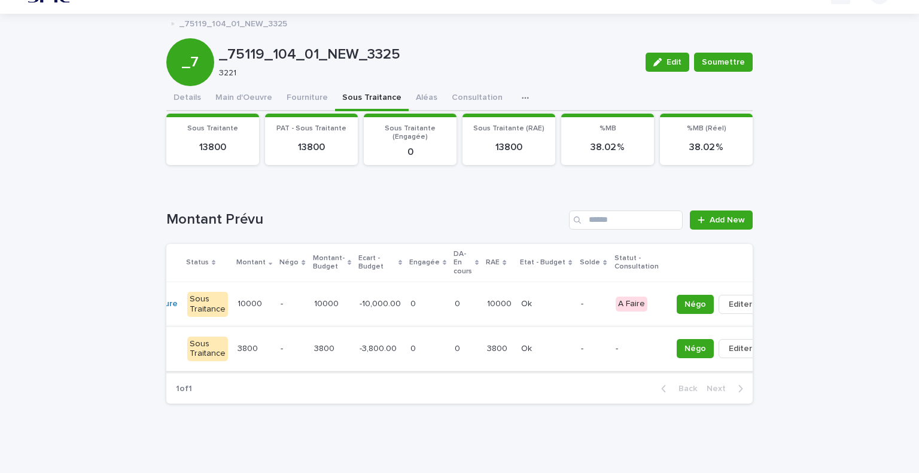
click at [728, 343] on span "Editer" at bounding box center [739, 349] width 23 height 12
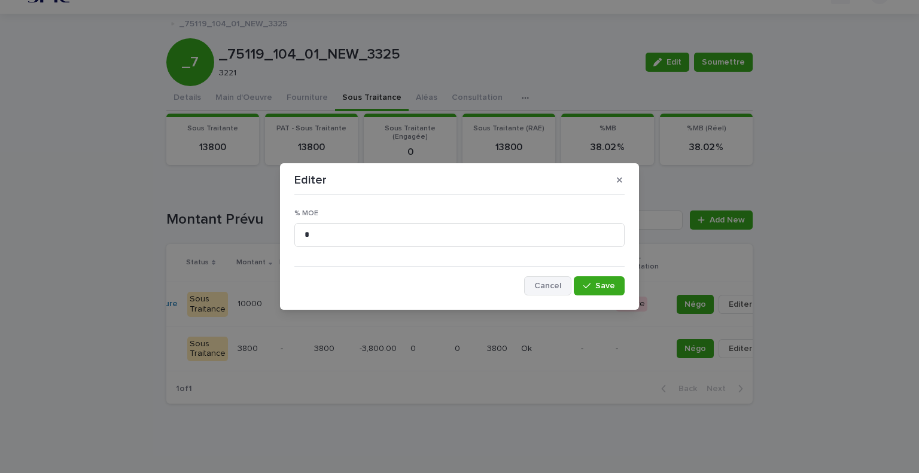
click at [544, 280] on button "Cancel" at bounding box center [547, 285] width 47 height 19
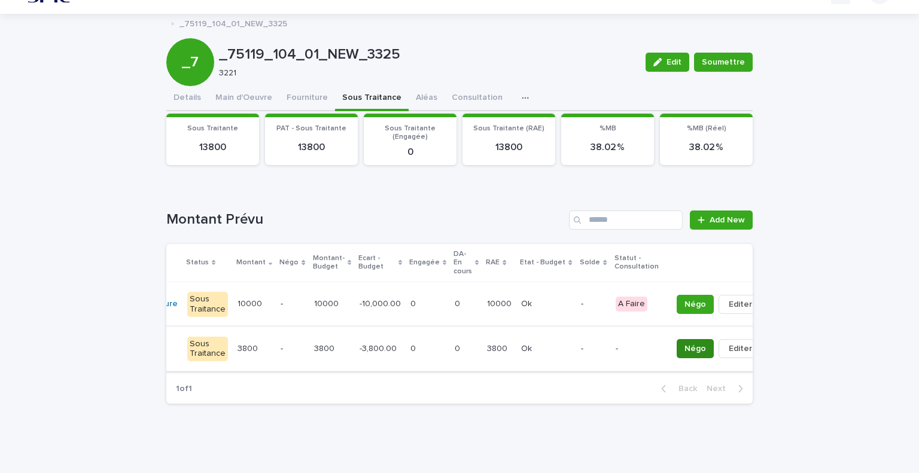
click at [684, 343] on span "Négo" at bounding box center [695, 349] width 22 height 12
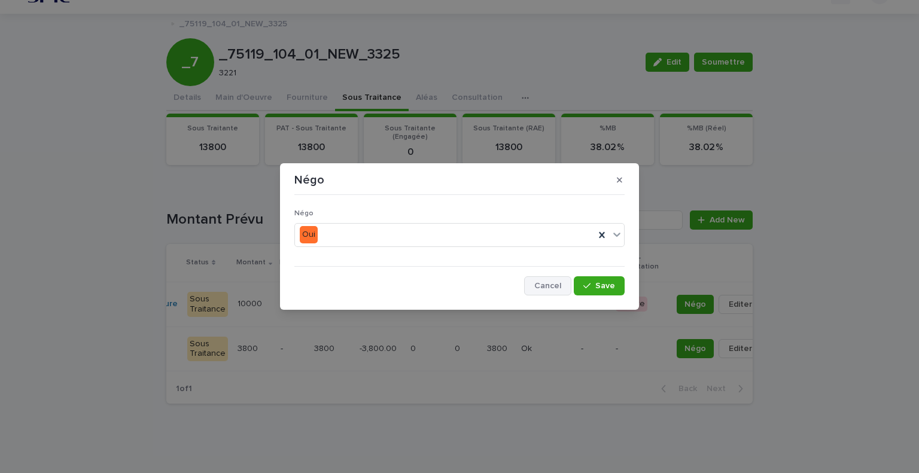
click at [553, 282] on span "Cancel" at bounding box center [547, 286] width 27 height 8
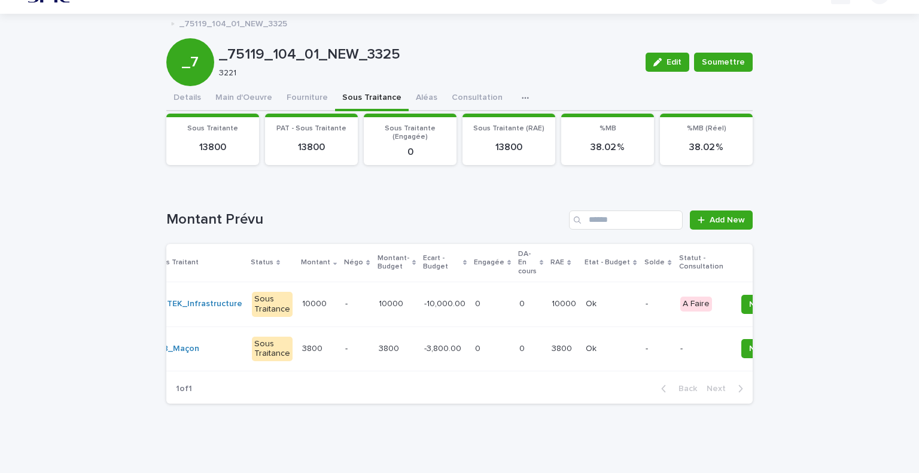
scroll to position [0, 0]
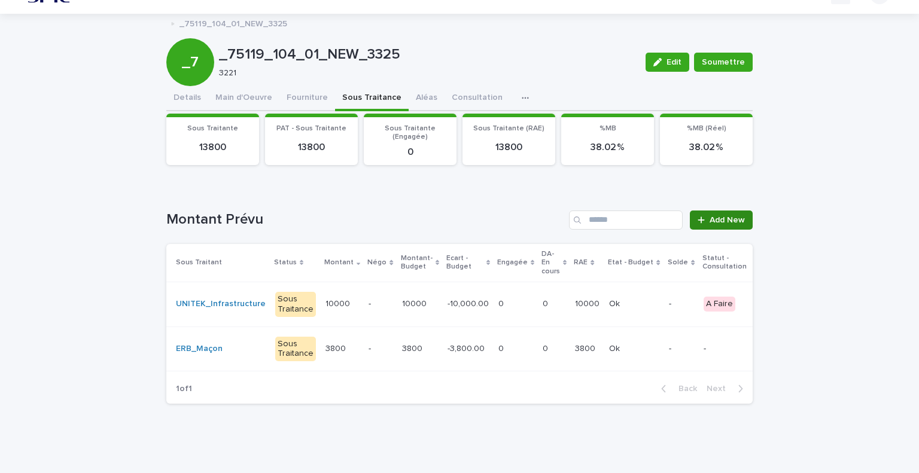
click at [715, 216] on span "Add New" at bounding box center [726, 220] width 35 height 8
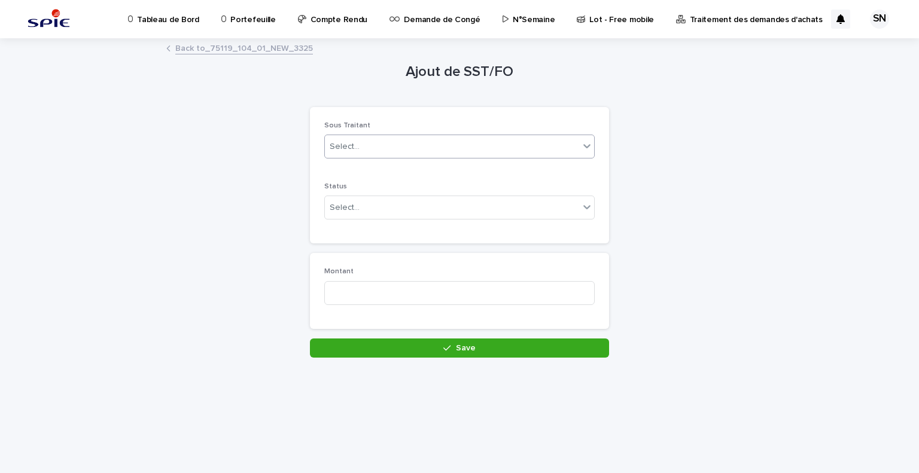
click at [364, 139] on div "Select..." at bounding box center [452, 147] width 254 height 20
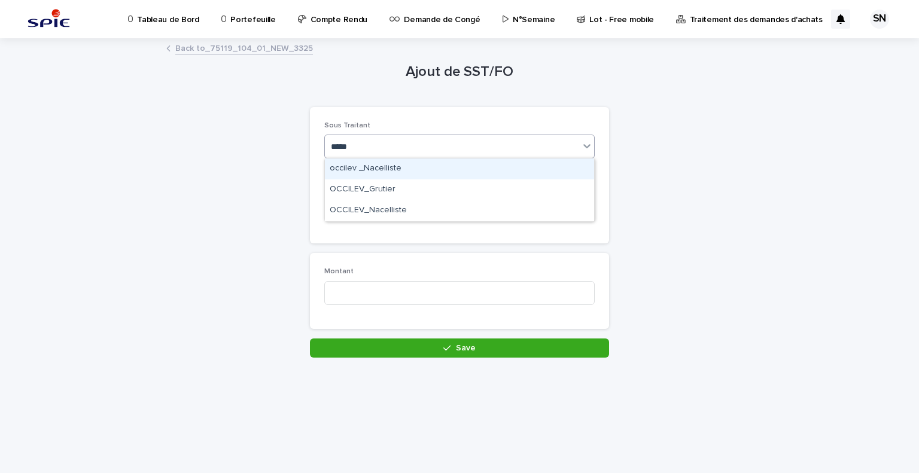
type input "******"
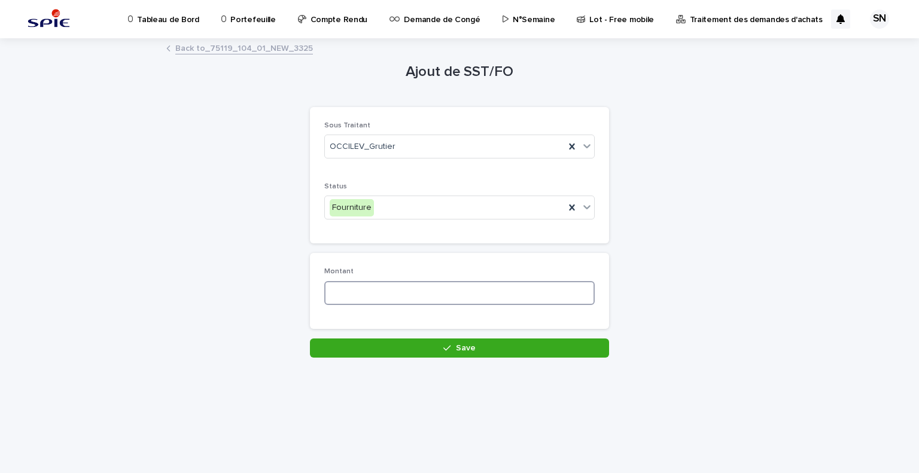
click at [405, 289] on input at bounding box center [459, 293] width 270 height 24
type input "*"
type input "****"
click at [396, 212] on div "Fourniture" at bounding box center [445, 208] width 240 height 20
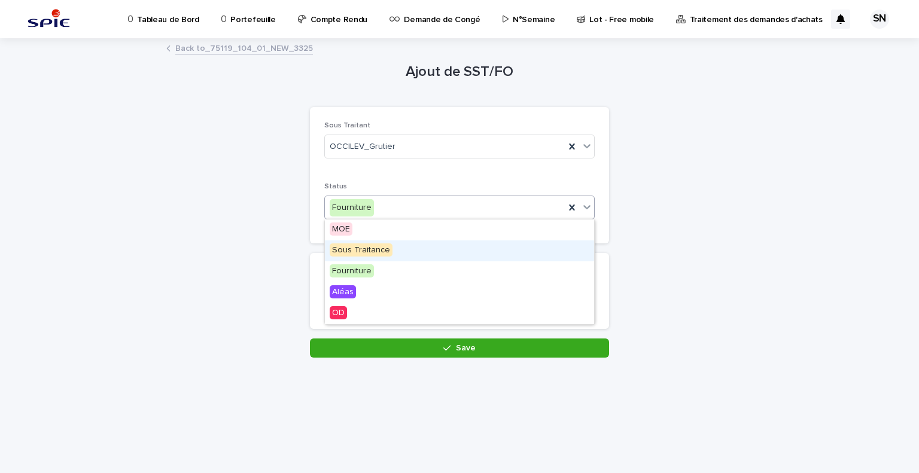
drag, startPoint x: 387, startPoint y: 235, endPoint x: 382, endPoint y: 261, distance: 26.3
click at [391, 255] on div "Sous Traitance" at bounding box center [459, 250] width 269 height 21
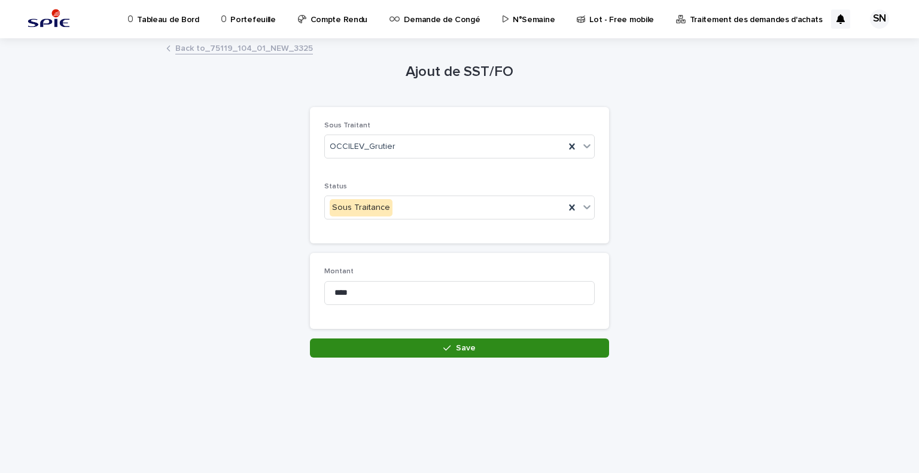
click at [407, 342] on button "Save" at bounding box center [459, 347] width 299 height 19
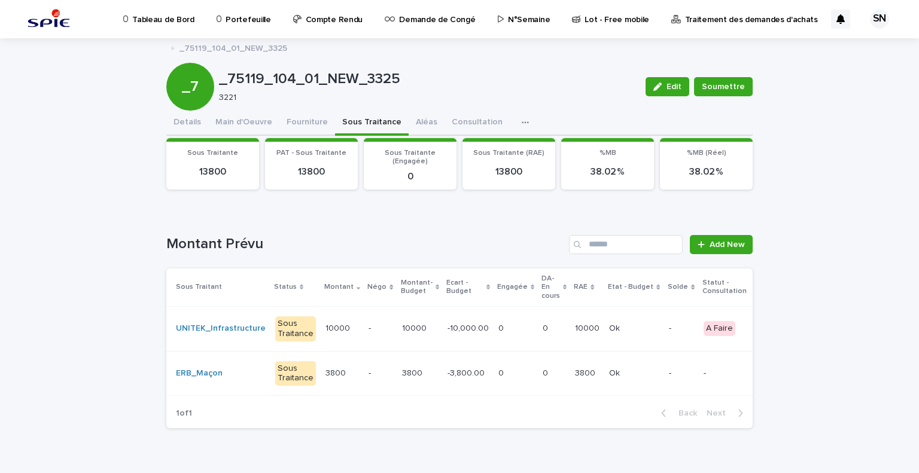
scroll to position [33, 0]
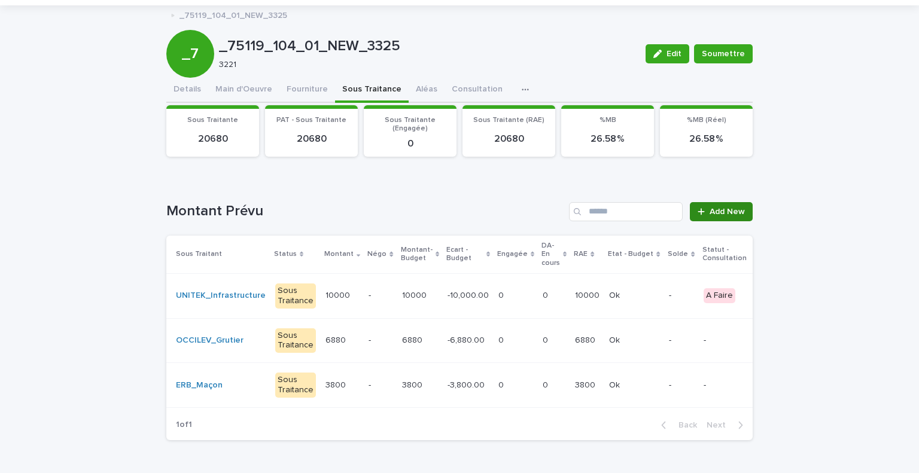
click at [713, 209] on span "Add New" at bounding box center [726, 211] width 35 height 8
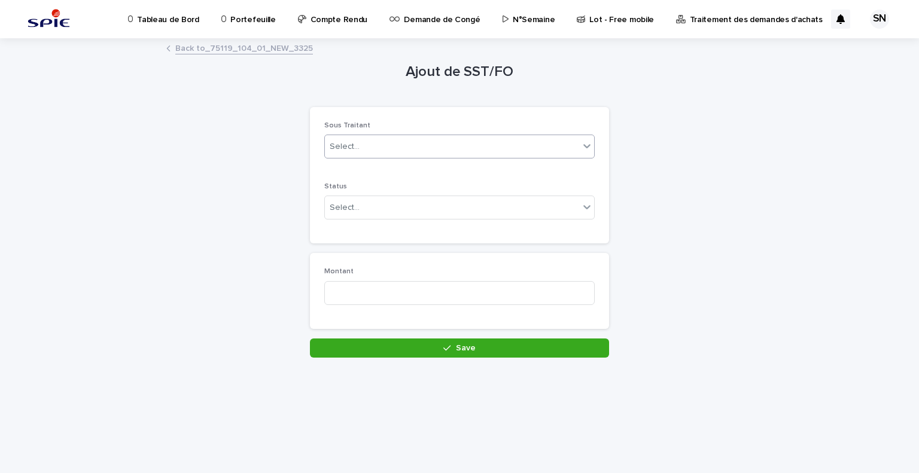
click at [393, 143] on div "Select..." at bounding box center [452, 147] width 254 height 20
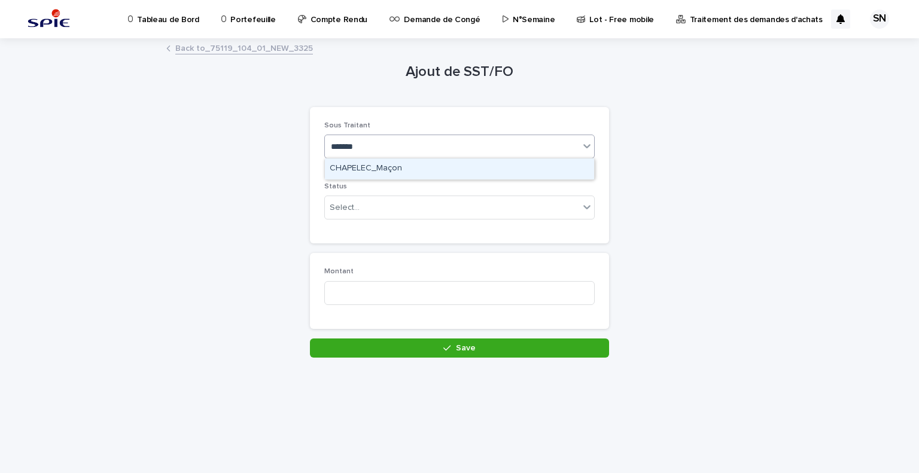
type input "********"
click at [397, 169] on div "CHAPELEC_Maçon" at bounding box center [459, 168] width 269 height 21
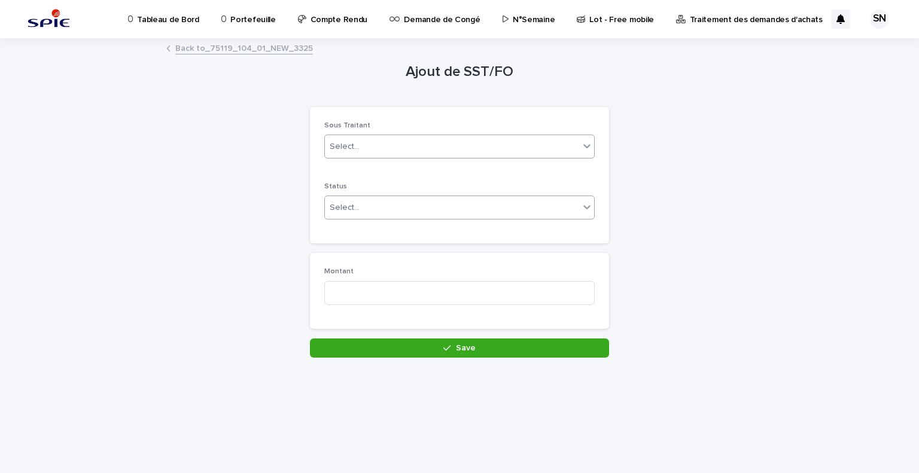
click at [380, 217] on div "Select..." at bounding box center [459, 208] width 270 height 24
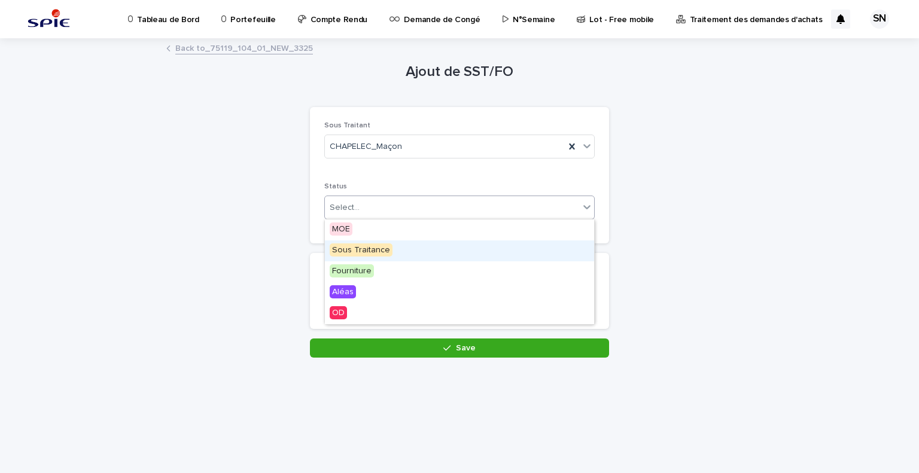
click at [371, 256] on span "Sous Traitance" at bounding box center [360, 249] width 63 height 13
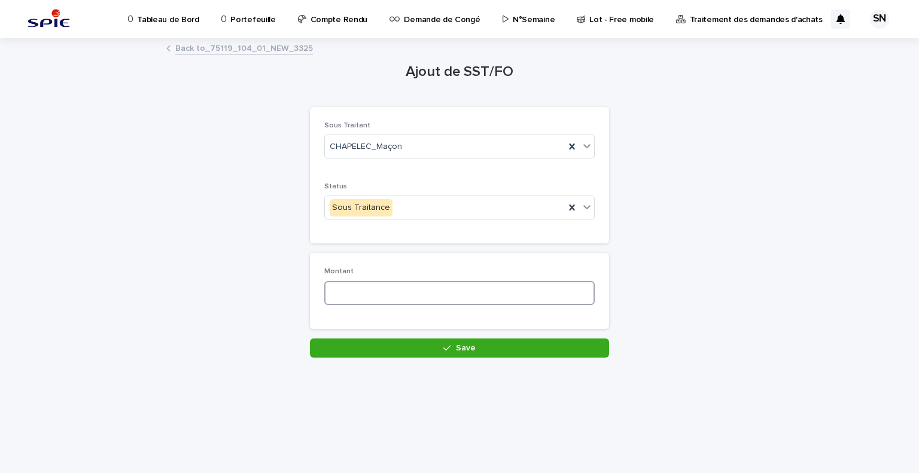
click at [369, 294] on input at bounding box center [459, 293] width 270 height 24
click at [447, 286] on input at bounding box center [459, 293] width 270 height 24
type input "****"
click at [431, 337] on div "Loading... Saving… Montant ****" at bounding box center [459, 295] width 299 height 85
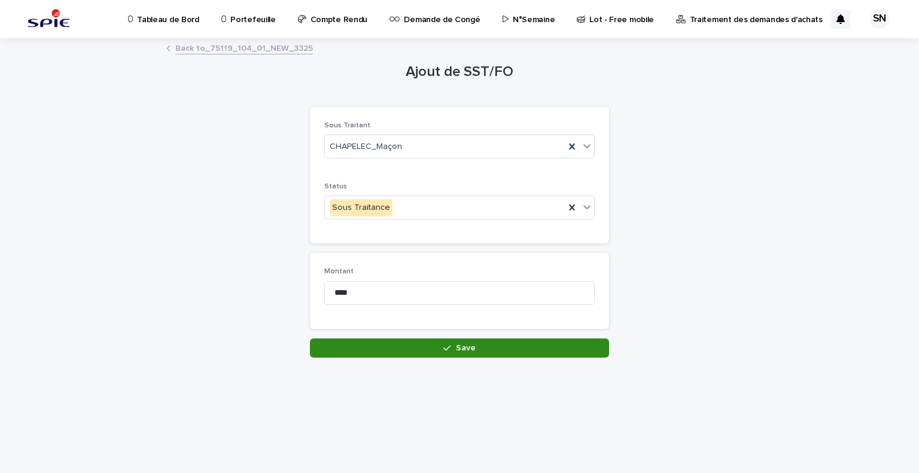
click at [433, 342] on button "Save" at bounding box center [459, 347] width 299 height 19
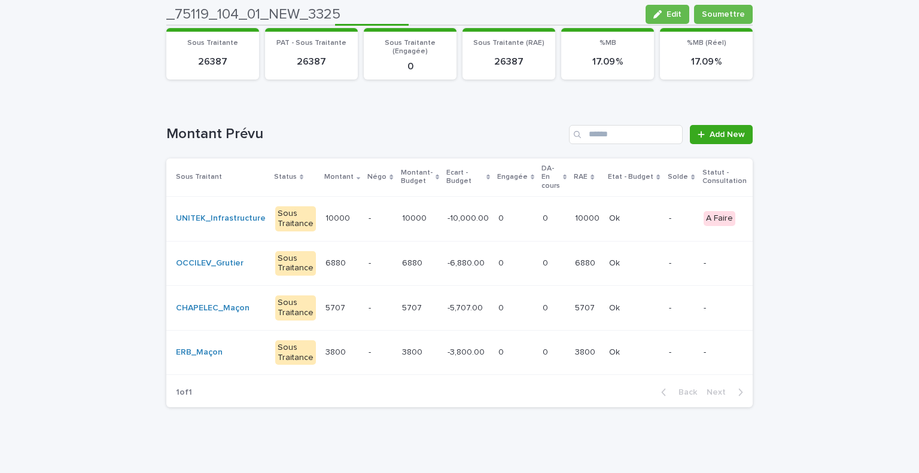
scroll to position [111, 0]
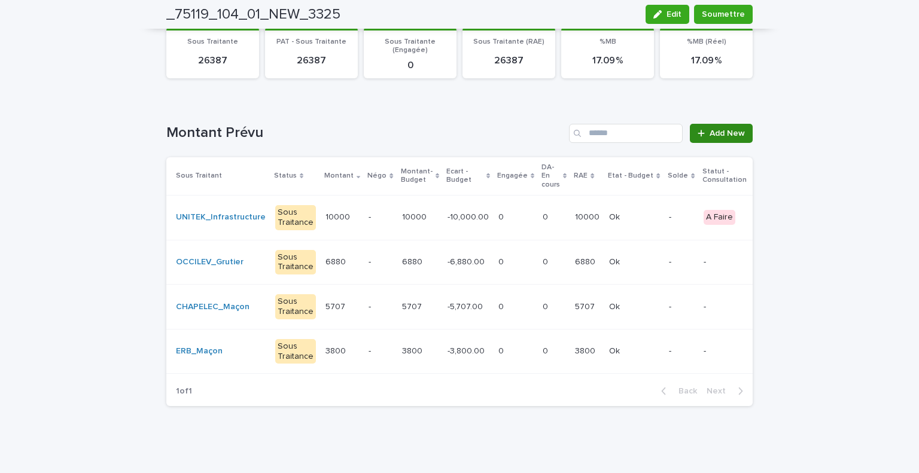
click at [710, 129] on span "Add New" at bounding box center [726, 133] width 35 height 8
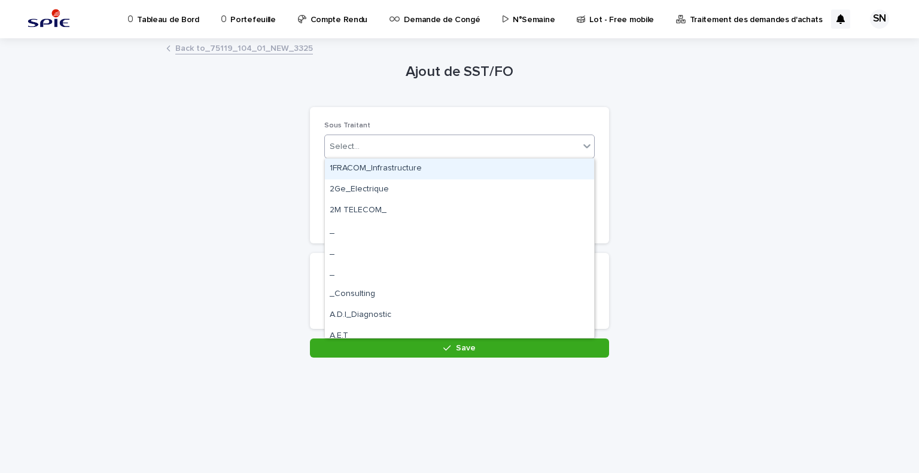
click at [455, 149] on div "Select..." at bounding box center [452, 147] width 254 height 20
type input "***"
click at [471, 174] on div "MBP_Grutier" at bounding box center [459, 168] width 269 height 21
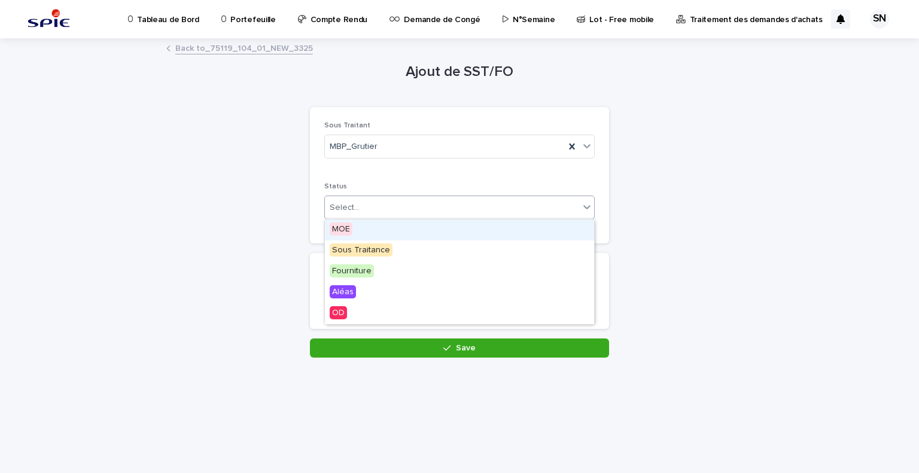
click at [421, 209] on div "Select..." at bounding box center [452, 208] width 254 height 20
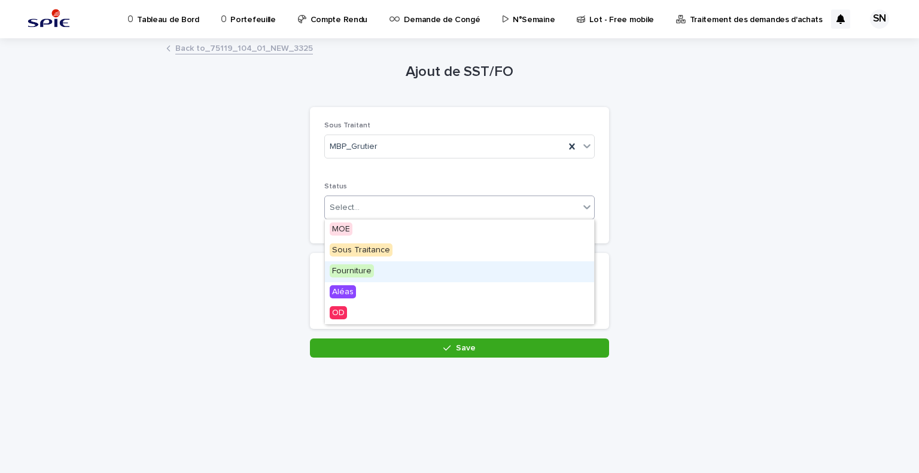
click at [427, 267] on div "Fourniture" at bounding box center [459, 271] width 269 height 21
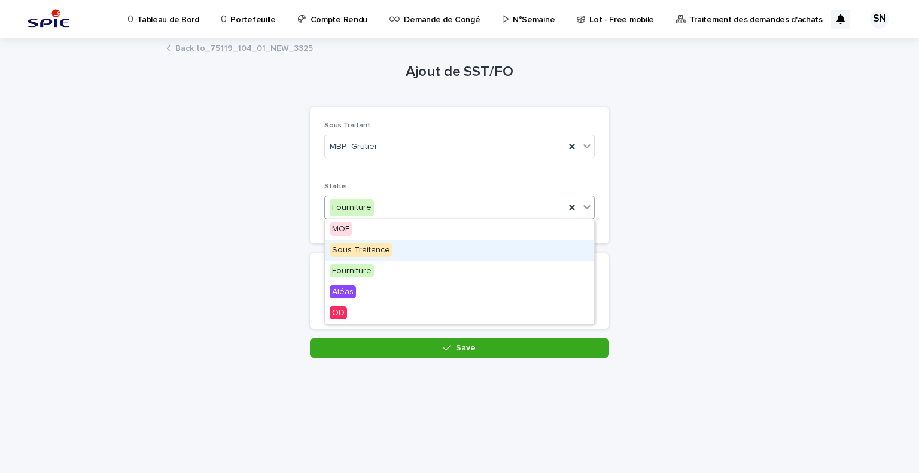
drag, startPoint x: 490, startPoint y: 201, endPoint x: 450, endPoint y: 261, distance: 72.0
click at [455, 252] on body "Tableau de Bord Portefeuille Compte Rendu Demande de Congé N°Semaine Lot - Free…" at bounding box center [459, 236] width 919 height 473
click at [455, 252] on div "Sous Traitance" at bounding box center [459, 250] width 269 height 21
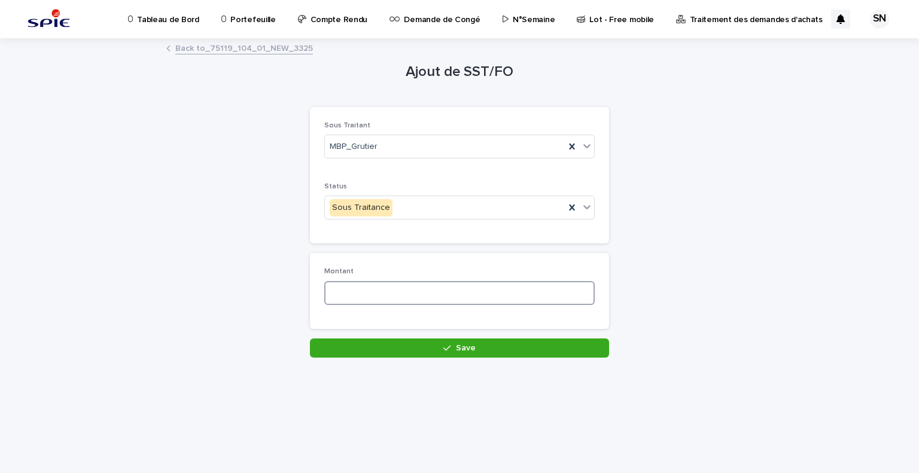
click at [411, 294] on input at bounding box center [459, 293] width 270 height 24
type input "***"
click at [416, 332] on div "Loading... Saving… Montant ***" at bounding box center [459, 295] width 299 height 85
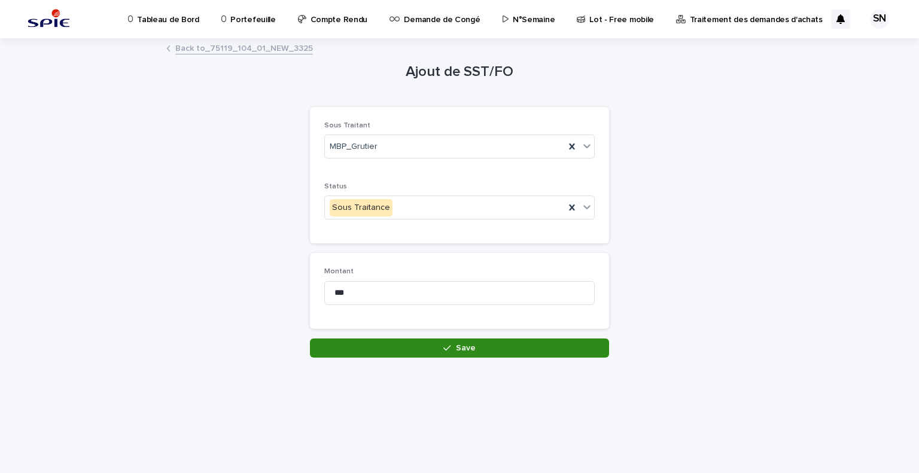
drag, startPoint x: 416, startPoint y: 332, endPoint x: 419, endPoint y: 340, distance: 8.3
click at [419, 340] on div "Ajout de SST/FO Loading... Saving… Loading... Saving… Loading... Saving… Sous T…" at bounding box center [459, 198] width 299 height 318
click at [419, 340] on button "Save" at bounding box center [459, 347] width 299 height 19
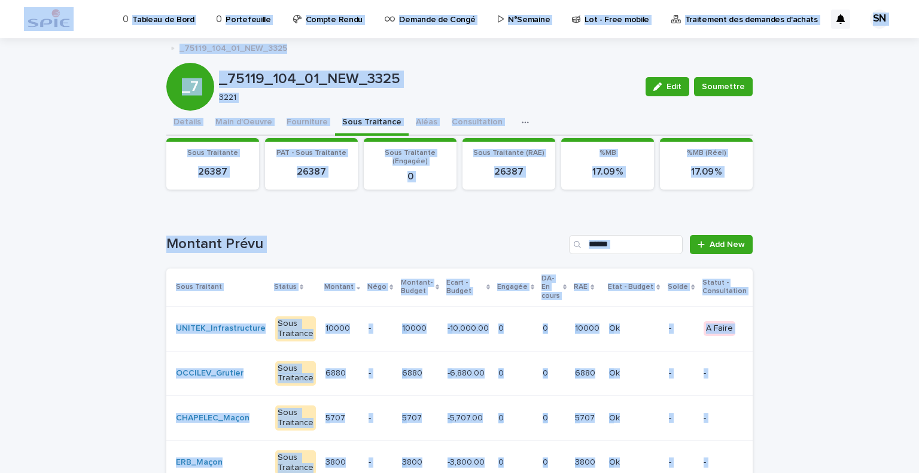
click at [513, 251] on h1 "Montant Prévu" at bounding box center [365, 244] width 398 height 17
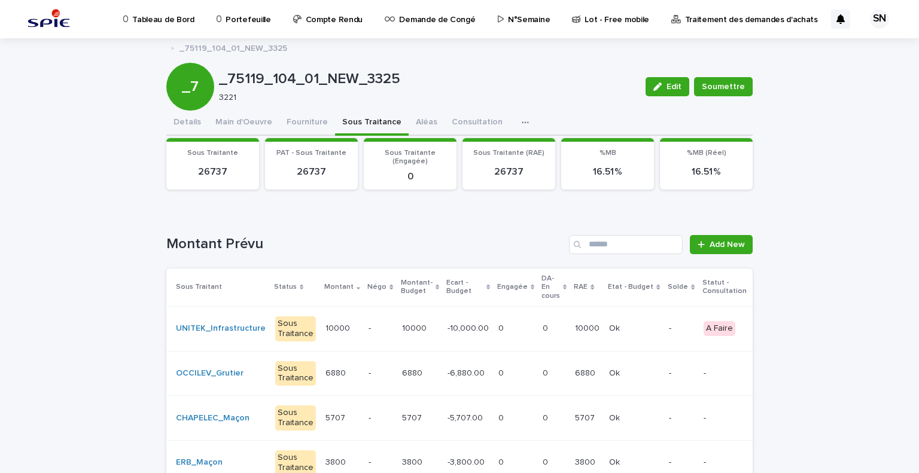
scroll to position [166, 0]
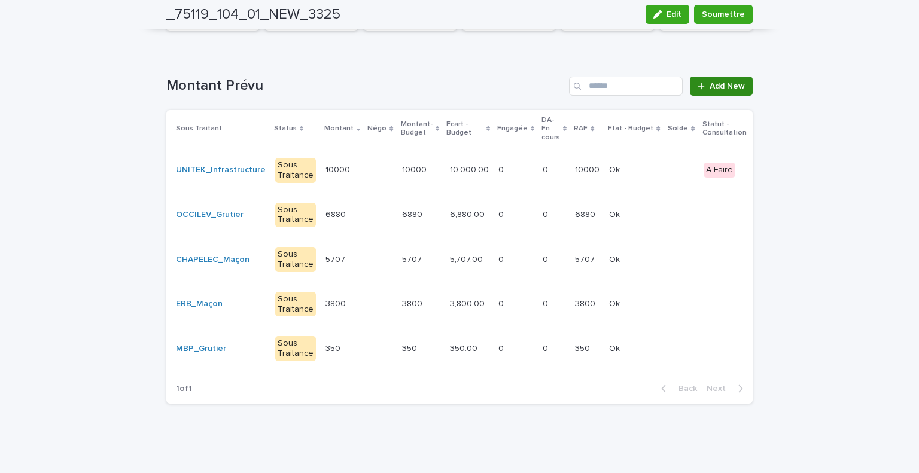
click at [722, 82] on span "Add New" at bounding box center [726, 86] width 35 height 8
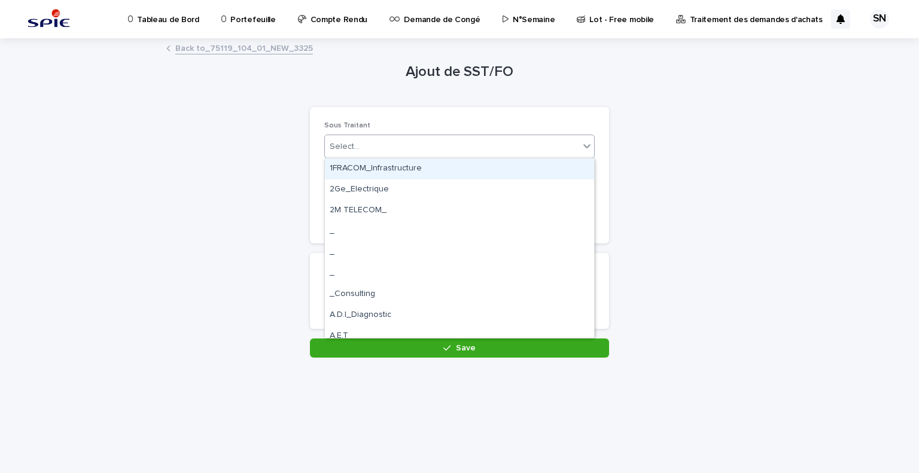
click at [486, 137] on div "Select..." at bounding box center [452, 147] width 254 height 20
click at [440, 144] on div "Select..." at bounding box center [452, 147] width 254 height 20
click at [451, 154] on div "Select..." at bounding box center [452, 147] width 254 height 20
type input "****"
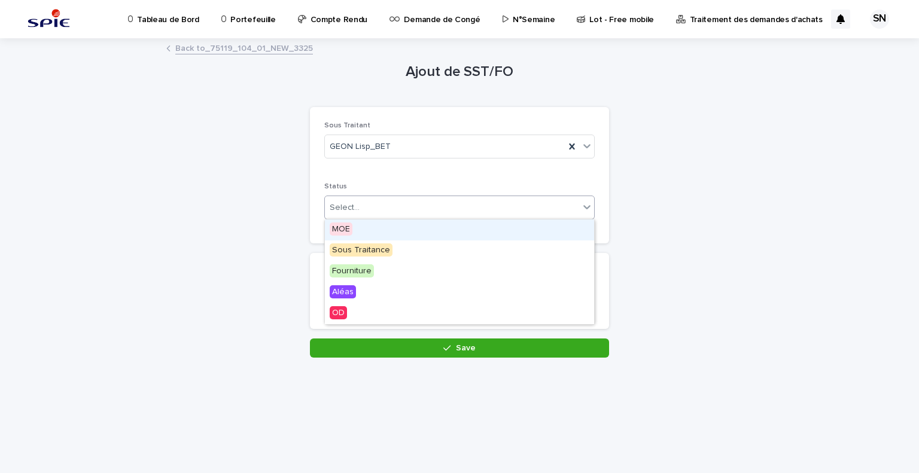
click at [488, 212] on div "Select..." at bounding box center [452, 208] width 254 height 20
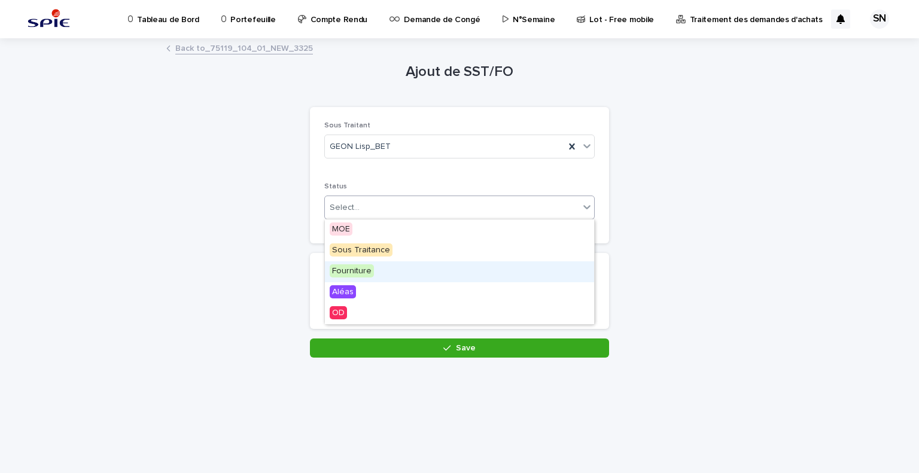
click at [459, 263] on div "Fourniture" at bounding box center [459, 271] width 269 height 21
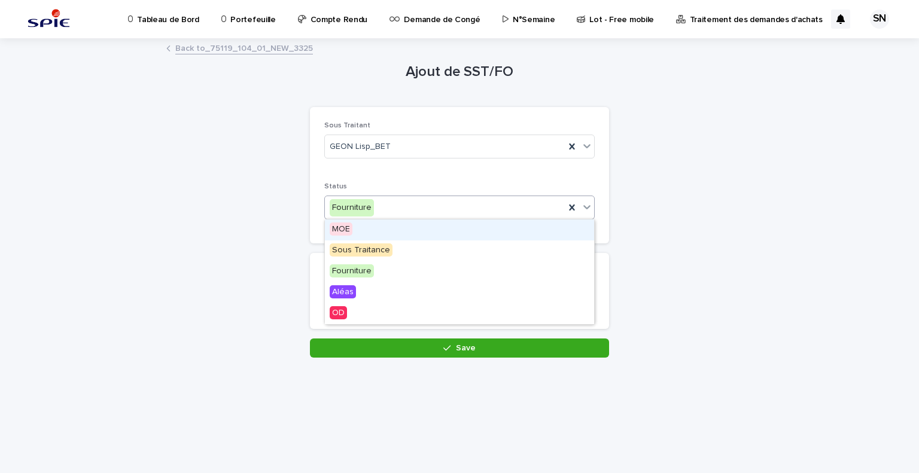
click at [479, 209] on div "Fourniture" at bounding box center [445, 208] width 240 height 20
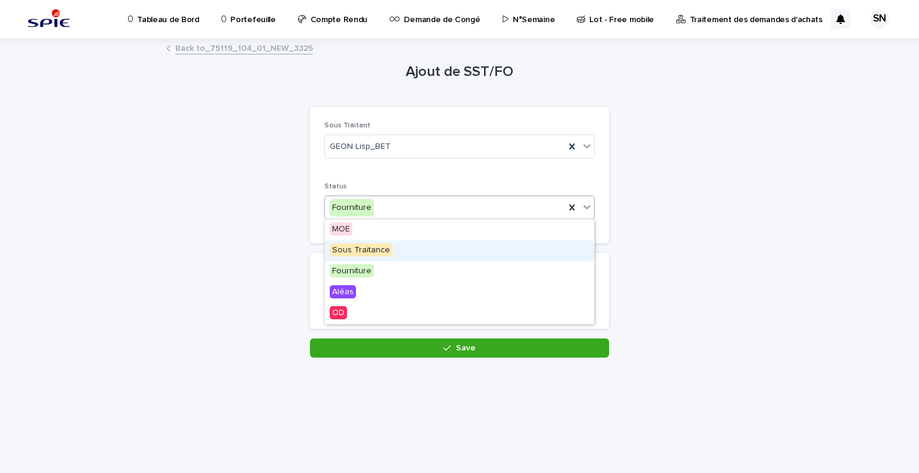
click at [455, 255] on div "Sous Traitance" at bounding box center [459, 250] width 269 height 21
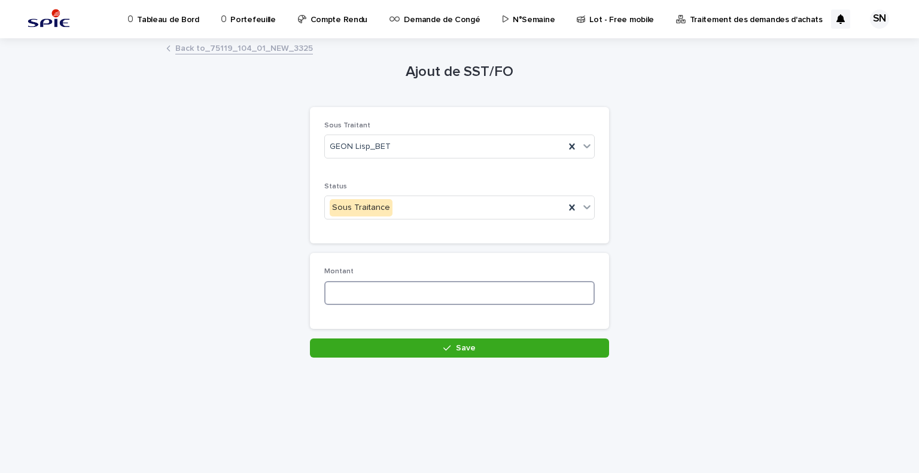
click at [432, 282] on input at bounding box center [459, 293] width 270 height 24
type input "*"
type input "***"
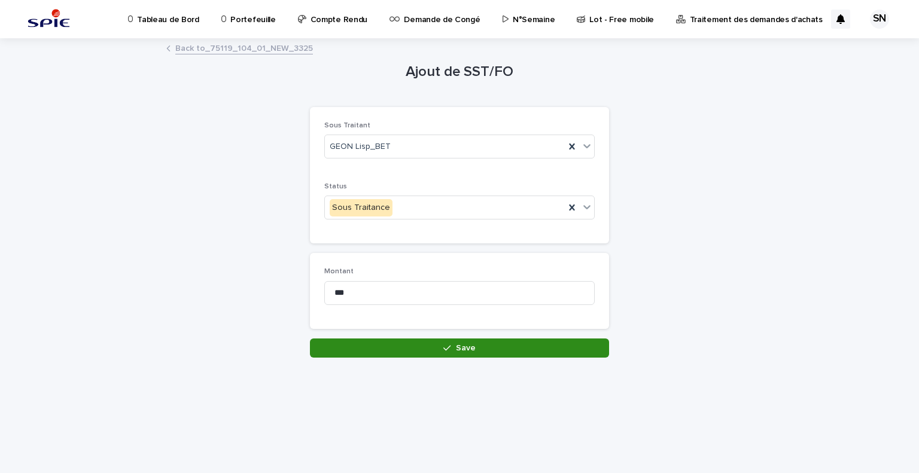
click at [460, 346] on span "Save" at bounding box center [466, 348] width 20 height 8
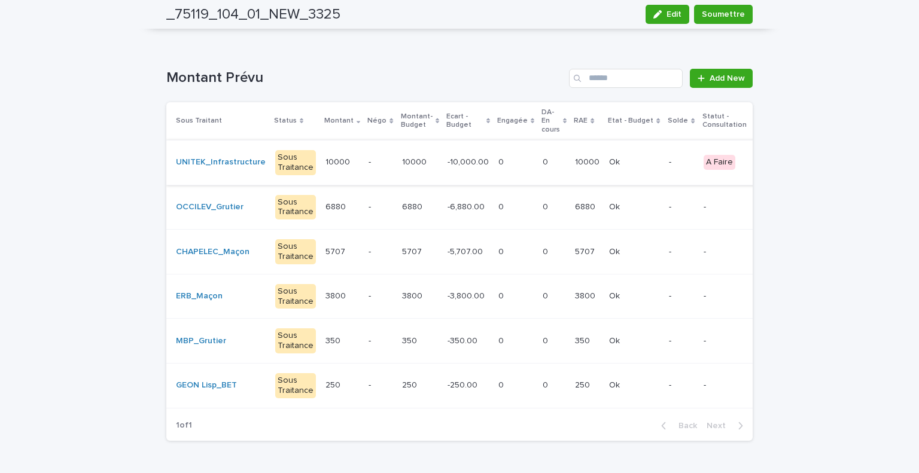
scroll to position [188, 0]
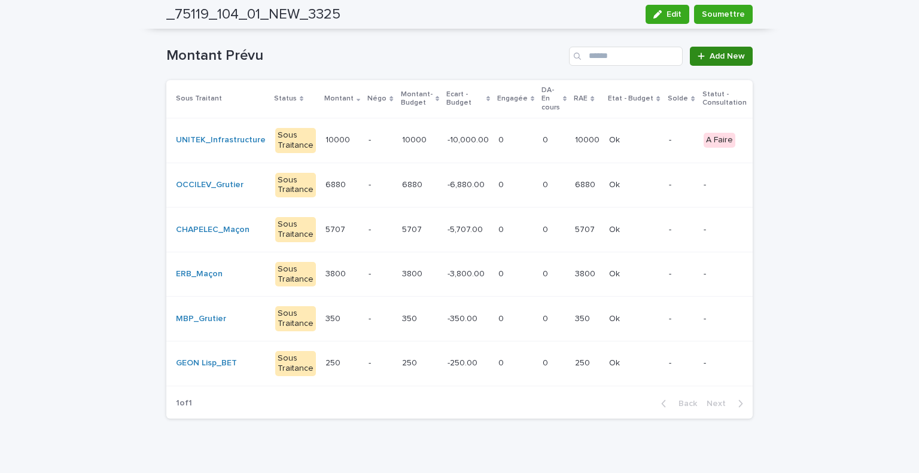
click at [719, 57] on span "Add New" at bounding box center [726, 56] width 35 height 8
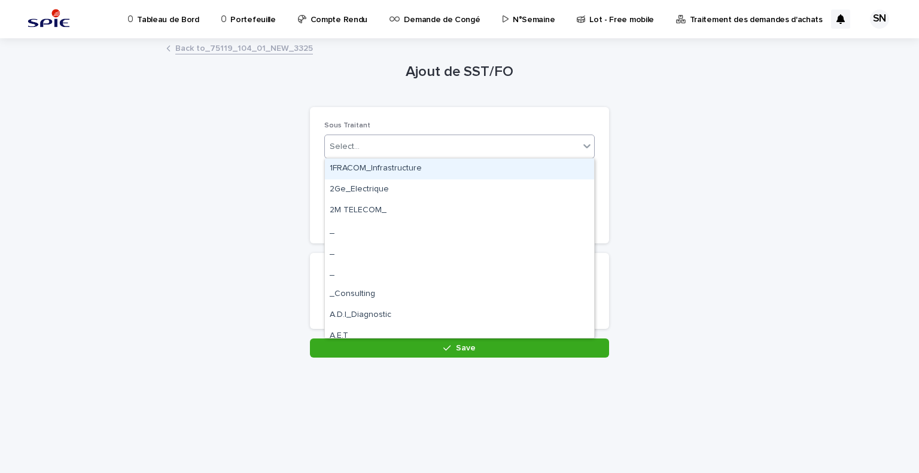
click at [440, 143] on div "Select..." at bounding box center [452, 147] width 254 height 20
type input "*****"
click at [434, 162] on div "Huissier Colombes_Huissier" at bounding box center [459, 168] width 269 height 21
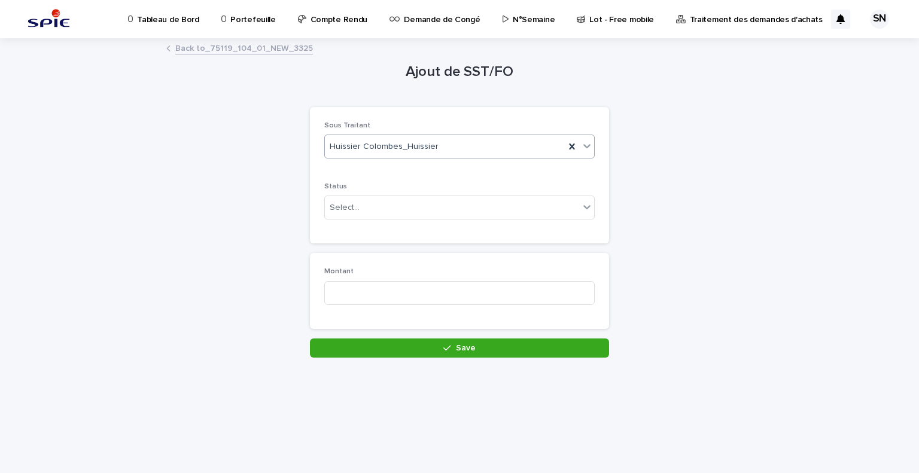
click at [420, 196] on div "Select..." at bounding box center [459, 208] width 270 height 24
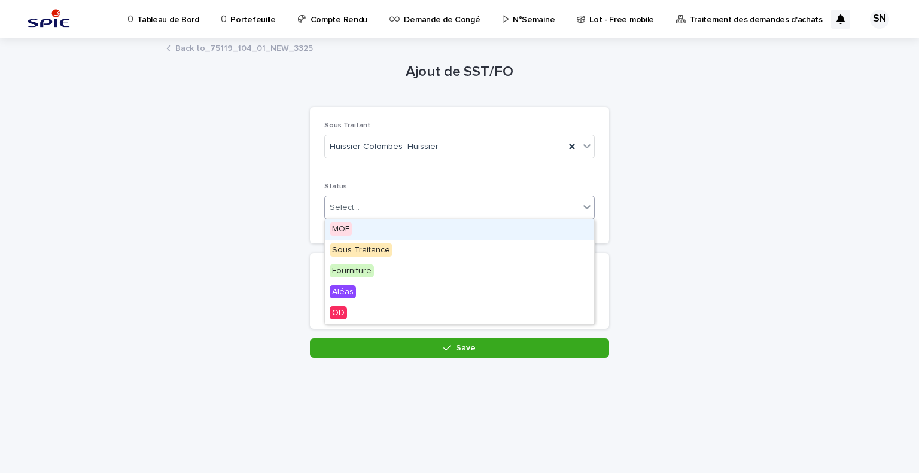
click at [401, 245] on body "Tableau de Bord Portefeuille Compte Rendu Demande de Congé N°Semaine Lot - Free…" at bounding box center [459, 236] width 919 height 473
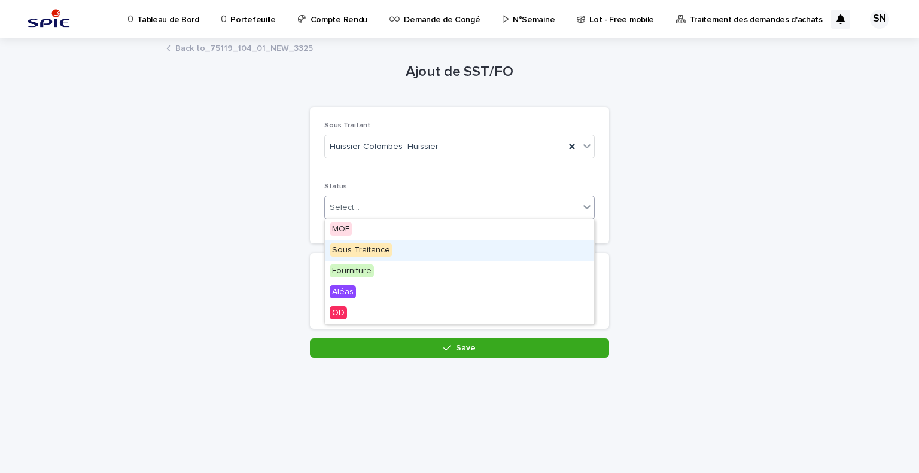
click at [401, 245] on div "Sous Traitance" at bounding box center [459, 250] width 269 height 21
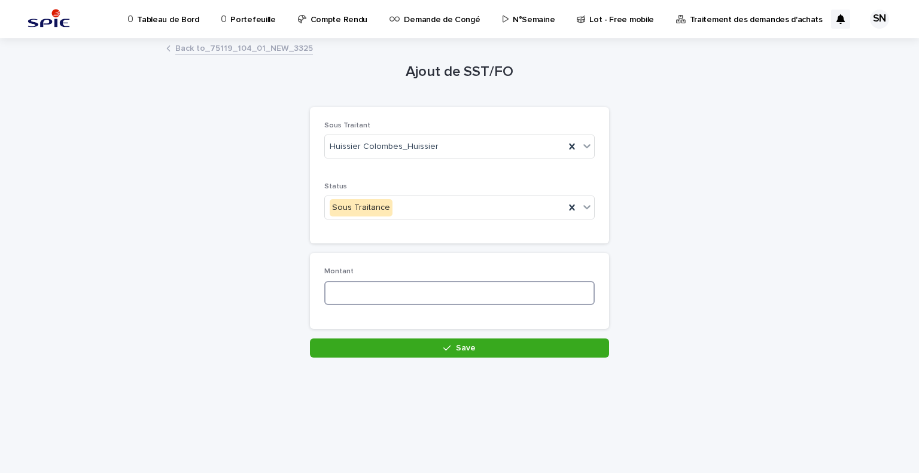
click at [382, 303] on input at bounding box center [459, 293] width 270 height 24
type input "***"
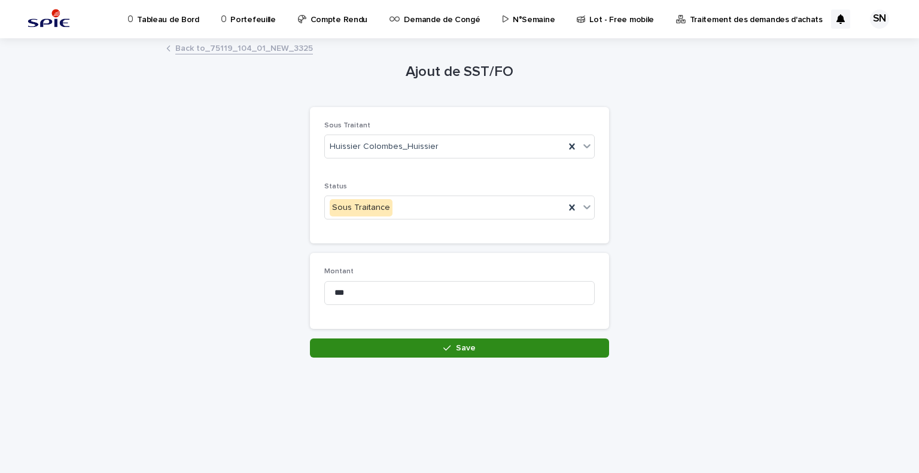
click at [377, 351] on button "Save" at bounding box center [459, 347] width 299 height 19
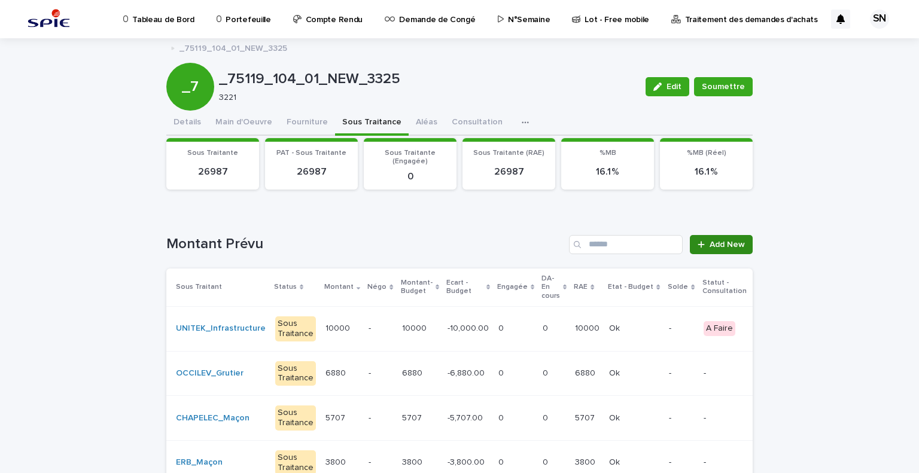
click at [719, 245] on span "Add New" at bounding box center [726, 244] width 35 height 8
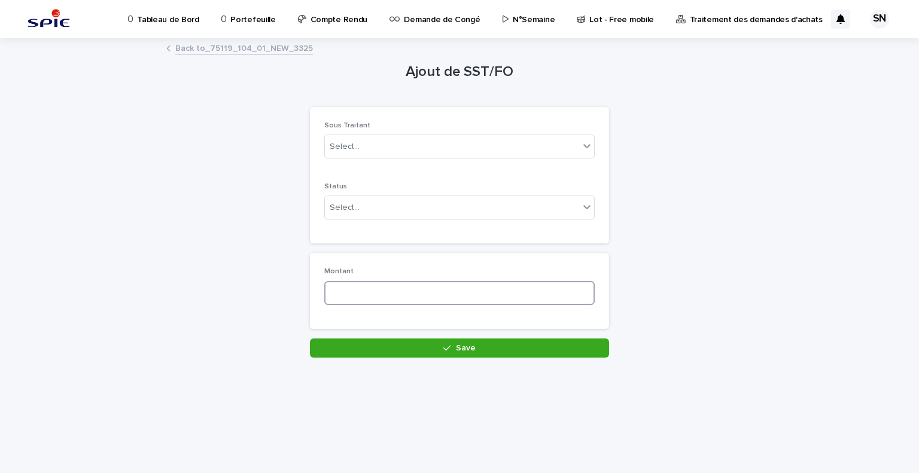
click at [397, 297] on input at bounding box center [459, 293] width 270 height 24
type input "***"
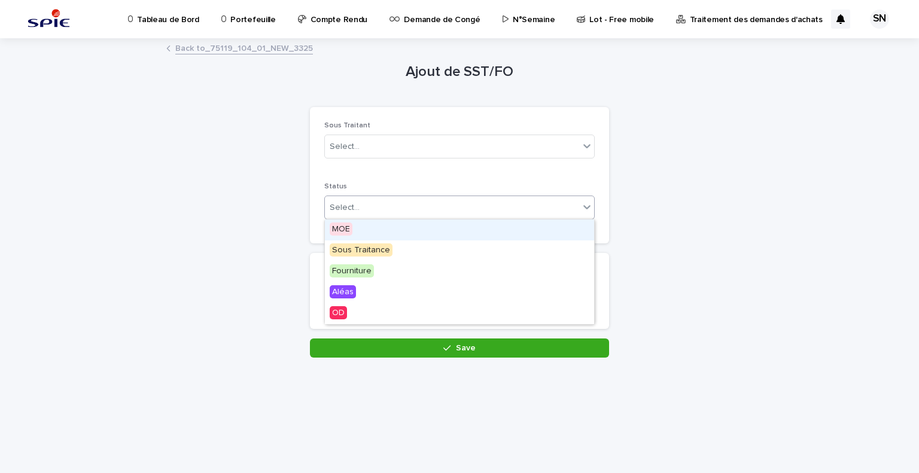
click at [398, 199] on div "Select..." at bounding box center [452, 208] width 254 height 20
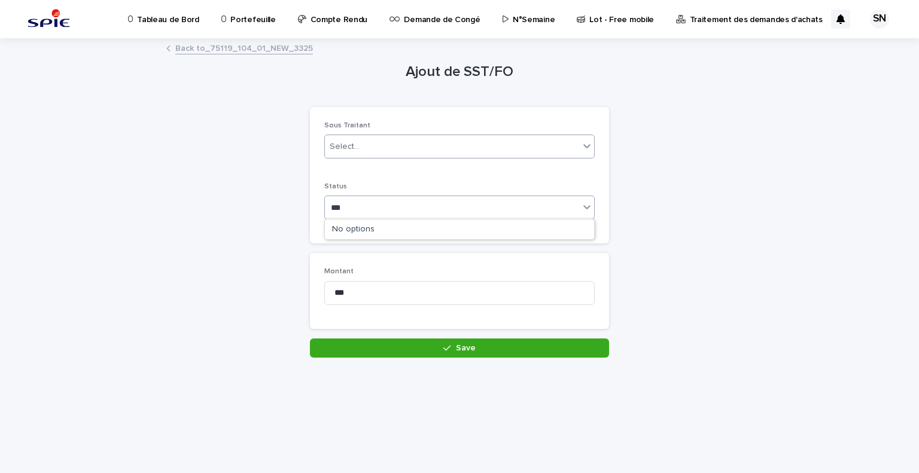
type input "***"
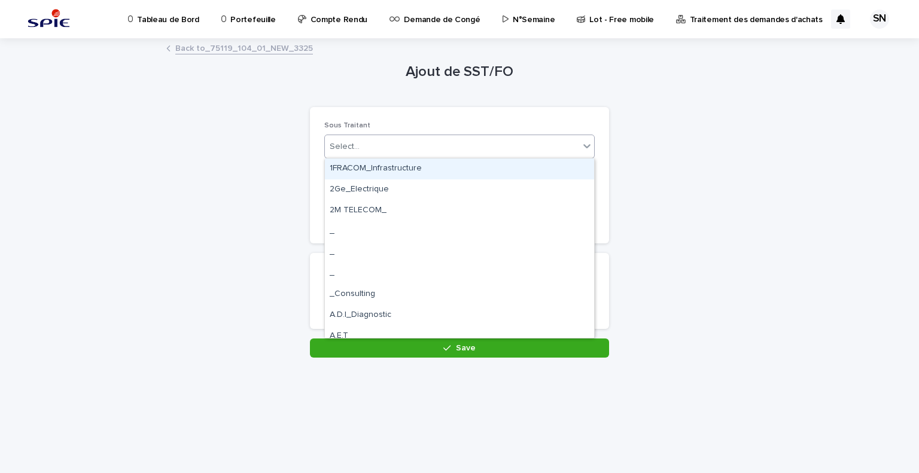
click at [443, 146] on div "Select..." at bounding box center [452, 147] width 254 height 20
type input "***"
click at [454, 170] on div "CTE_" at bounding box center [459, 168] width 269 height 21
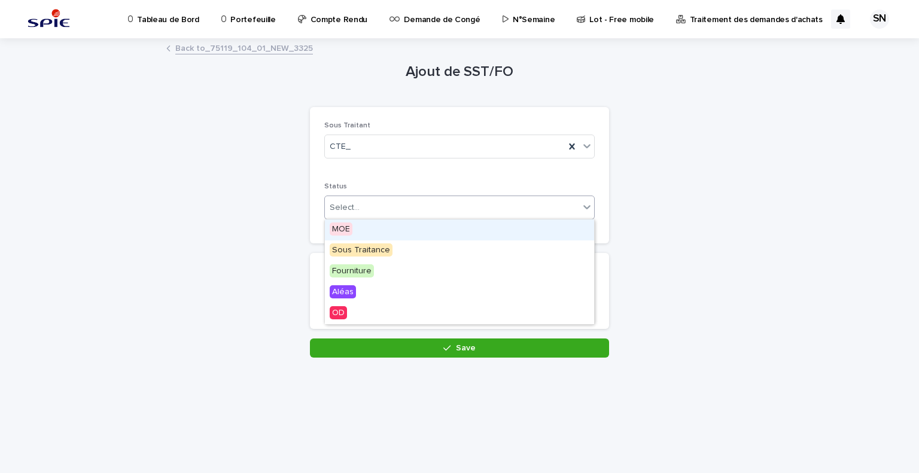
click at [418, 246] on body "Tableau de Bord Portefeuille Compte Rendu Demande de Congé N°Semaine Lot - Free…" at bounding box center [459, 236] width 919 height 473
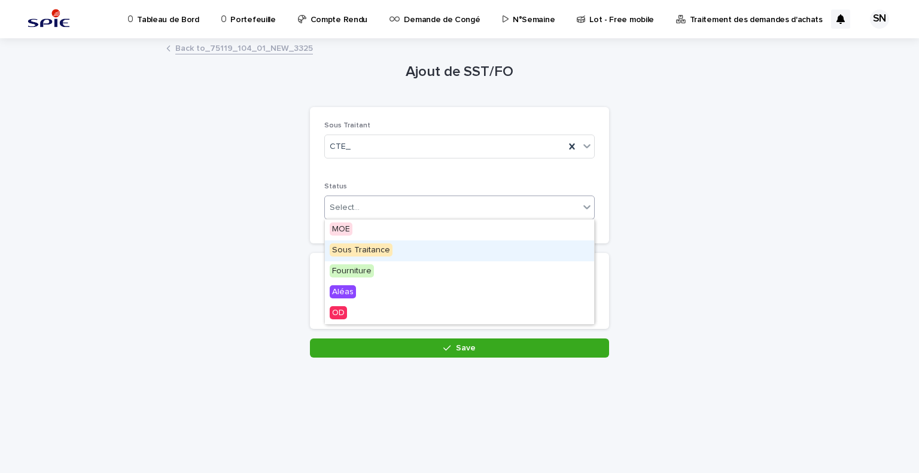
click at [418, 246] on div "Sous Traitance" at bounding box center [459, 250] width 269 height 21
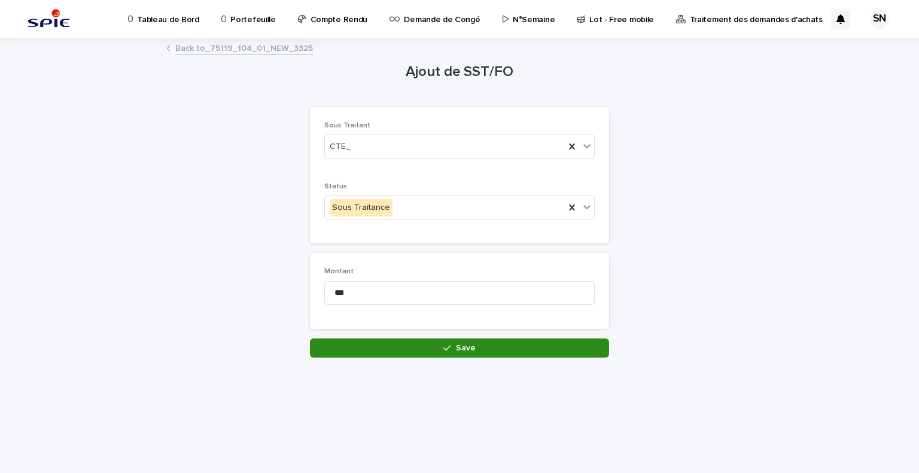
click at [403, 344] on button "Save" at bounding box center [459, 347] width 299 height 19
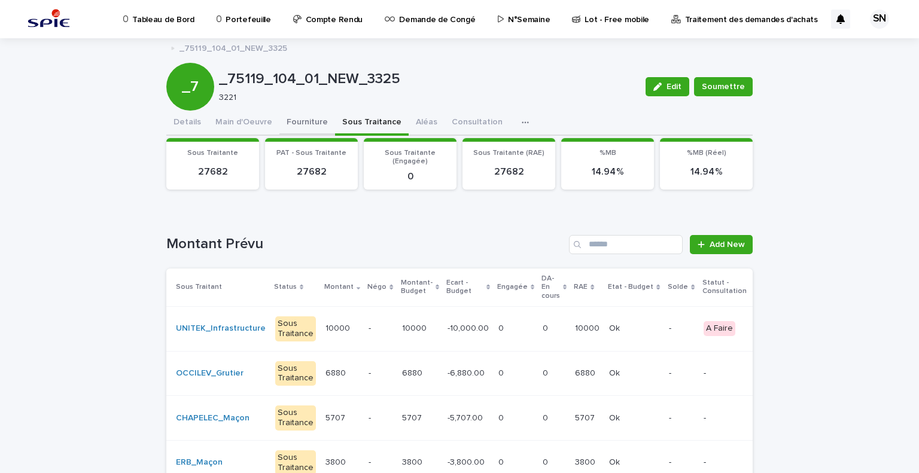
drag, startPoint x: 310, startPoint y: 129, endPoint x: 289, endPoint y: 121, distance: 22.3
click at [310, 129] on button "Fourniture" at bounding box center [307, 123] width 56 height 25
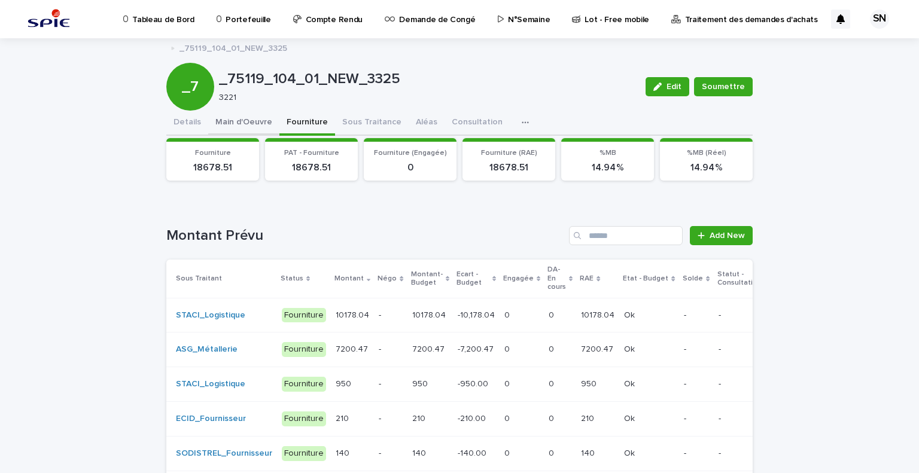
click at [231, 119] on button "Main d'Oeuvre" at bounding box center [243, 123] width 71 height 25
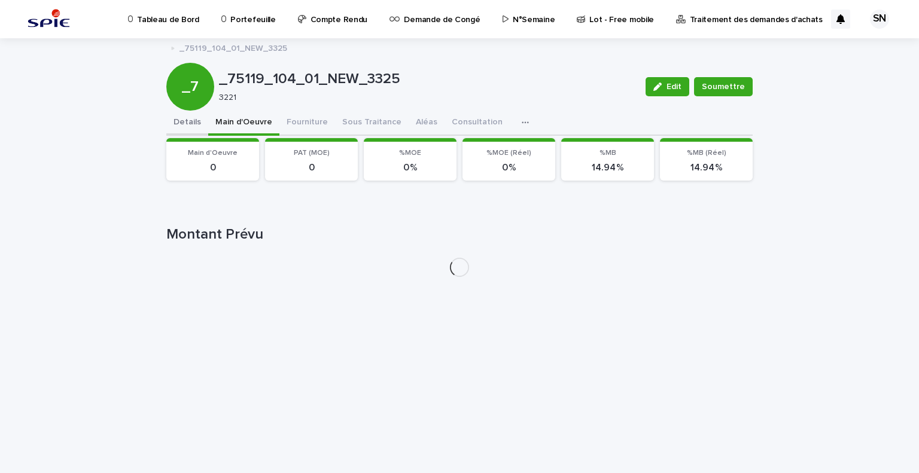
click at [179, 124] on button "Details" at bounding box center [187, 123] width 42 height 25
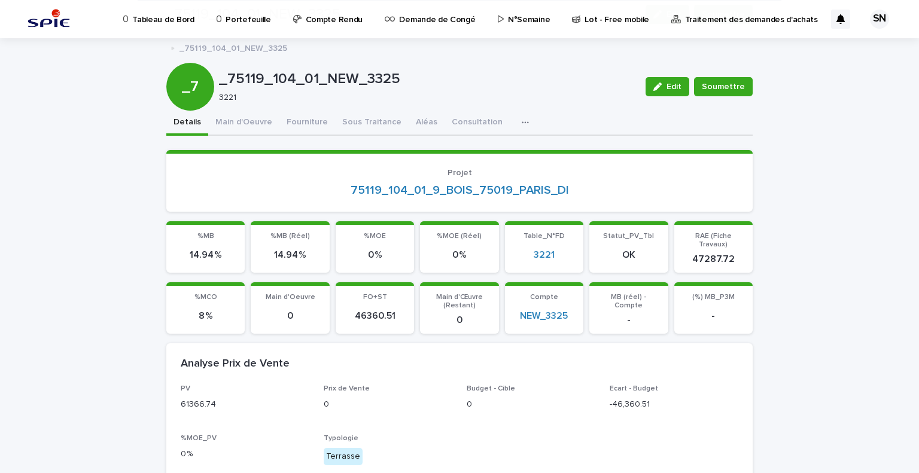
scroll to position [179, 0]
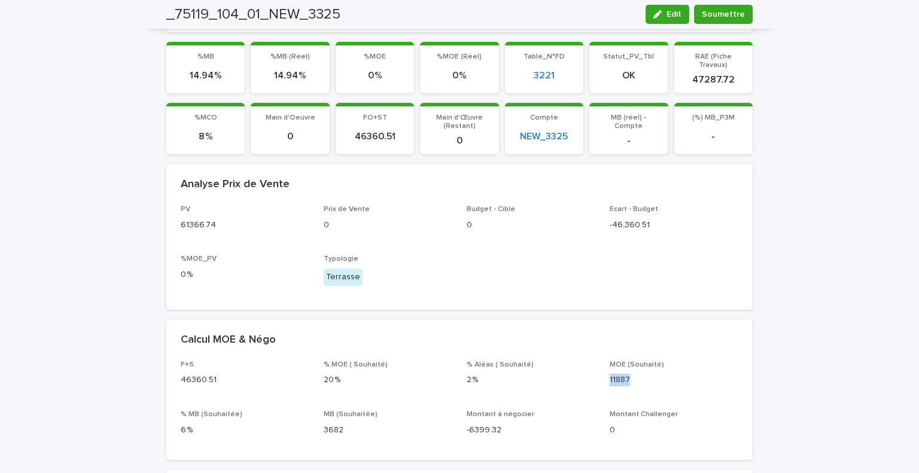
drag, startPoint x: 628, startPoint y: 369, endPoint x: 605, endPoint y: 365, distance: 24.2
click at [609, 374] on p "11887" at bounding box center [673, 380] width 129 height 13
copy p "11887"
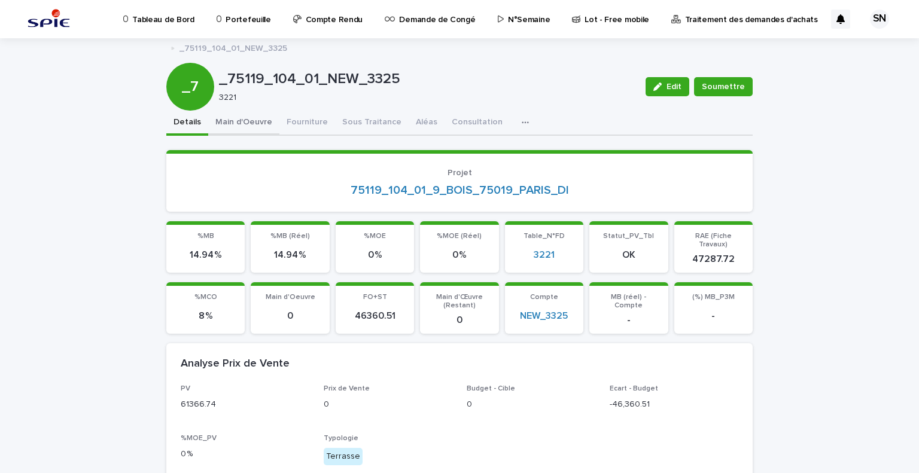
click at [261, 121] on button "Main d'Oeuvre" at bounding box center [243, 123] width 71 height 25
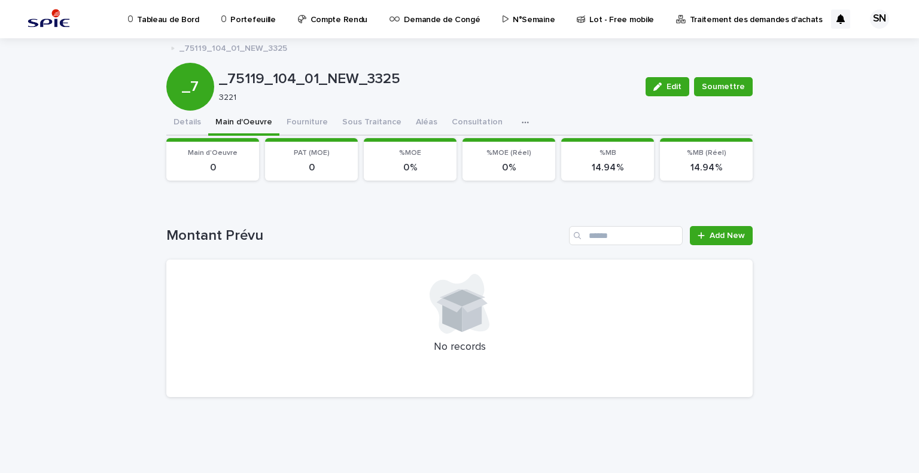
click at [725, 224] on div "Loading... Saving… Montant Prévu Add New No records" at bounding box center [459, 304] width 586 height 205
click at [717, 238] on span "Add New" at bounding box center [726, 235] width 35 height 8
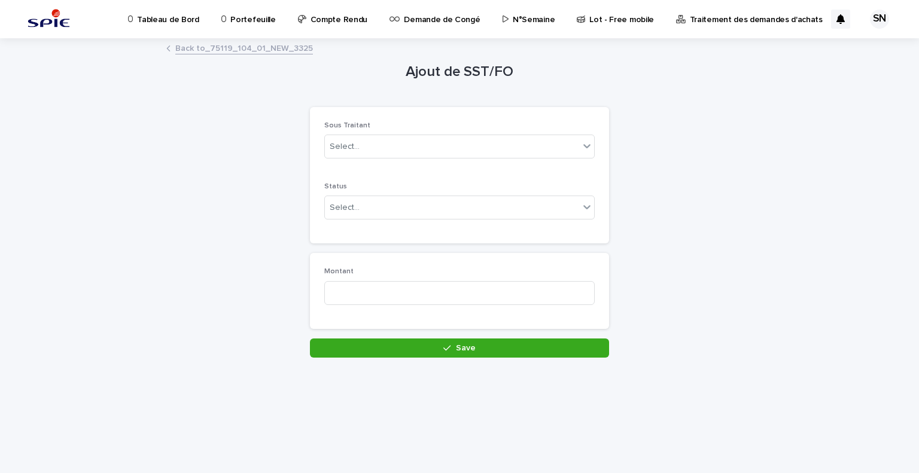
click at [389, 163] on div "Sous Traitant Select..." at bounding box center [459, 144] width 270 height 47
click at [393, 148] on div "Select..." at bounding box center [452, 147] width 254 height 20
click at [401, 147] on div "Select..." at bounding box center [452, 147] width 254 height 20
click at [385, 292] on input at bounding box center [459, 293] width 270 height 24
paste input "*****"
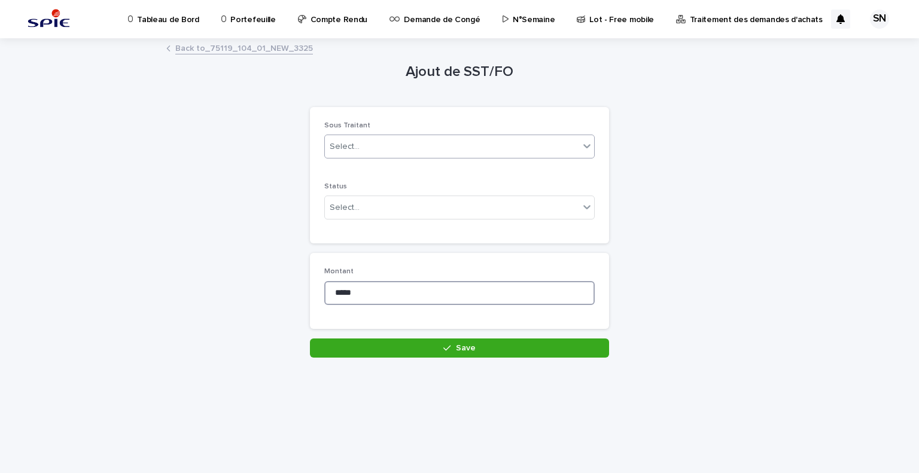
type input "*****"
click at [408, 145] on div "Select..." at bounding box center [452, 147] width 254 height 20
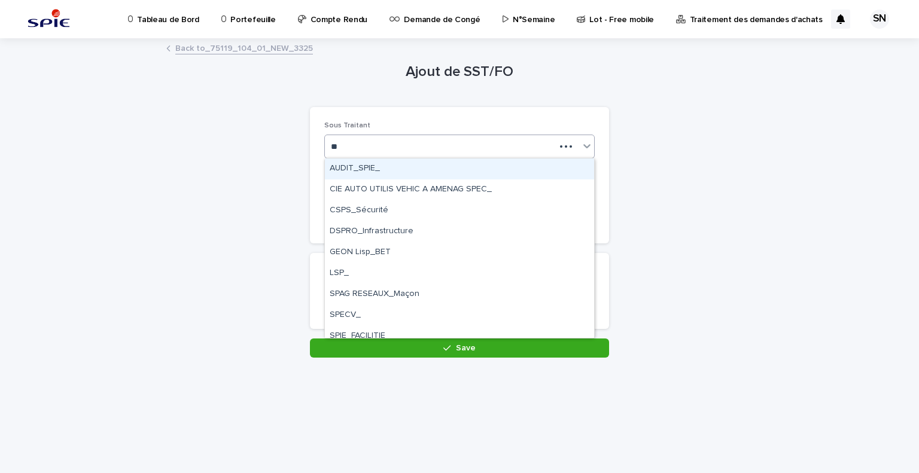
type input "***"
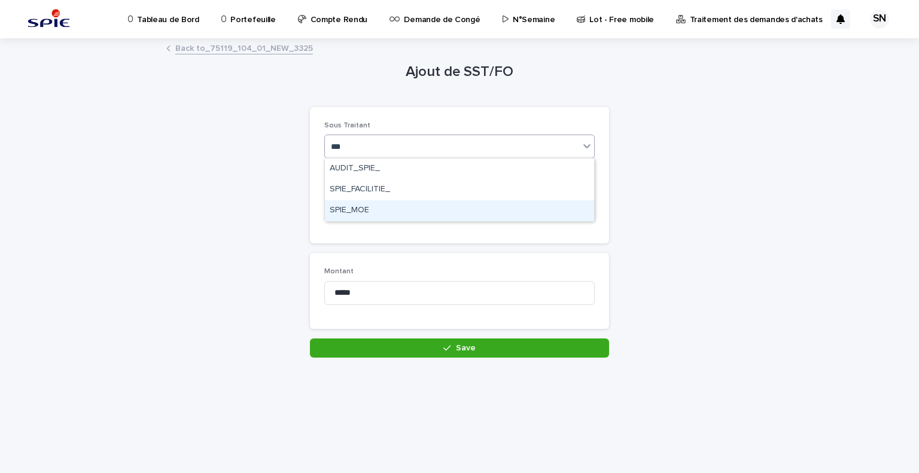
click at [398, 213] on div "SPIE_MOE" at bounding box center [459, 210] width 269 height 21
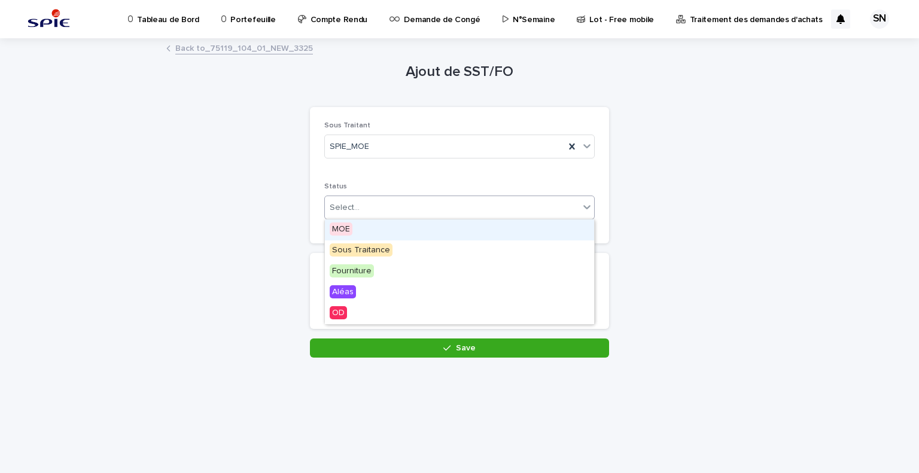
click at [396, 207] on div "Select..." at bounding box center [452, 208] width 254 height 20
drag, startPoint x: 392, startPoint y: 250, endPoint x: 392, endPoint y: 240, distance: 9.6
click at [392, 239] on div "MOE" at bounding box center [459, 229] width 269 height 21
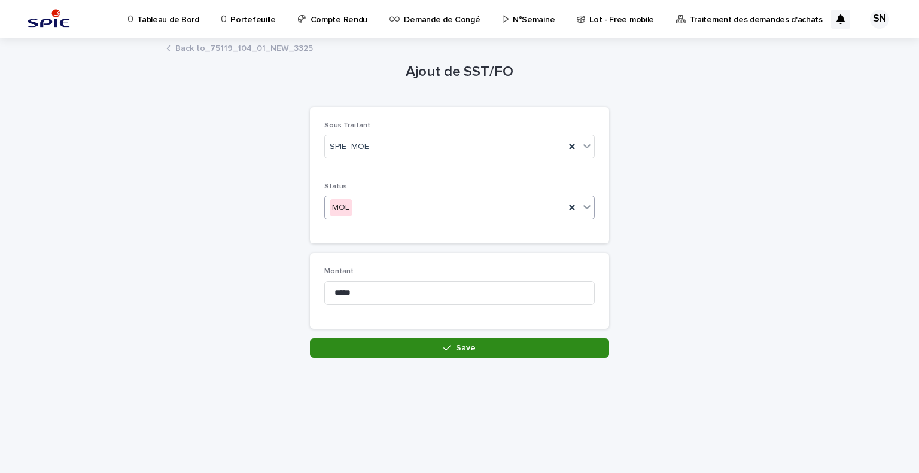
click at [435, 347] on button "Save" at bounding box center [459, 347] width 299 height 19
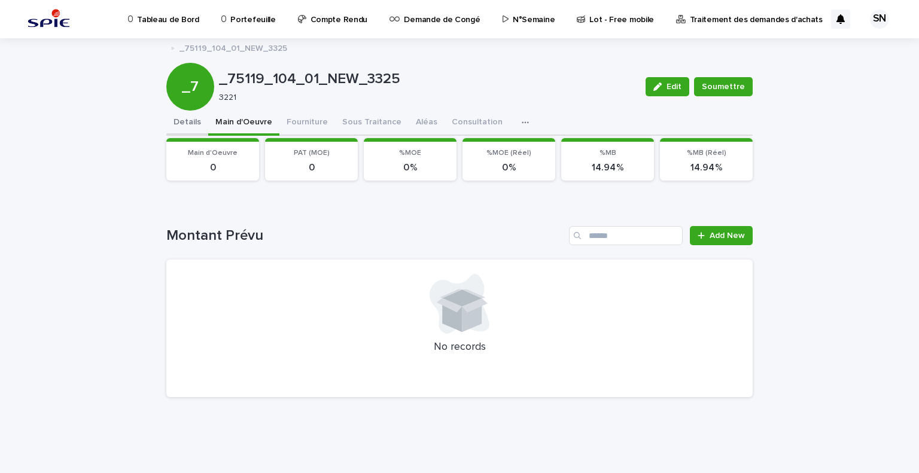
click at [185, 123] on button "Details" at bounding box center [187, 123] width 42 height 25
click at [227, 121] on button "Main d'Oeuvre" at bounding box center [243, 123] width 71 height 25
click at [288, 121] on button "Fourniture" at bounding box center [307, 123] width 56 height 25
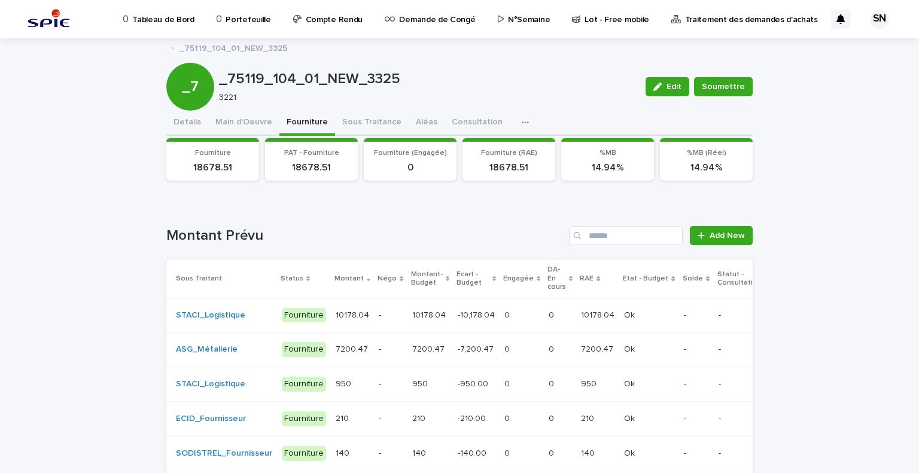
click at [153, 114] on div "Loading... Saving… Loading... Saving… _75119_104_01_NEW_3325 Edit Soumettre _7 …" at bounding box center [459, 306] width 919 height 534
click at [173, 120] on button "Details" at bounding box center [187, 123] width 42 height 25
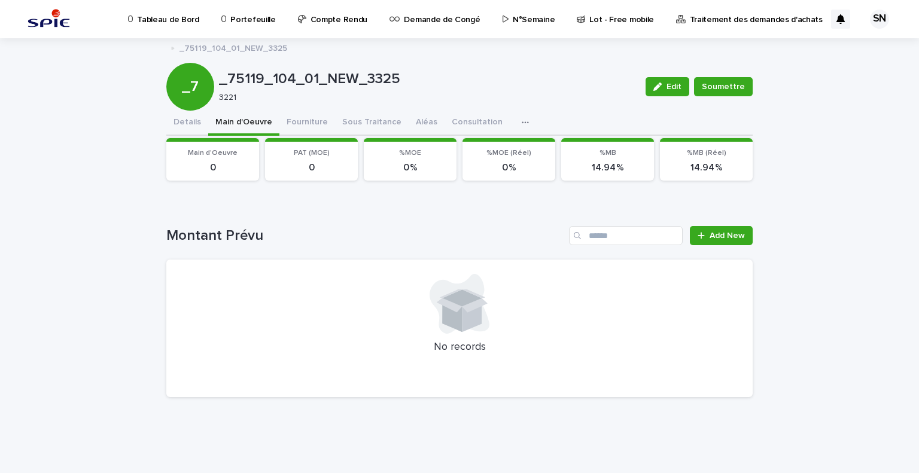
click at [227, 127] on button "Main d'Oeuvre" at bounding box center [243, 123] width 71 height 25
click at [681, 86] on span "Edit" at bounding box center [673, 87] width 15 height 8
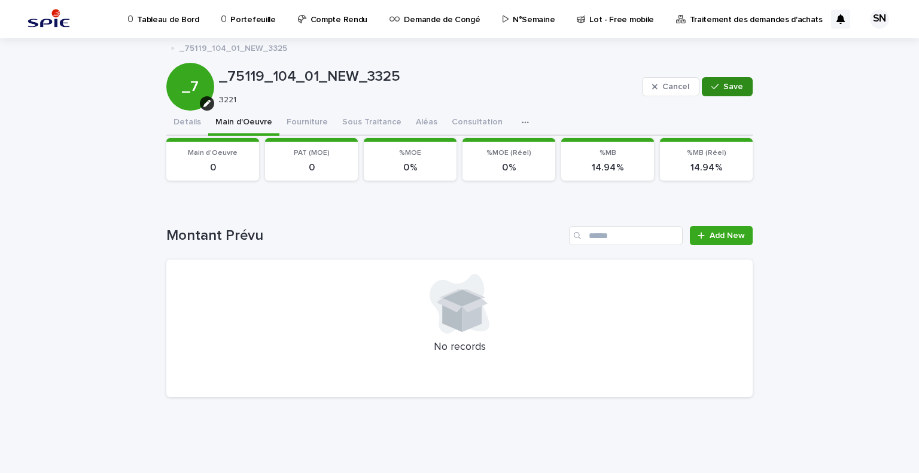
click at [722, 85] on div "button" at bounding box center [717, 87] width 12 height 8
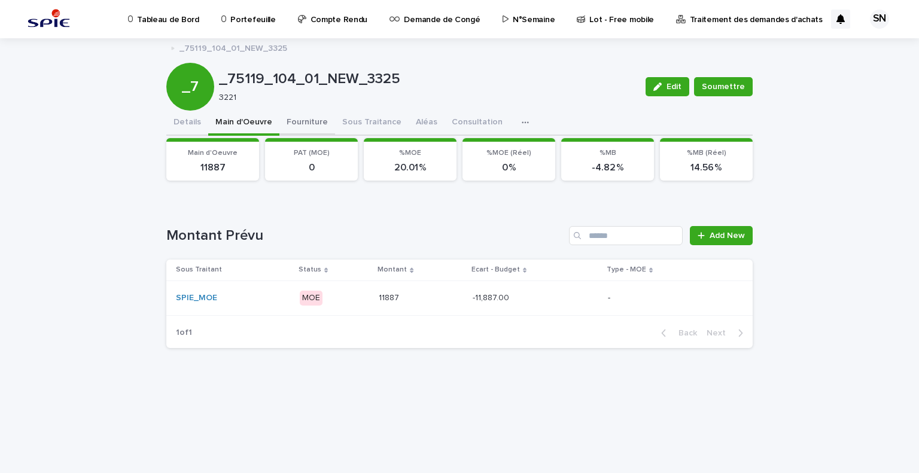
click at [309, 121] on button "Fourniture" at bounding box center [307, 123] width 56 height 25
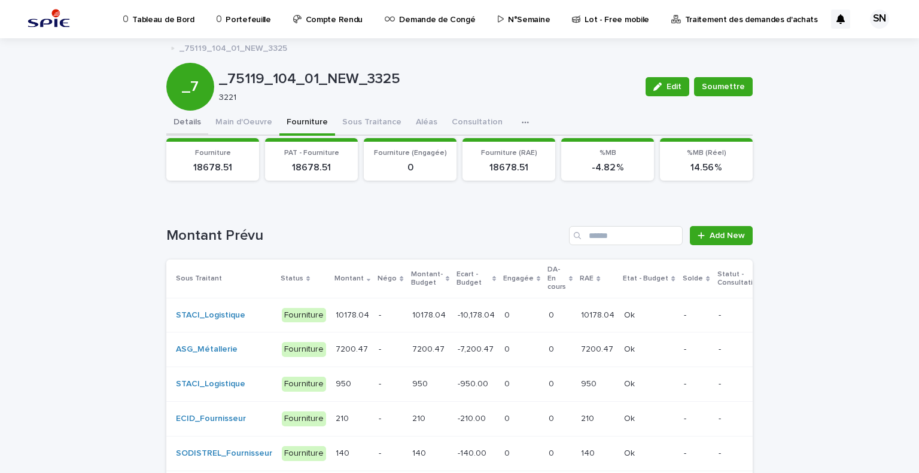
click at [191, 123] on button "Details" at bounding box center [187, 123] width 42 height 25
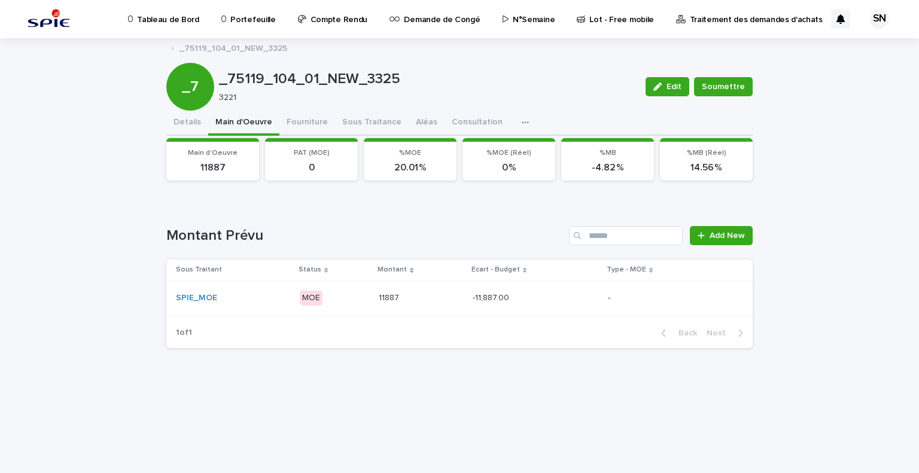
click at [254, 117] on button "Main d'Oeuvre" at bounding box center [243, 123] width 71 height 25
click at [185, 113] on button "Details" at bounding box center [187, 123] width 42 height 25
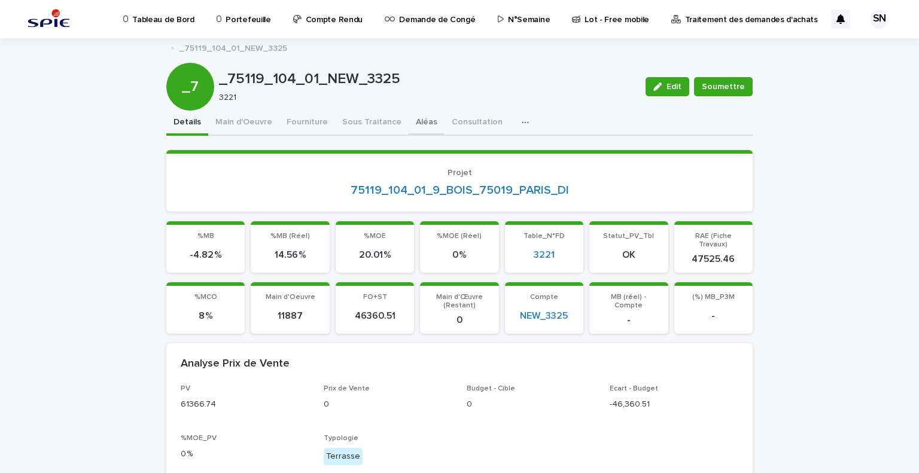
click at [408, 120] on button "Aléas" at bounding box center [426, 123] width 36 height 25
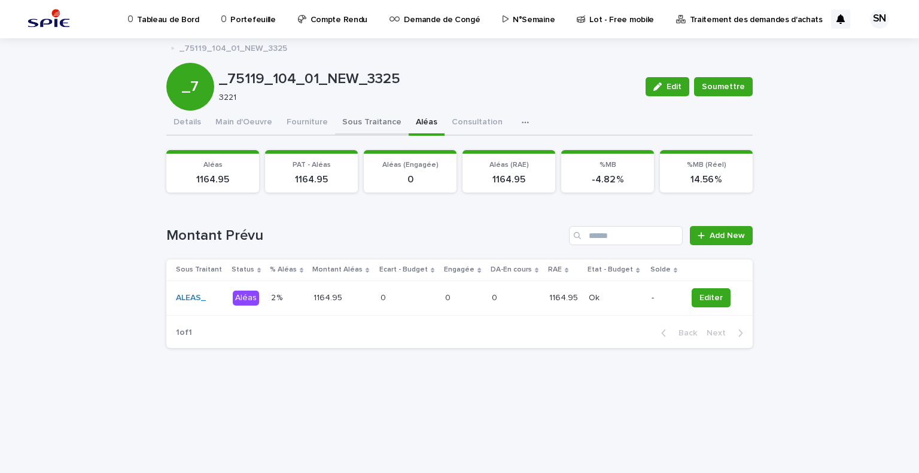
click at [350, 124] on button "Sous Traitance" at bounding box center [372, 123] width 74 height 25
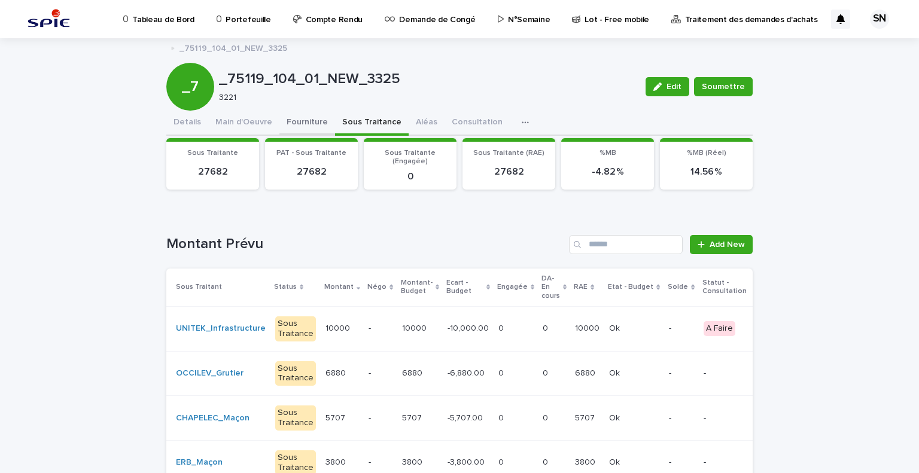
click at [301, 123] on button "Fourniture" at bounding box center [307, 123] width 56 height 25
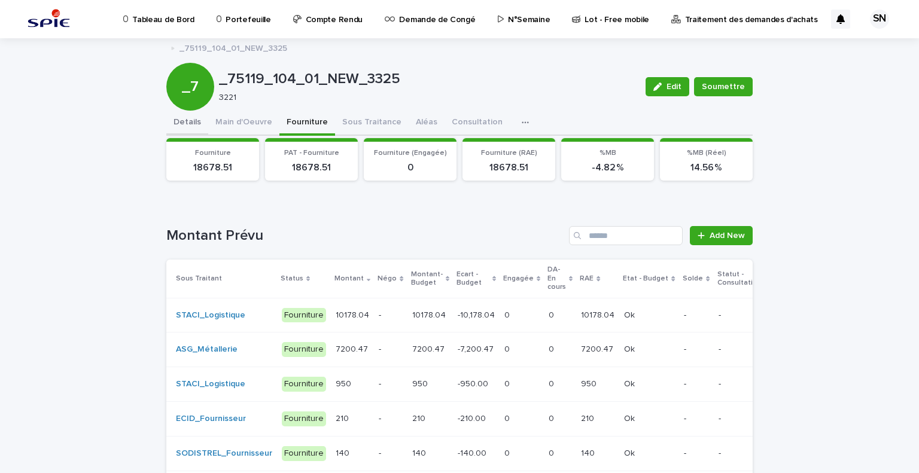
click at [179, 117] on button "Details" at bounding box center [187, 123] width 42 height 25
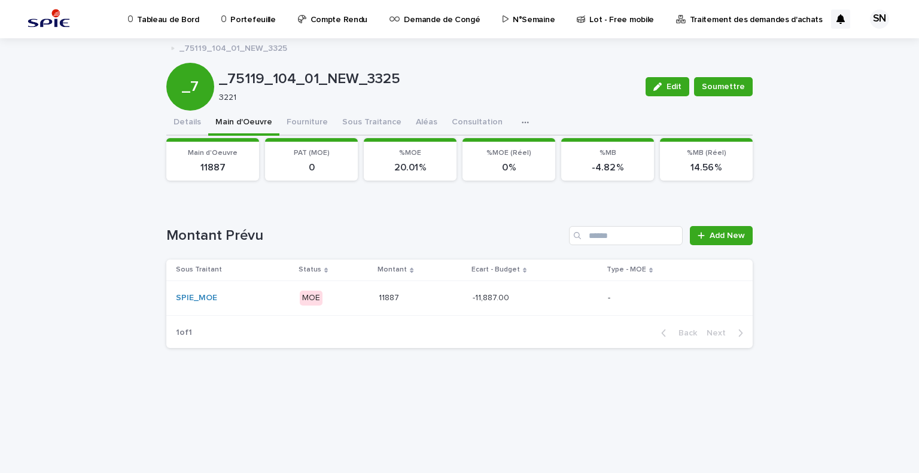
click at [254, 120] on button "Main d'Oeuvre" at bounding box center [243, 123] width 71 height 25
click at [294, 121] on button "Fourniture" at bounding box center [307, 123] width 56 height 25
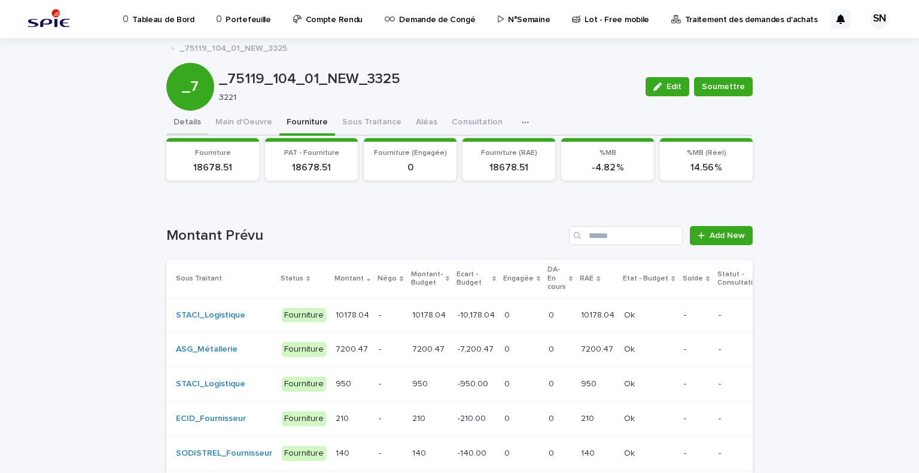
click at [181, 123] on button "Details" at bounding box center [187, 123] width 42 height 25
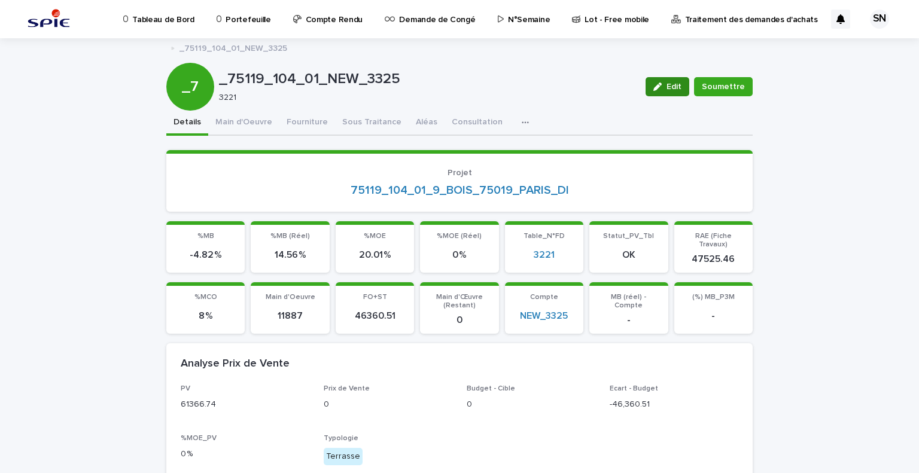
click at [666, 89] on span "Edit" at bounding box center [673, 87] width 15 height 8
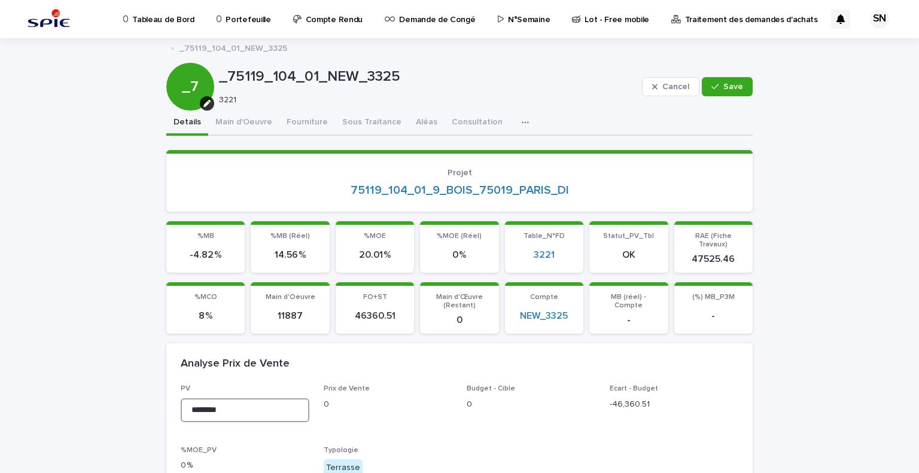
drag, startPoint x: 208, startPoint y: 399, endPoint x: 149, endPoint y: 400, distance: 59.2
paste input
click at [225, 399] on input "********" at bounding box center [245, 410] width 129 height 24
type input "********"
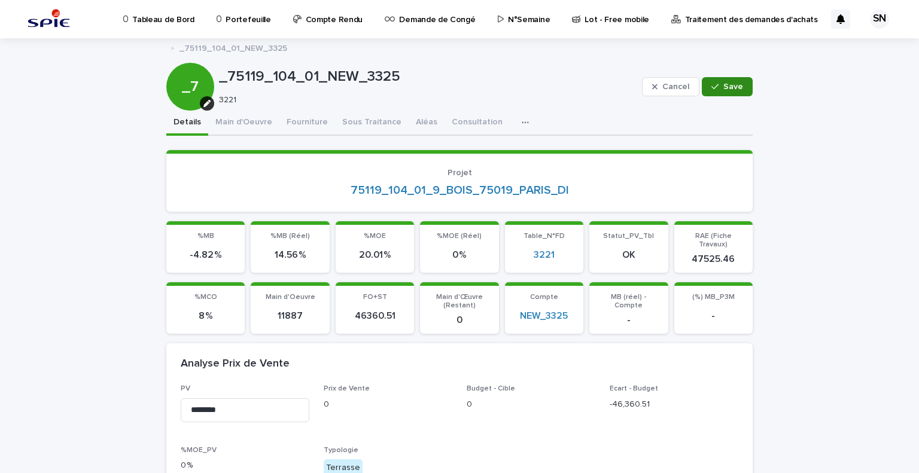
click at [716, 93] on button "Save" at bounding box center [726, 86] width 51 height 19
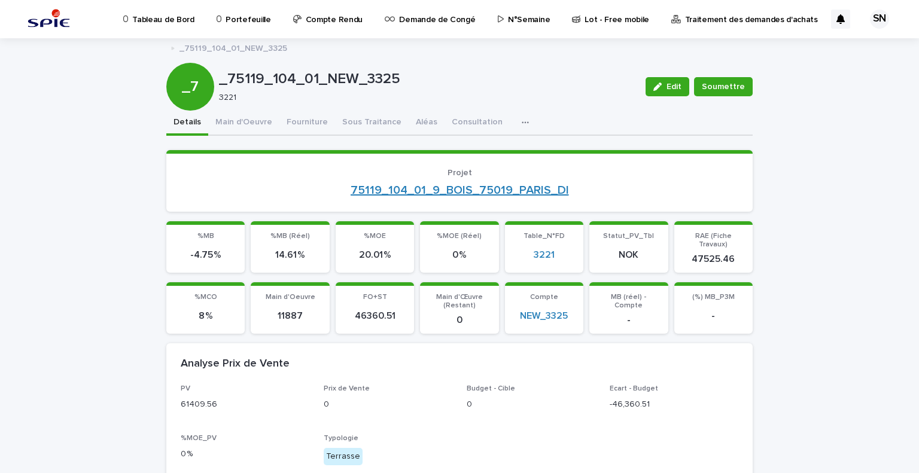
click at [407, 190] on link "75119_104_01_9_BOIS_75019_PARIS_DI" at bounding box center [459, 190] width 218 height 14
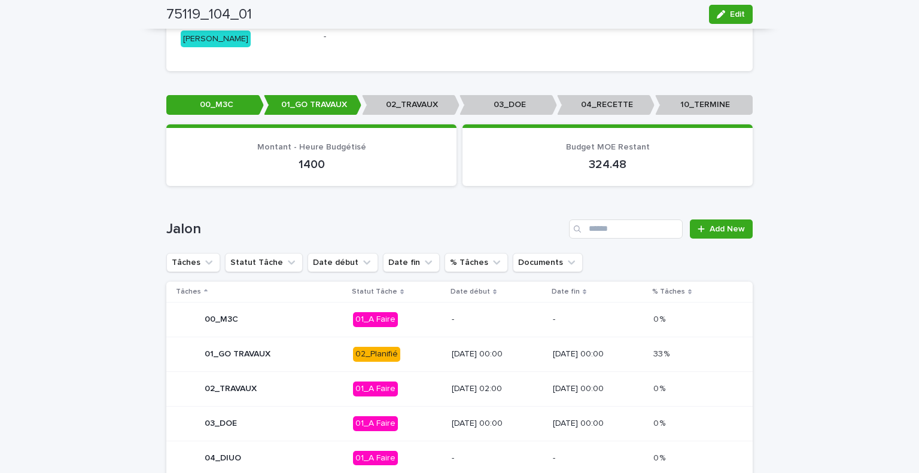
scroll to position [405, 0]
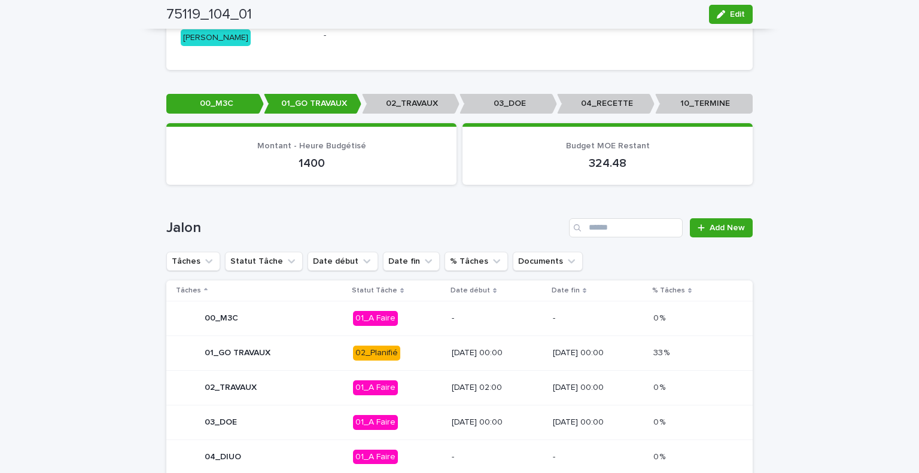
click at [401, 350] on p "02_Planifié" at bounding box center [398, 353] width 90 height 15
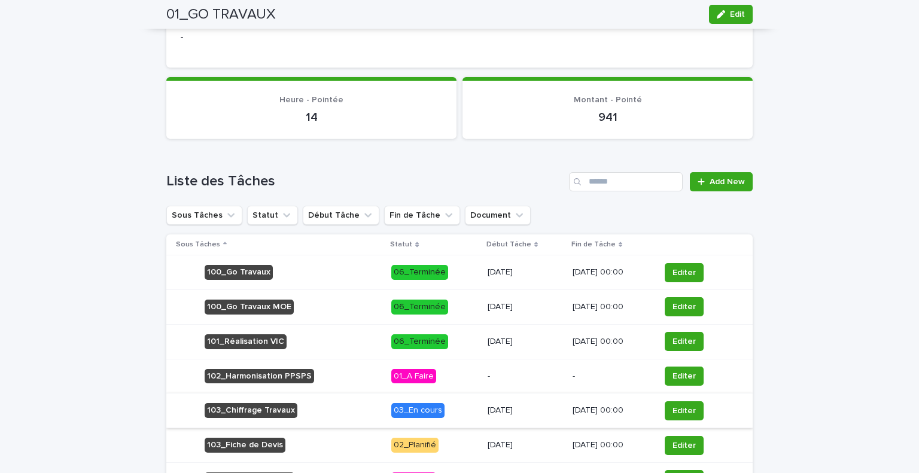
scroll to position [407, 0]
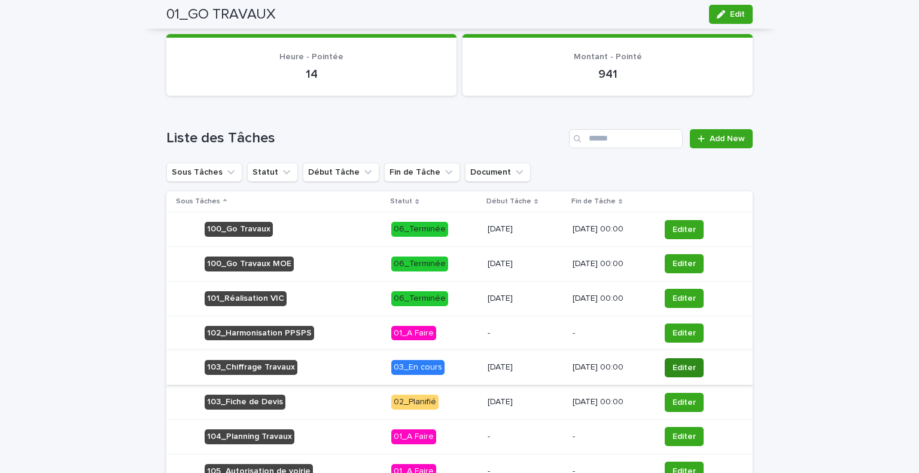
click at [680, 362] on span "Editer" at bounding box center [683, 368] width 23 height 12
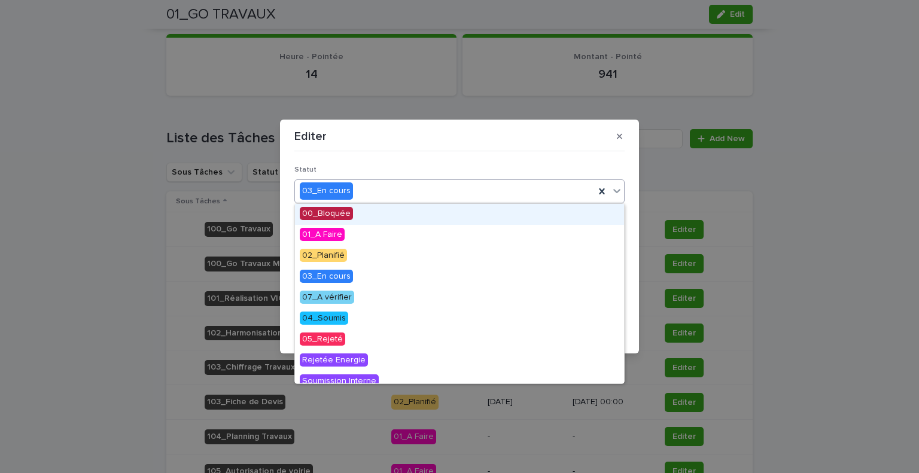
click at [390, 192] on div "03_En cours" at bounding box center [445, 191] width 300 height 20
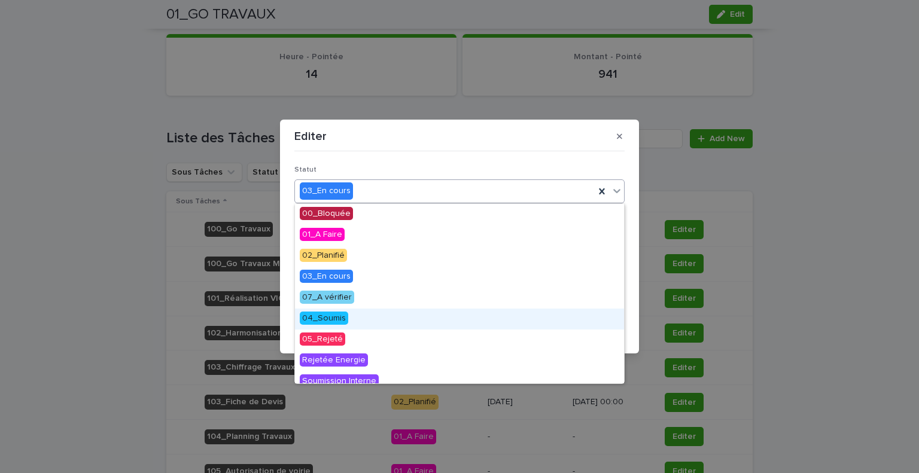
click at [352, 318] on div "04_Soumis" at bounding box center [459, 319] width 329 height 21
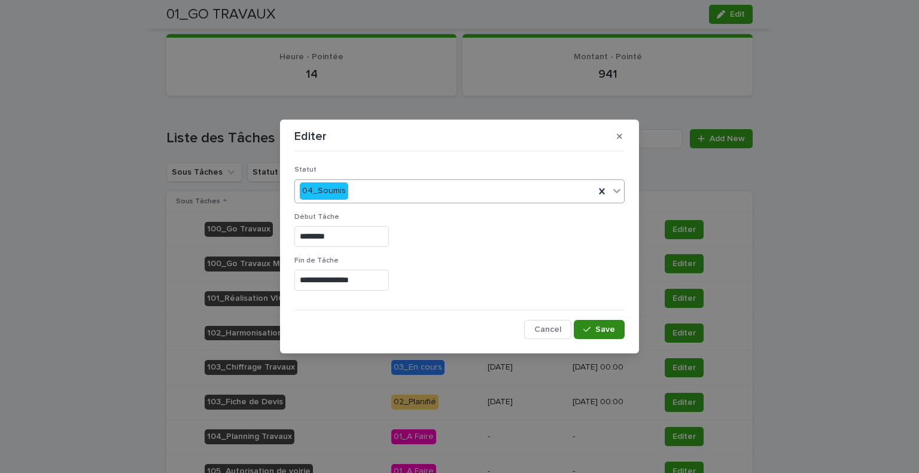
click at [597, 331] on span "Save" at bounding box center [605, 329] width 20 height 8
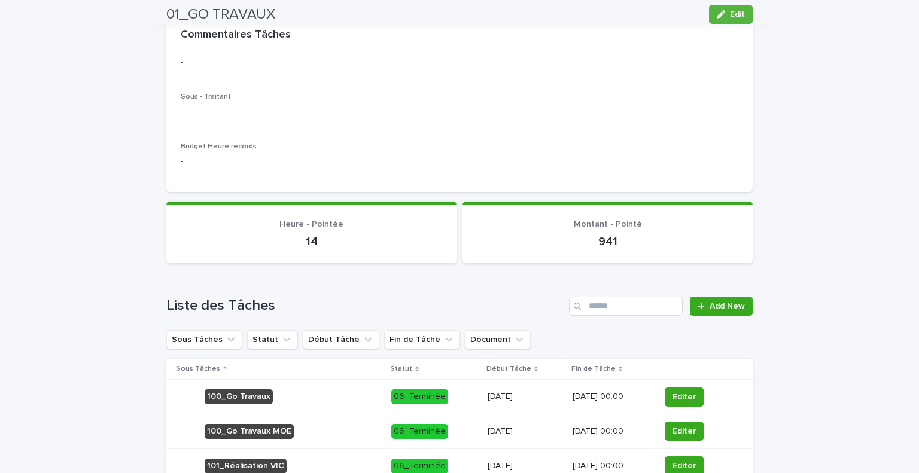
scroll to position [419, 0]
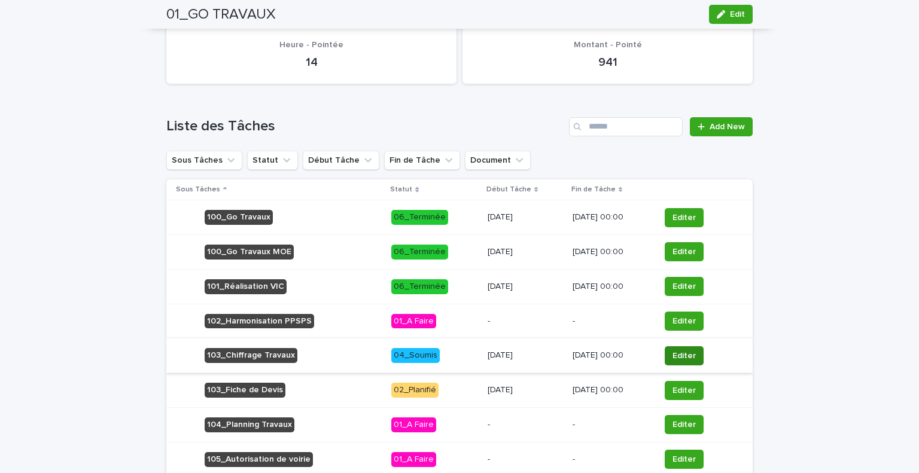
click at [679, 358] on span "Editer" at bounding box center [683, 356] width 23 height 12
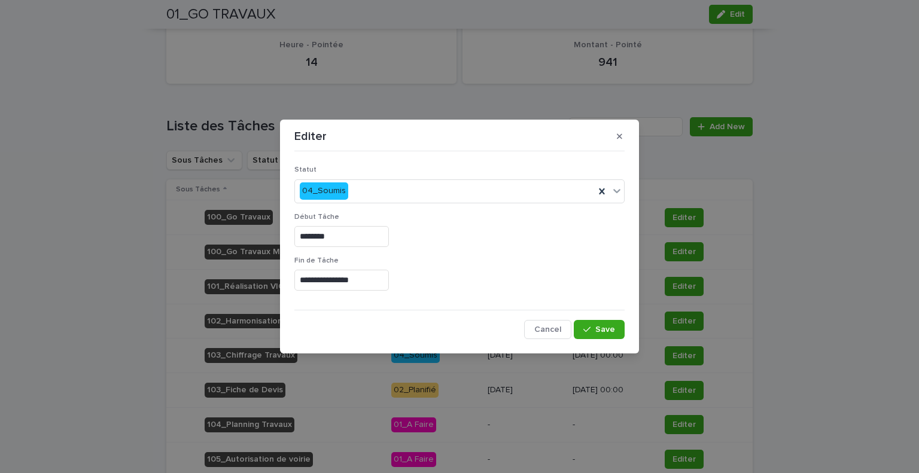
click at [376, 236] on input "********" at bounding box center [341, 236] width 94 height 21
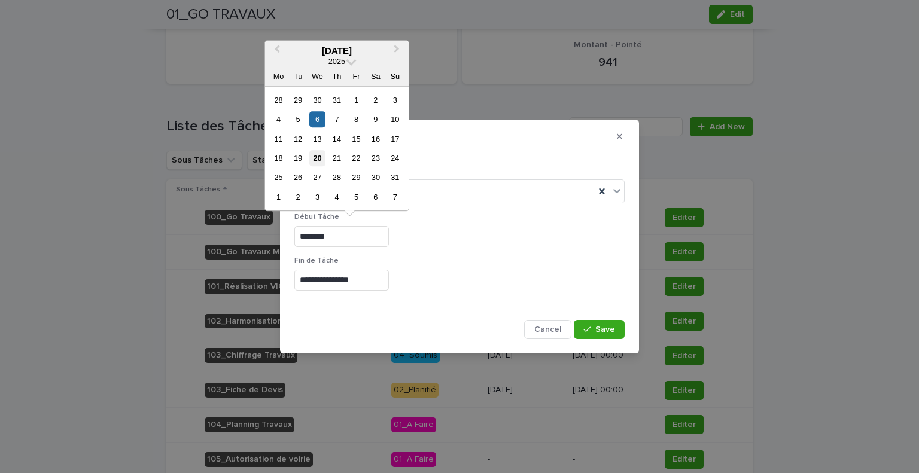
click at [322, 163] on div "20" at bounding box center [317, 158] width 16 height 16
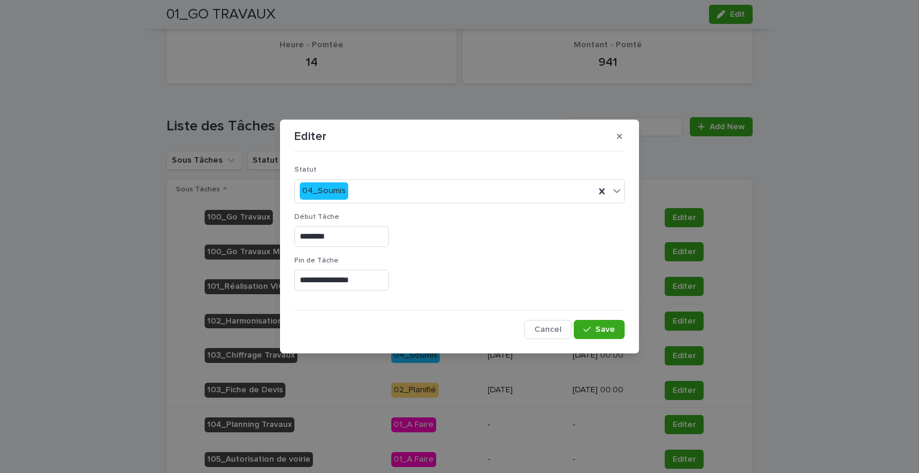
type input "*********"
click at [592, 326] on div "button" at bounding box center [589, 329] width 12 height 8
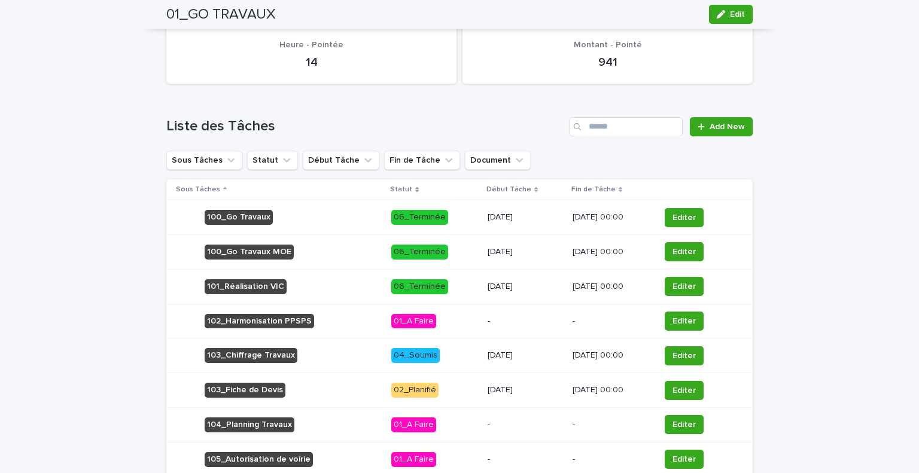
click at [686, 388] on span "Editer" at bounding box center [683, 391] width 23 height 12
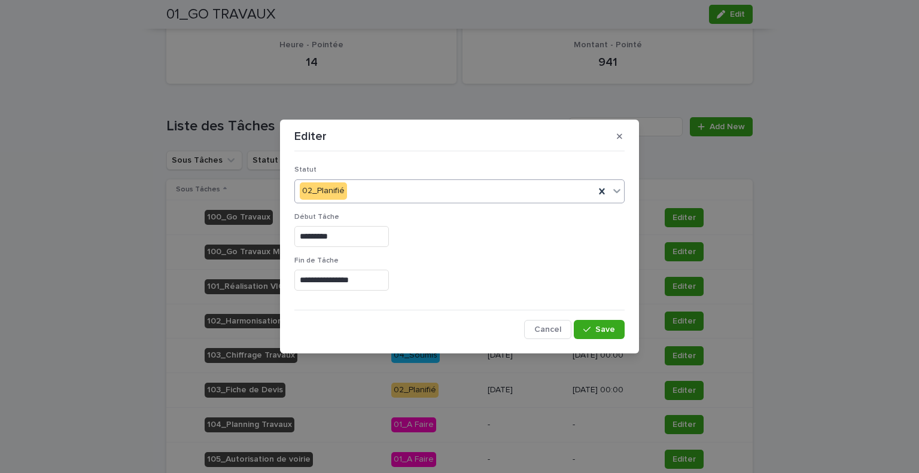
click at [366, 198] on div "02_Planifié" at bounding box center [445, 191] width 300 height 20
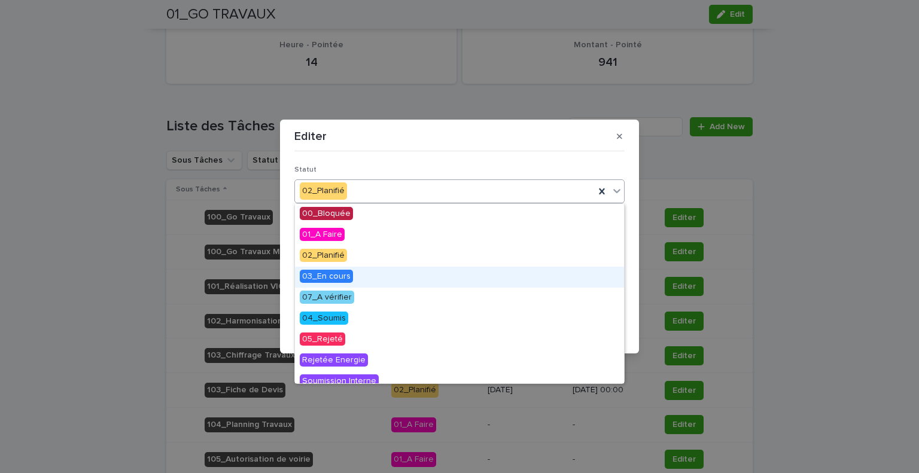
click at [352, 276] on div "03_En cours" at bounding box center [459, 277] width 329 height 21
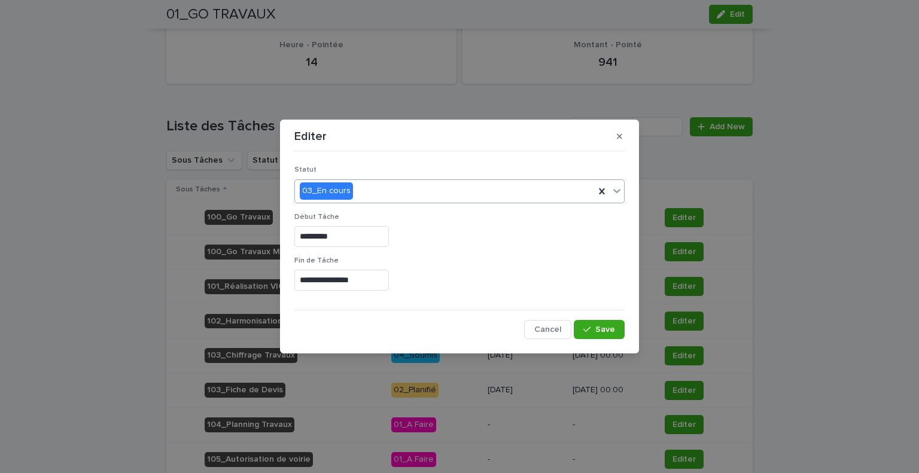
click at [373, 190] on div "03_En cours" at bounding box center [445, 191] width 300 height 20
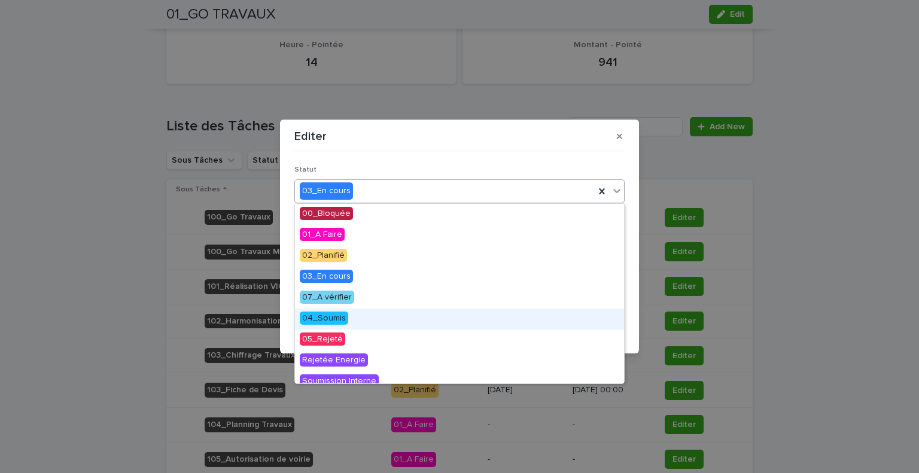
click at [359, 316] on div "04_Soumis" at bounding box center [459, 319] width 329 height 21
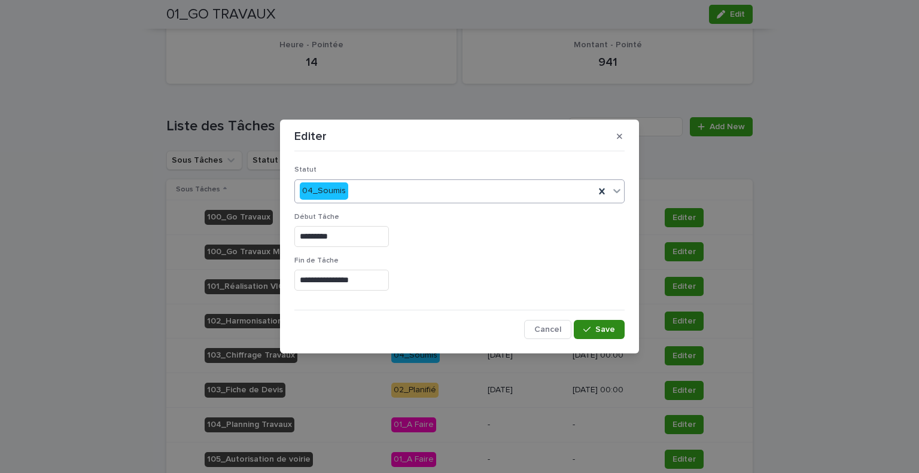
click at [588, 332] on icon "button" at bounding box center [586, 329] width 7 height 8
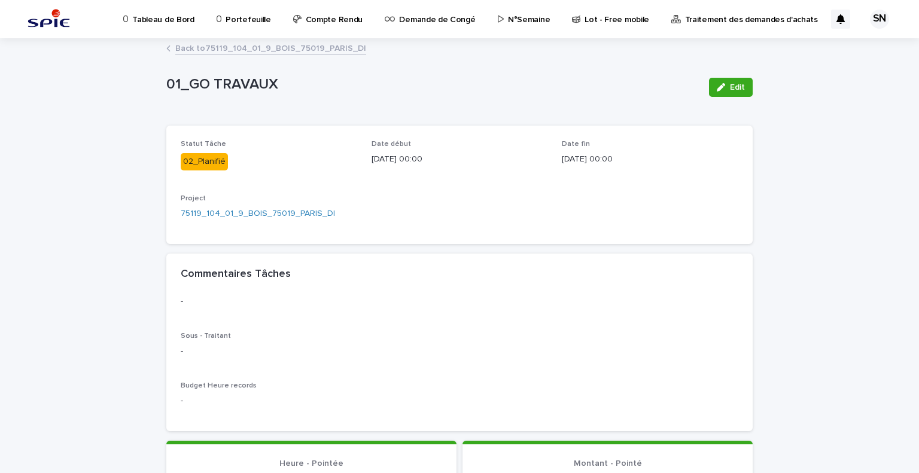
scroll to position [0, 0]
click at [182, 44] on link "Back to 75119_104_01_9_BOIS_75019_PARIS_DI" at bounding box center [270, 48] width 191 height 14
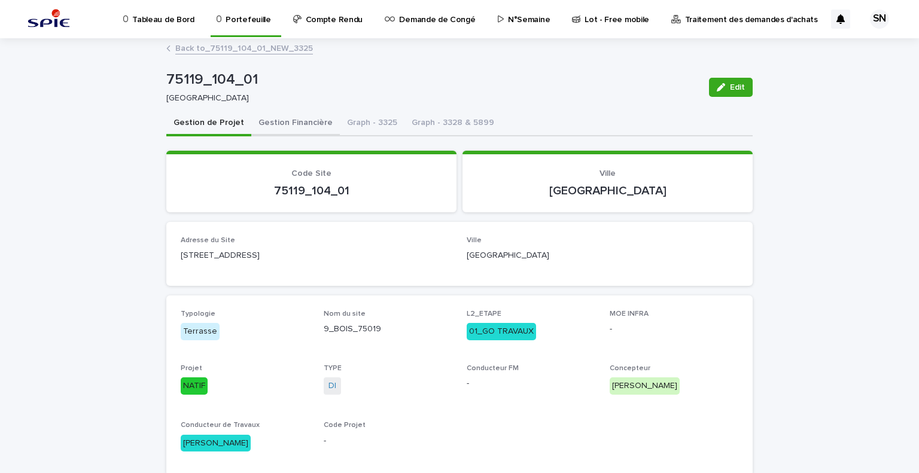
click at [290, 118] on button "Gestion Financière" at bounding box center [295, 123] width 89 height 25
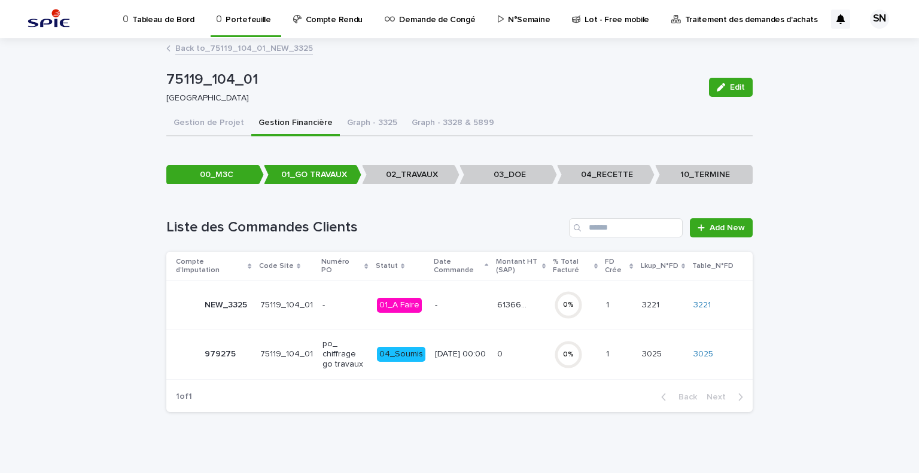
scroll to position [6, 0]
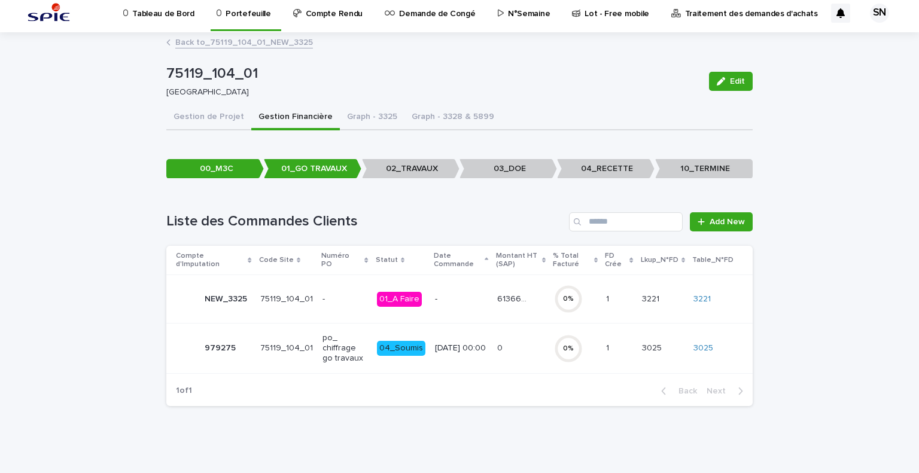
click at [322, 349] on p "po_ chiffrage go travaux" at bounding box center [344, 348] width 45 height 30
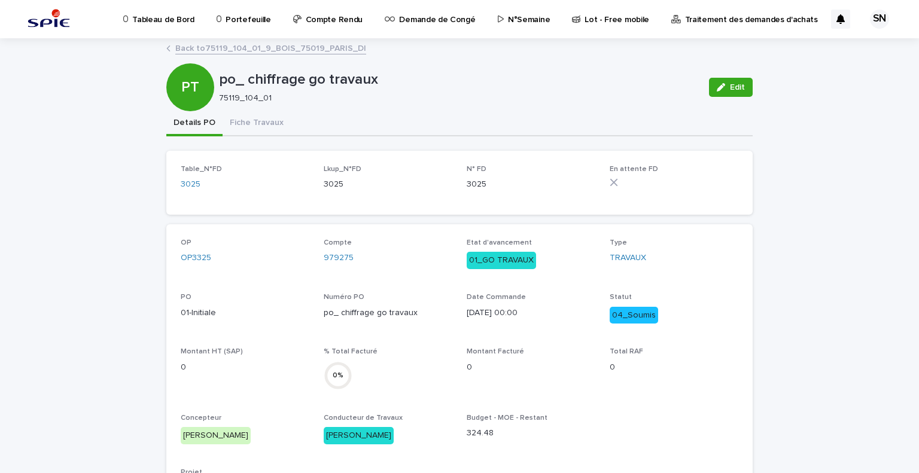
click at [194, 42] on link "Back to 75119_104_01_9_BOIS_75019_PARIS_DI" at bounding box center [270, 48] width 191 height 14
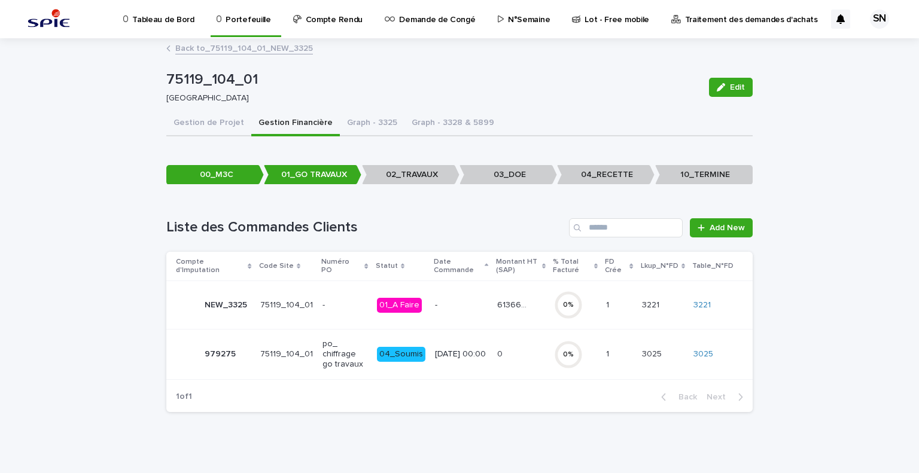
click at [282, 310] on div "75119_104_01" at bounding box center [286, 305] width 53 height 20
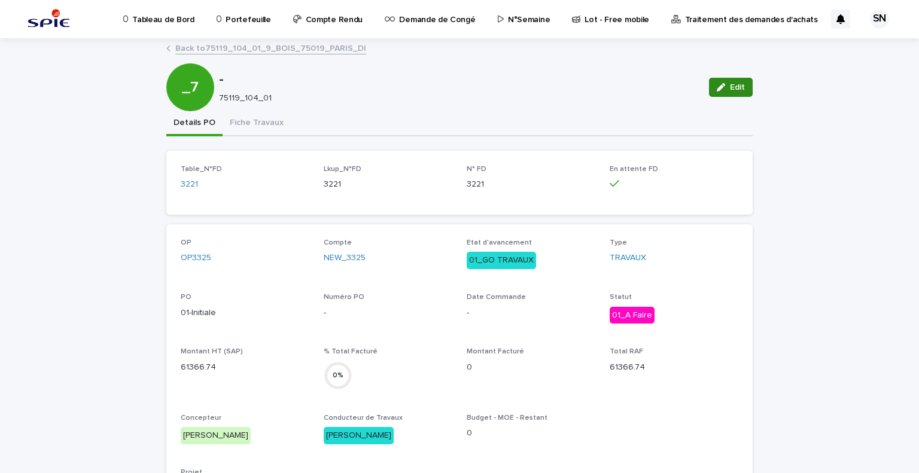
click at [725, 87] on div "button" at bounding box center [722, 87] width 13 height 8
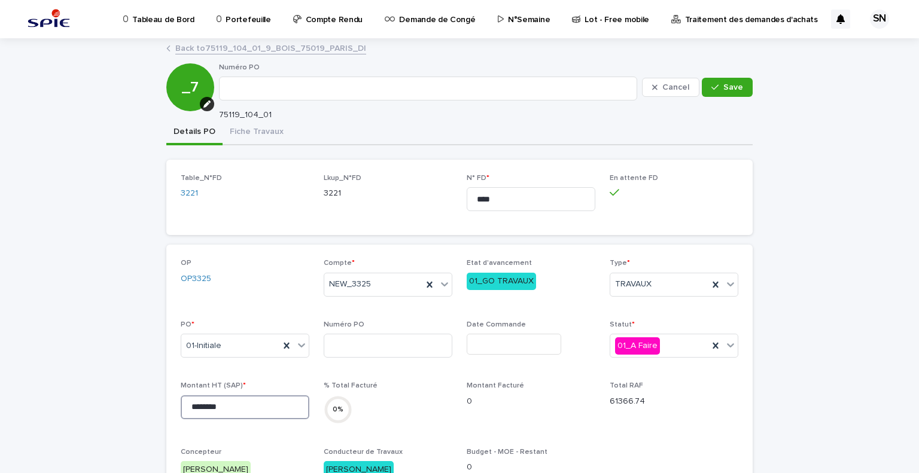
drag, startPoint x: 207, startPoint y: 405, endPoint x: 132, endPoint y: 402, distance: 75.4
paste input
click at [228, 405] on input "********" at bounding box center [245, 407] width 129 height 24
type input "********"
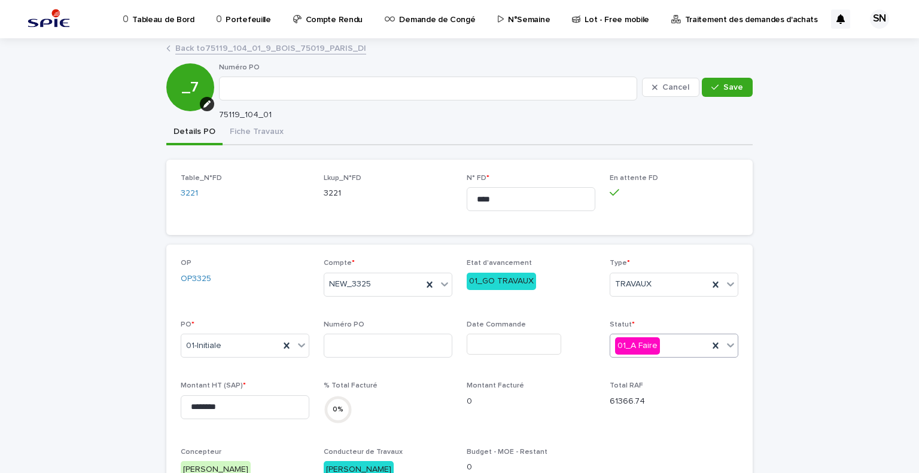
click at [667, 341] on div "01_A Faire" at bounding box center [659, 346] width 98 height 20
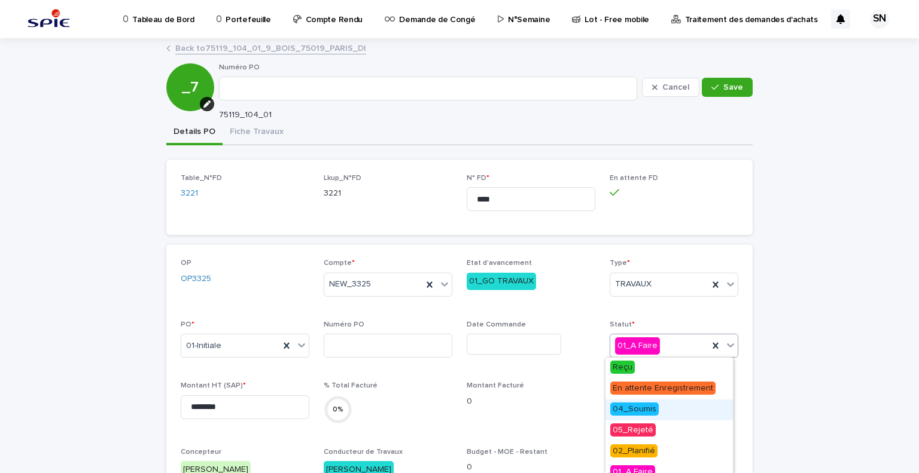
click at [660, 407] on div "04_Soumis" at bounding box center [668, 409] width 127 height 21
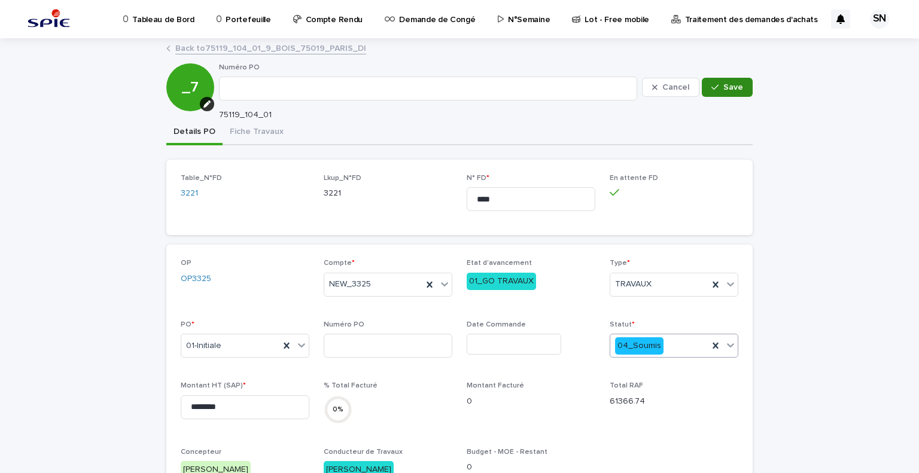
click at [732, 78] on button "Save" at bounding box center [726, 87] width 51 height 19
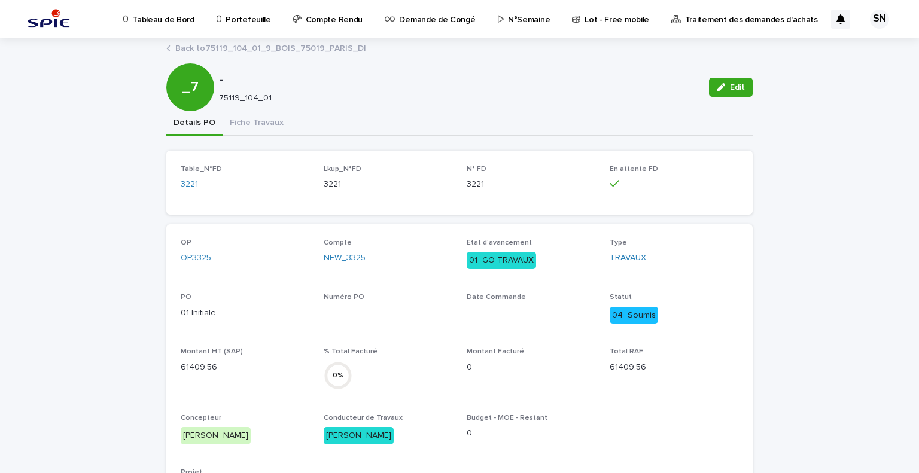
click at [175, 44] on link "Back to 75119_104_01_9_BOIS_75019_PARIS_DI" at bounding box center [270, 48] width 191 height 14
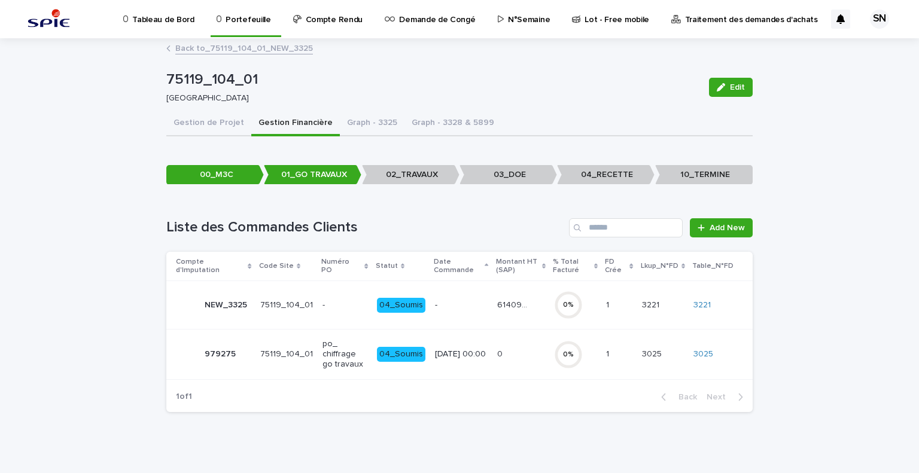
click at [189, 47] on link "Back to _75119_104_01_NEW_3325" at bounding box center [244, 48] width 138 height 14
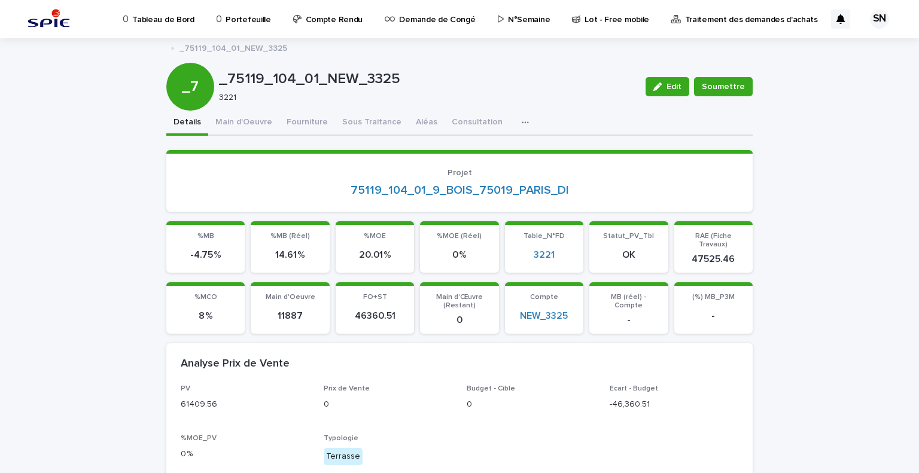
click at [235, 20] on p "Portefeuille" at bounding box center [247, 12] width 45 height 25
